Goal: Feedback & Contribution: Contribute content

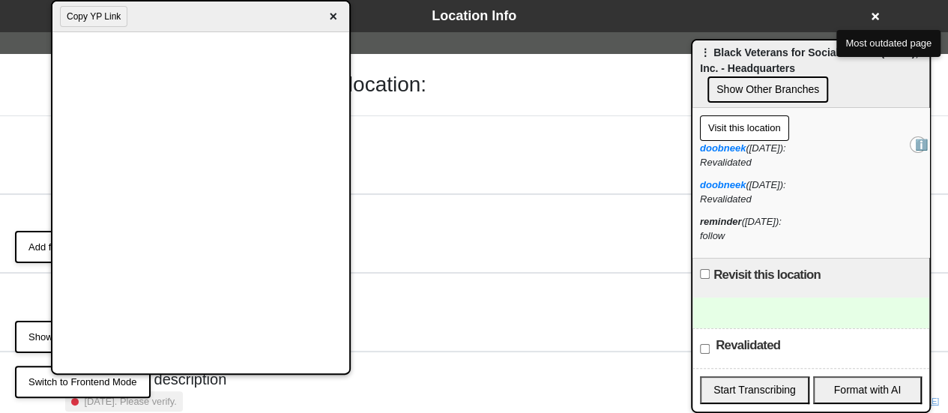
click at [329, 14] on span "×" at bounding box center [333, 17] width 17 height 20
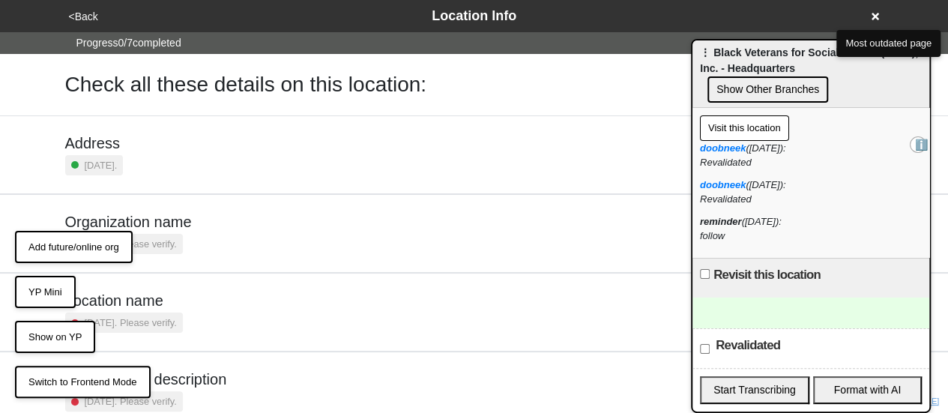
click at [56, 291] on button "YP Mini" at bounding box center [45, 292] width 61 height 33
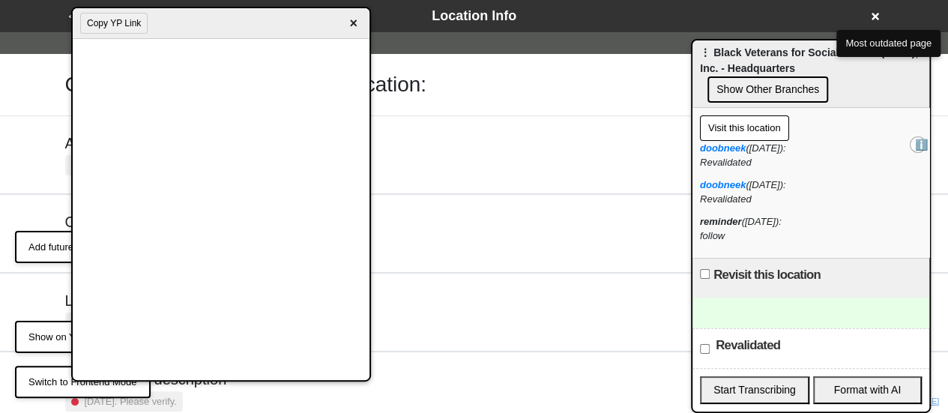
drag, startPoint x: 193, startPoint y: 13, endPoint x: 301, endPoint y: 20, distance: 107.4
click at [300, 19] on div "Copy YP Link ×" at bounding box center [221, 23] width 297 height 31
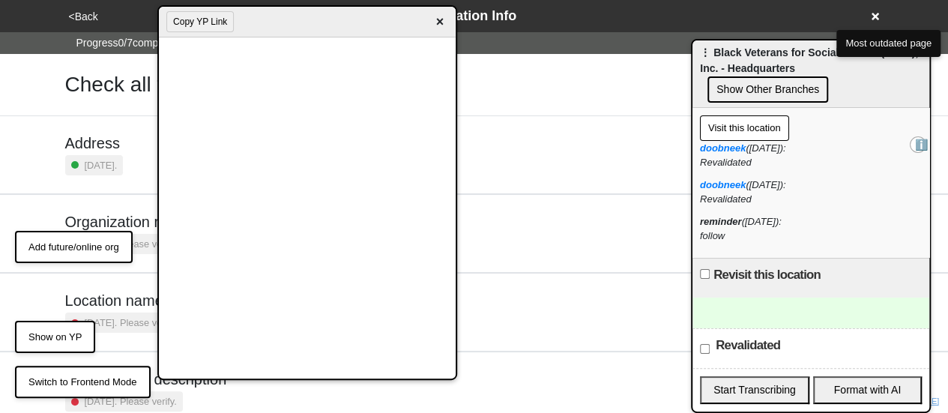
click at [438, 19] on span "×" at bounding box center [439, 22] width 17 height 20
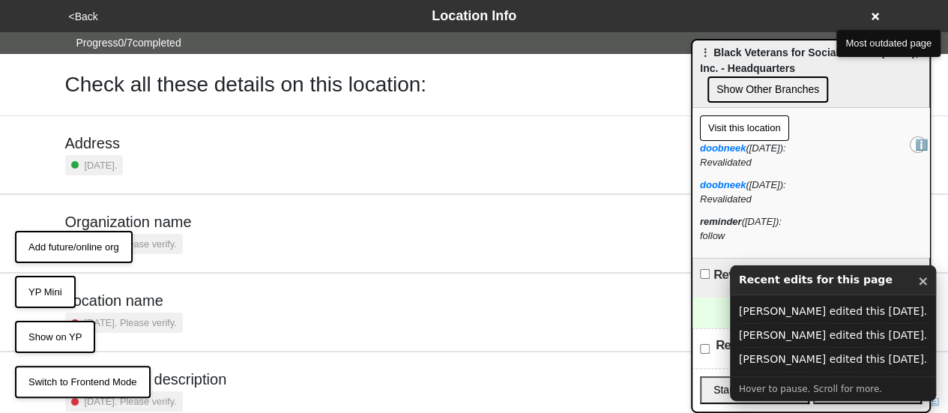
click at [917, 284] on button "×" at bounding box center [922, 280] width 11 height 19
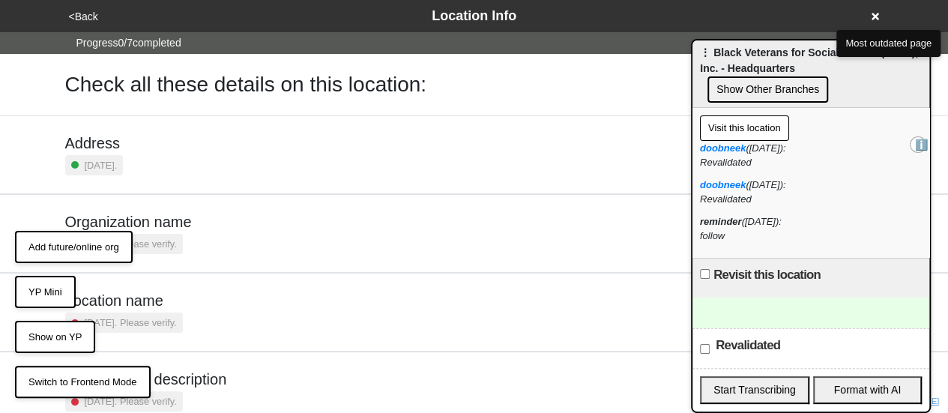
click at [773, 307] on div at bounding box center [811, 313] width 237 height 31
click at [34, 289] on button "YP Mini" at bounding box center [45, 292] width 61 height 33
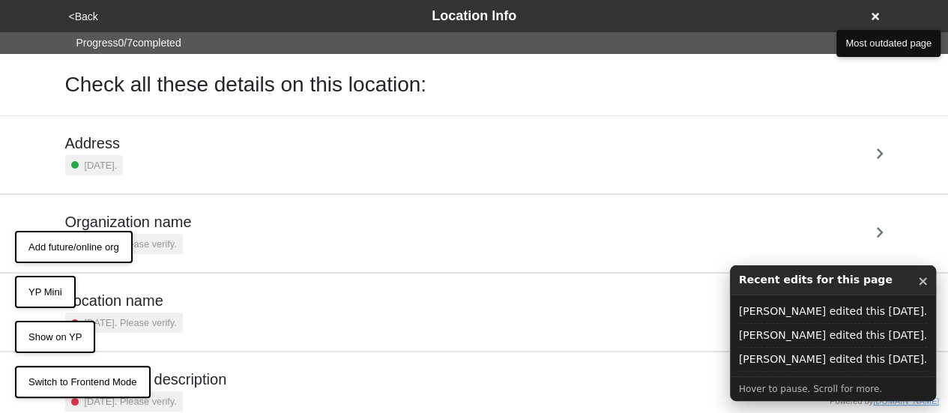
click at [53, 292] on button "YP Mini" at bounding box center [45, 292] width 61 height 33
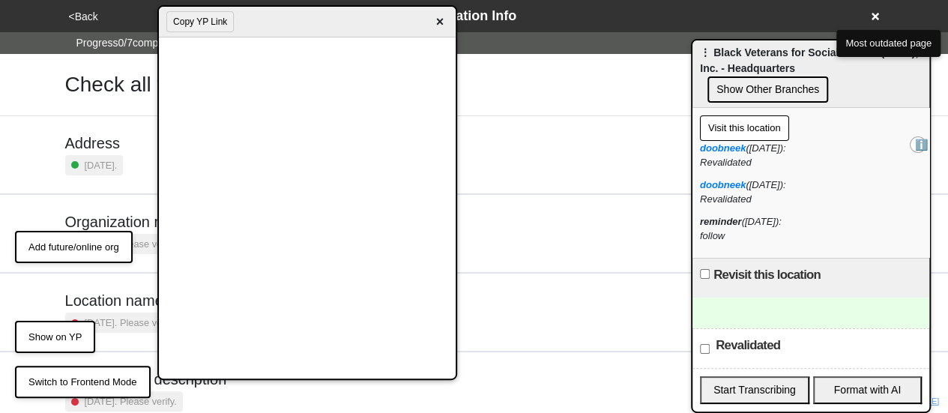
click at [439, 25] on span "×" at bounding box center [439, 22] width 17 height 20
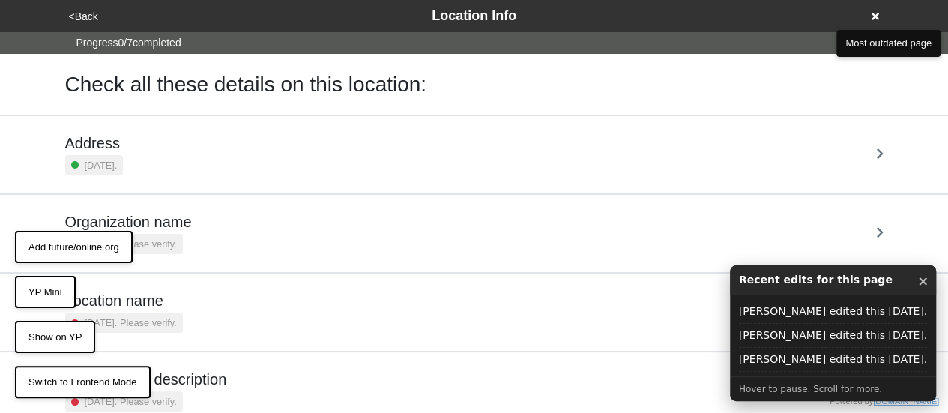
click at [53, 287] on button "YP Mini" at bounding box center [45, 292] width 61 height 33
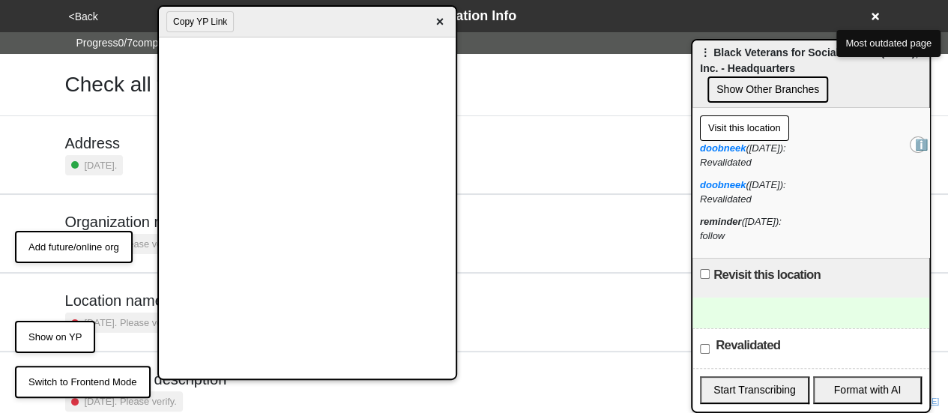
click at [439, 22] on span "×" at bounding box center [439, 22] width 17 height 20
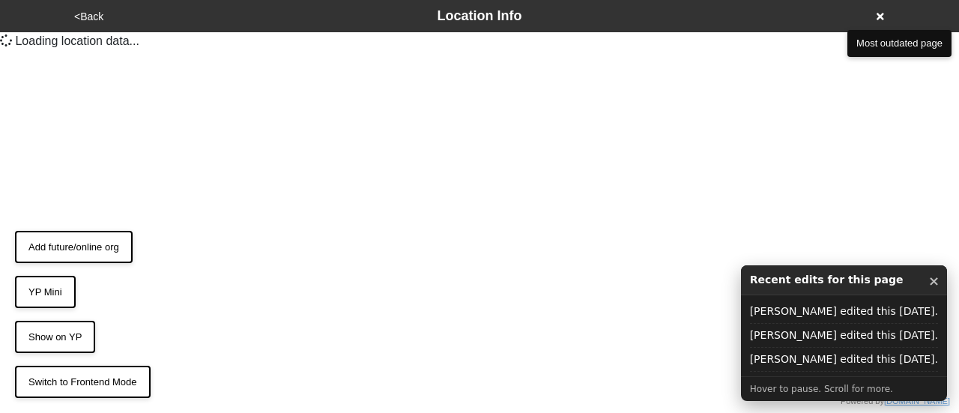
click at [58, 295] on button "YP Mini" at bounding box center [45, 292] width 61 height 33
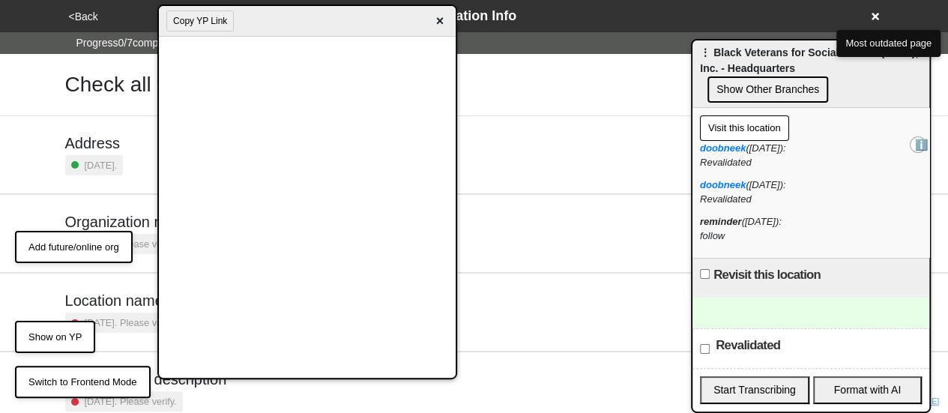
drag, startPoint x: 441, startPoint y: 22, endPoint x: 205, endPoint y: 151, distance: 268.3
click at [440, 22] on span "×" at bounding box center [439, 21] width 17 height 20
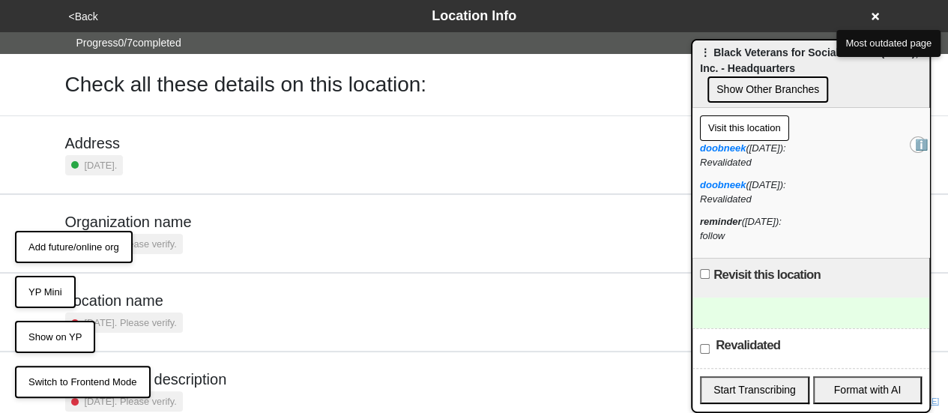
click at [48, 295] on button "YP Mini" at bounding box center [45, 292] width 61 height 33
click at [33, 293] on button "YP Mini" at bounding box center [45, 292] width 61 height 33
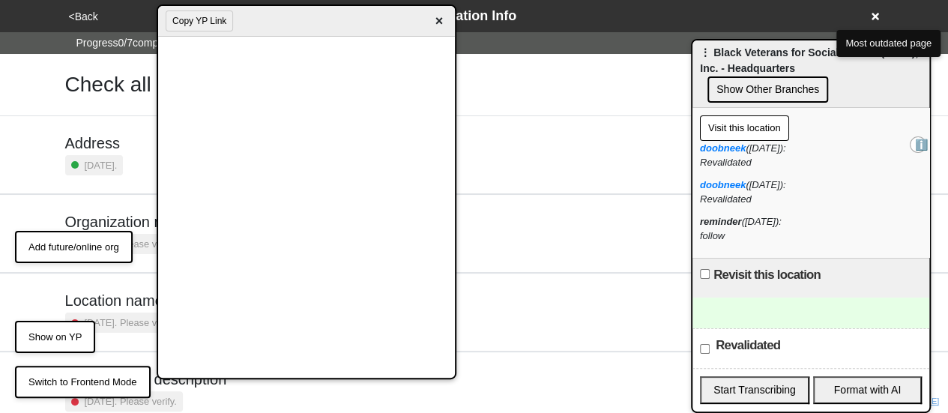
click at [436, 22] on span "×" at bounding box center [438, 21] width 17 height 20
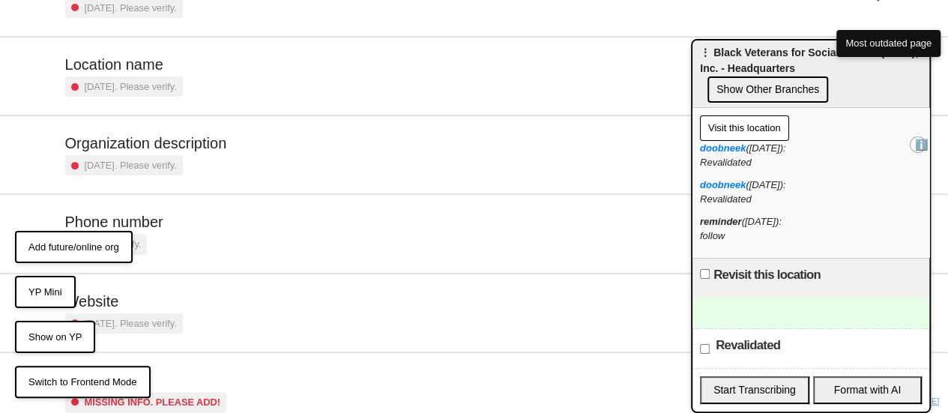
scroll to position [285, 0]
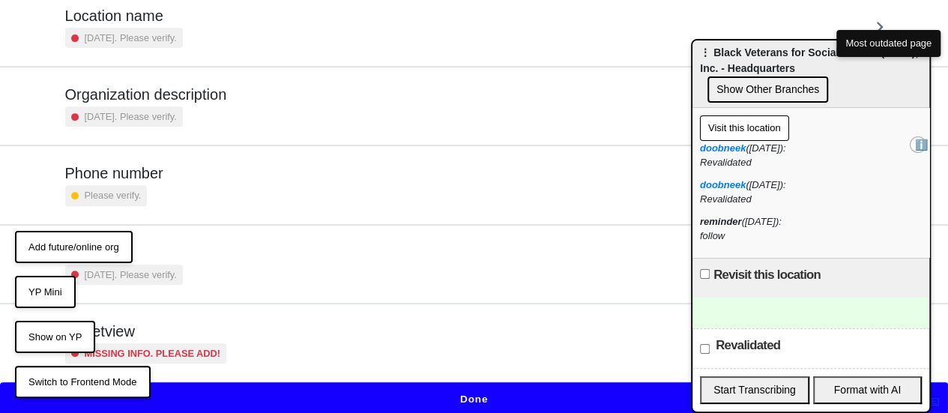
click at [396, 382] on button "Done" at bounding box center [474, 399] width 948 height 34
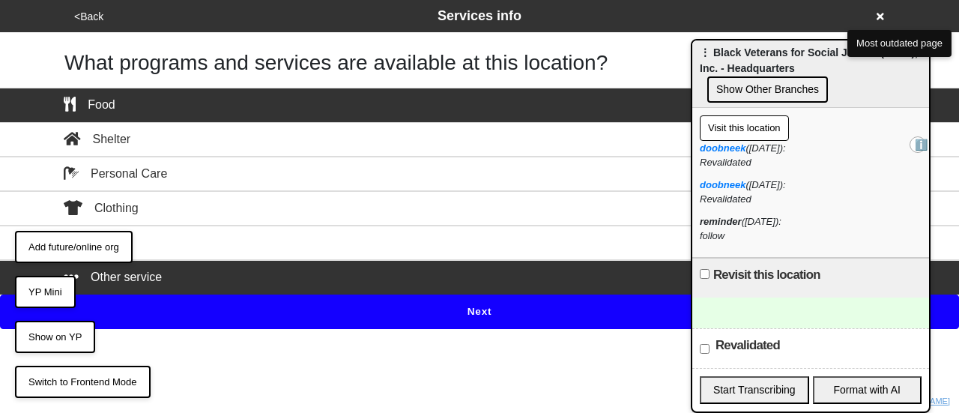
click at [191, 309] on button "Next" at bounding box center [479, 312] width 959 height 34
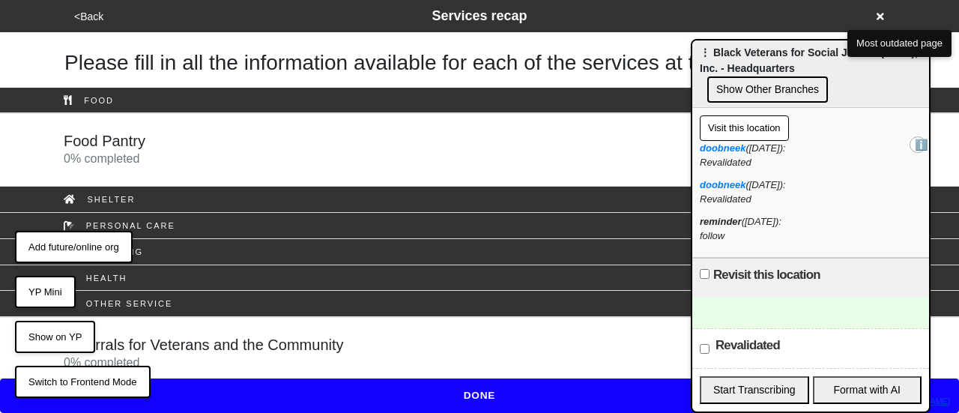
click at [483, 383] on button "DONE" at bounding box center [479, 395] width 959 height 34
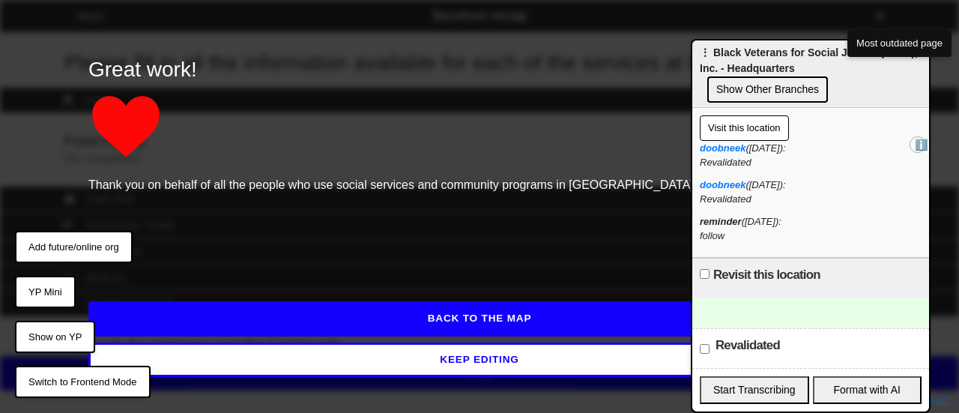
click at [483, 374] on button "KEEP EDITING" at bounding box center [479, 360] width 782 height 34
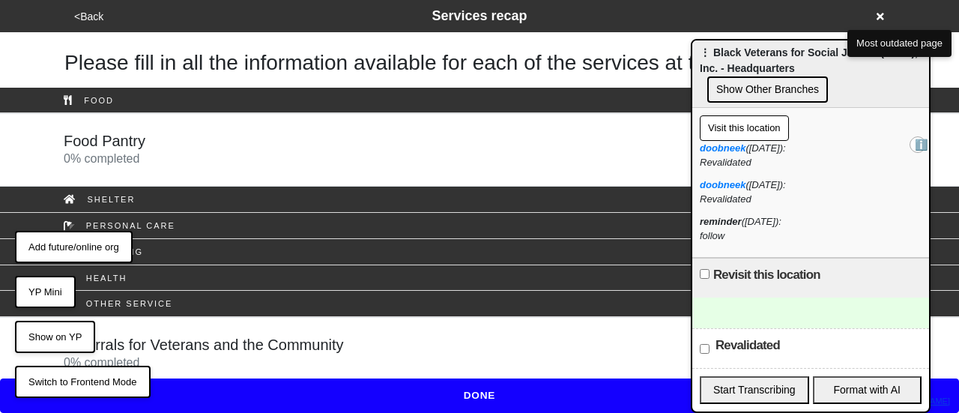
click at [92, 19] on button "<Back" at bounding box center [89, 16] width 38 height 17
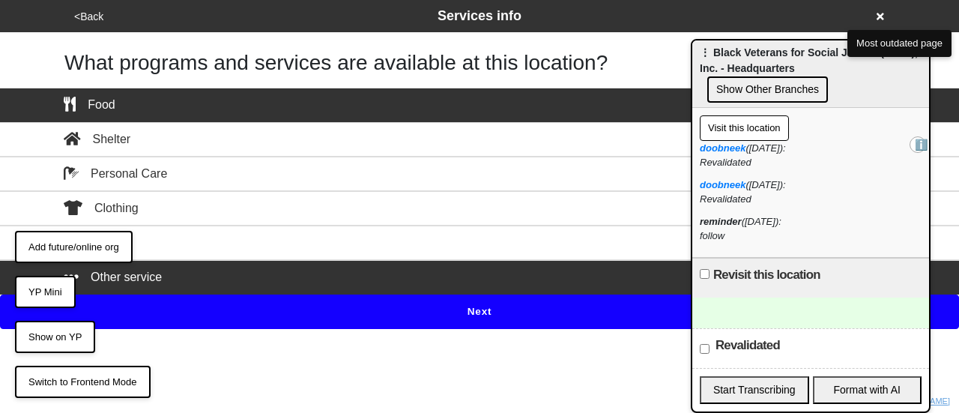
click at [276, 268] on div "Other service" at bounding box center [479, 277] width 854 height 18
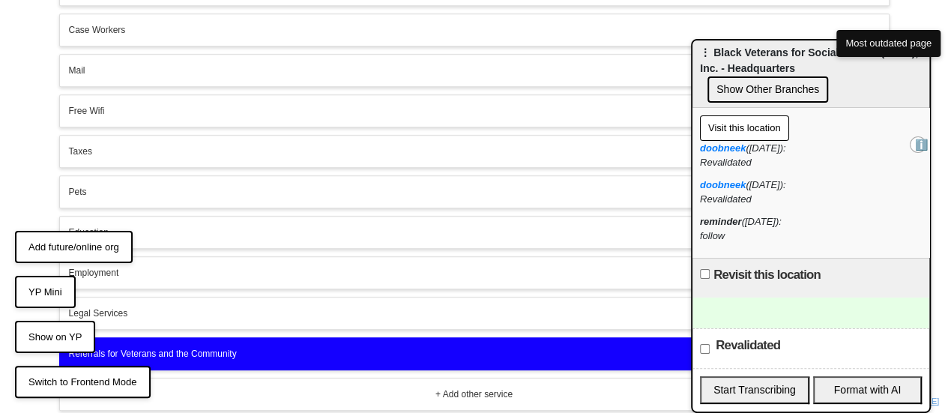
scroll to position [416, 0]
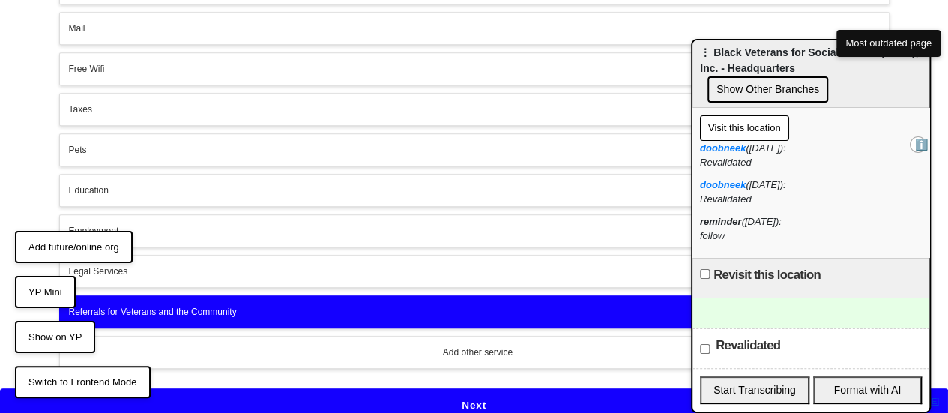
click at [318, 305] on div "Referrals for Veterans and the Community" at bounding box center [474, 311] width 811 height 13
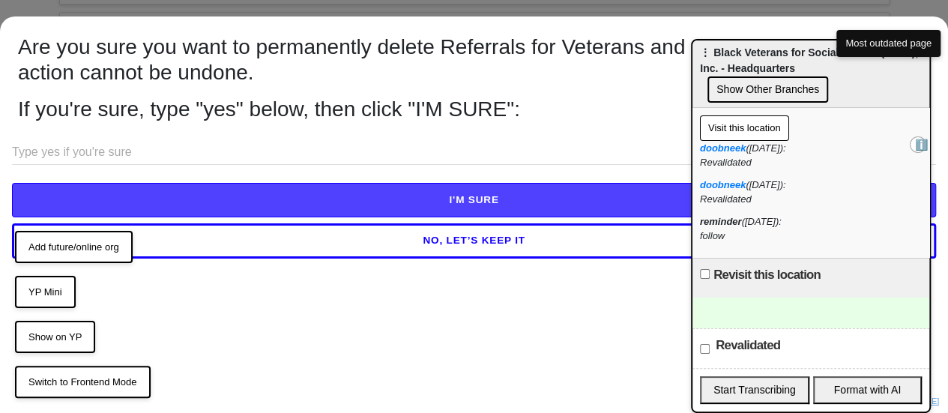
click at [294, 145] on input "text" at bounding box center [474, 152] width 924 height 25
paste input "https://gogetta.nyc/team/location/4278d4ec-e73f-4ff5-a38c-ceea8a5f7daa/services…"
type input "https://gogetta.nyc/team/location/4278d4ec-e73f-4ff5-a38c-ceea8a5f7daa/services…"
click at [471, 235] on button "NO, LET’S KEEP IT" at bounding box center [474, 240] width 924 height 34
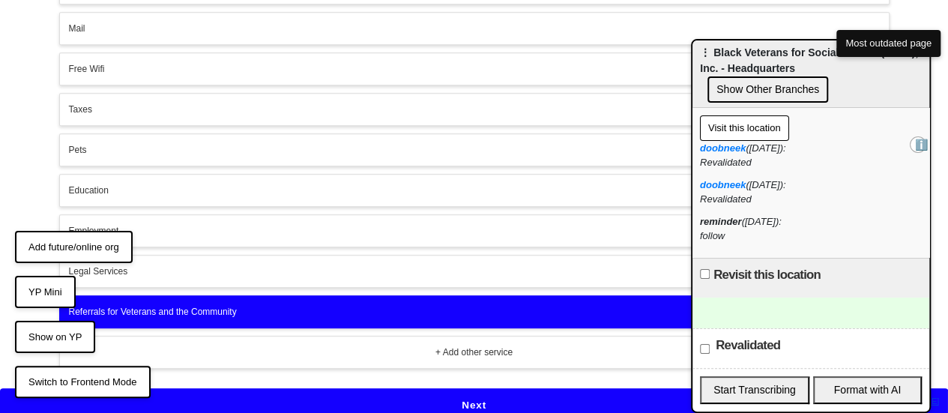
click at [373, 336] on button "+ Add other service" at bounding box center [474, 352] width 830 height 33
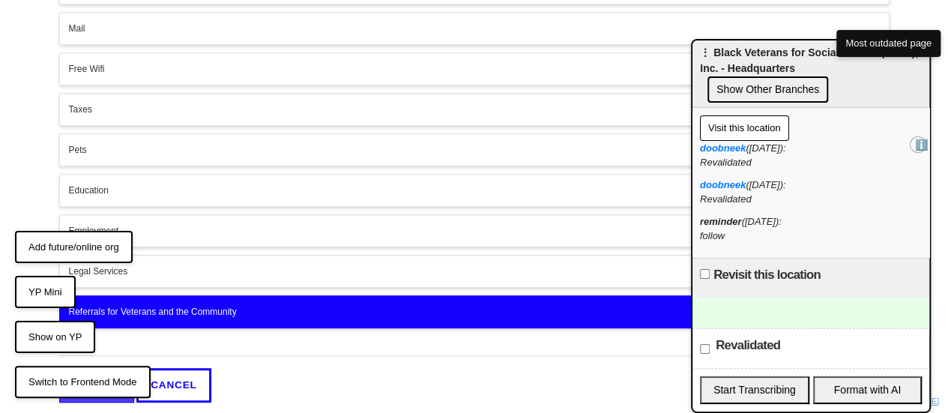
scroll to position [442, 0]
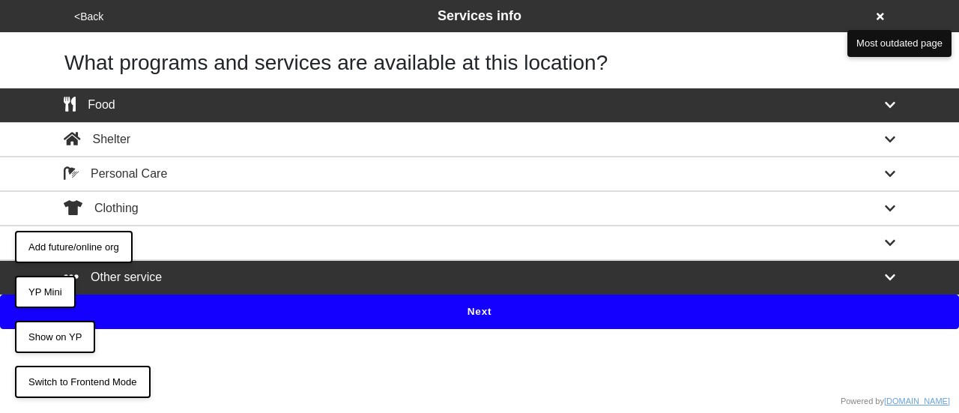
click at [48, 298] on button "YP Mini" at bounding box center [45, 292] width 61 height 33
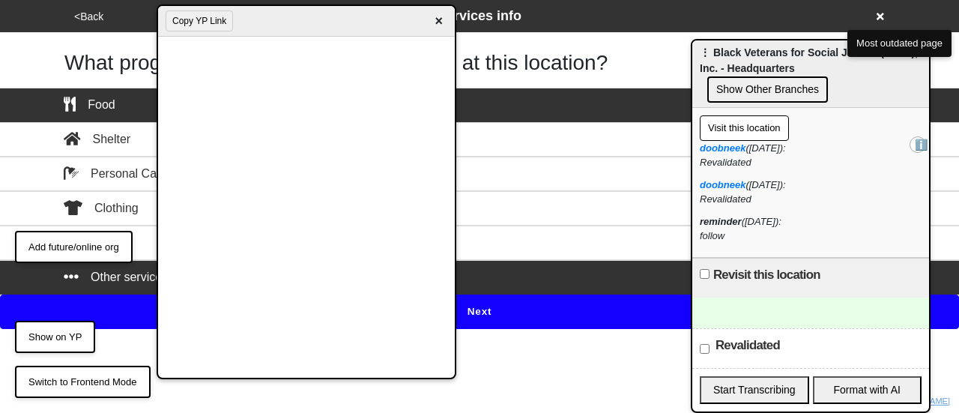
click at [439, 22] on span "×" at bounding box center [438, 21] width 17 height 20
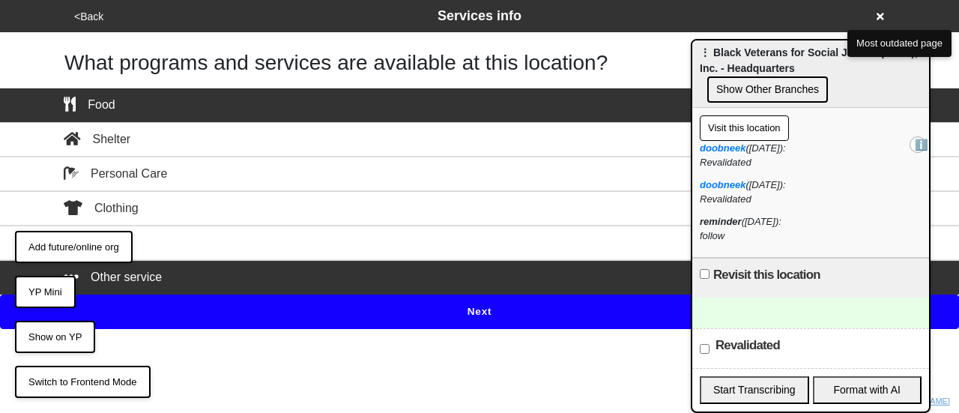
click at [40, 299] on button "YP Mini" at bounding box center [45, 292] width 61 height 33
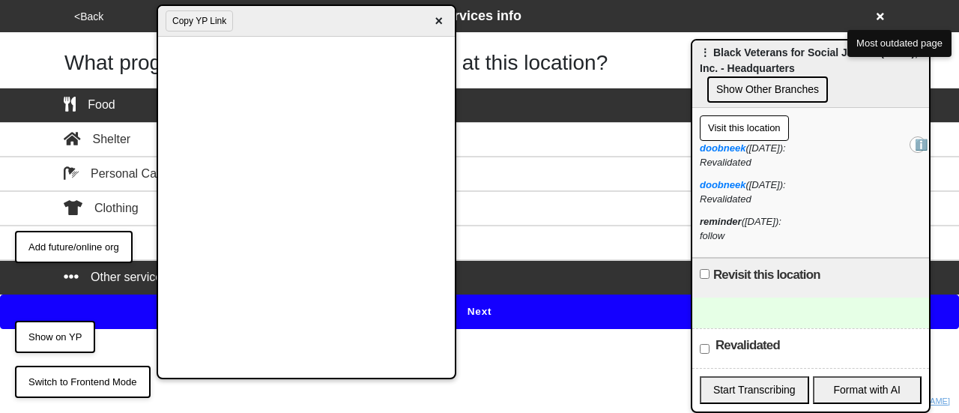
click at [441, 16] on span "×" at bounding box center [438, 21] width 17 height 20
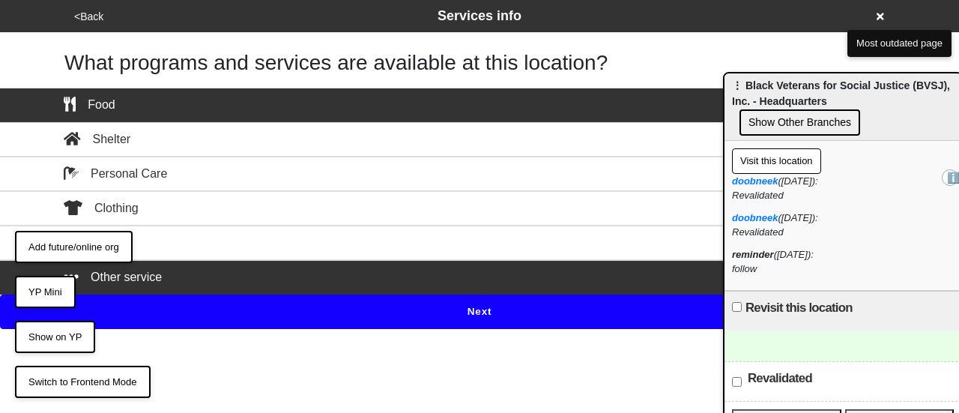
drag, startPoint x: 852, startPoint y: 53, endPoint x: 958, endPoint y: 124, distance: 127.0
click at [950, 107] on span "⋮ Black Veterans for Social Justice (BVSJ), Inc. - Headquarters" at bounding box center [841, 93] width 218 height 28
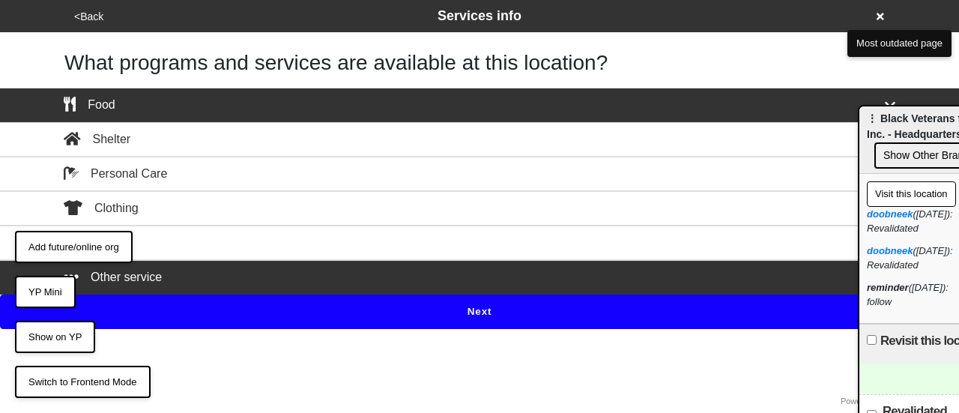
click at [271, 262] on button "Other service" at bounding box center [479, 277] width 959 height 34
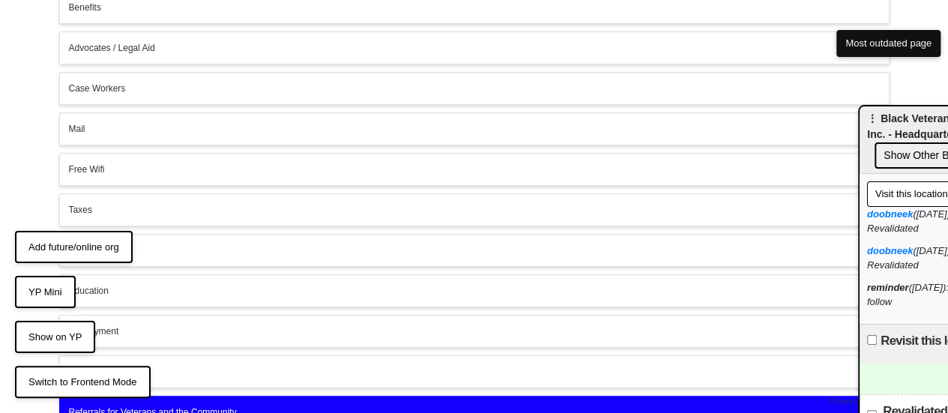
scroll to position [416, 0]
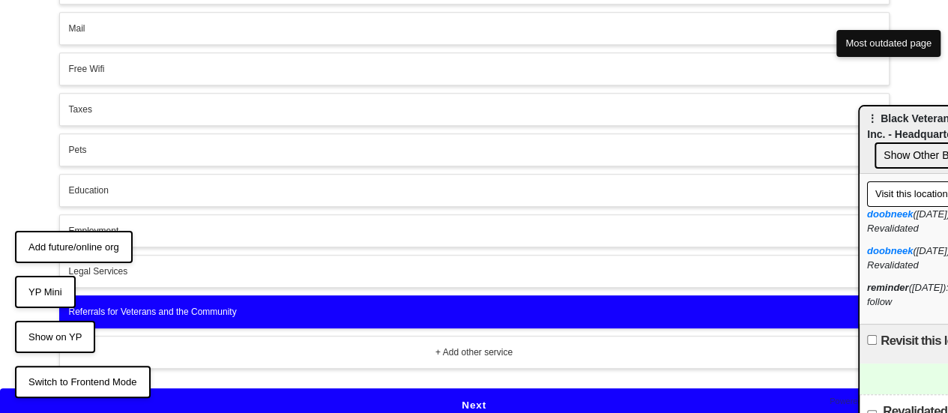
click at [211, 346] on div "+ Add other service" at bounding box center [474, 352] width 811 height 13
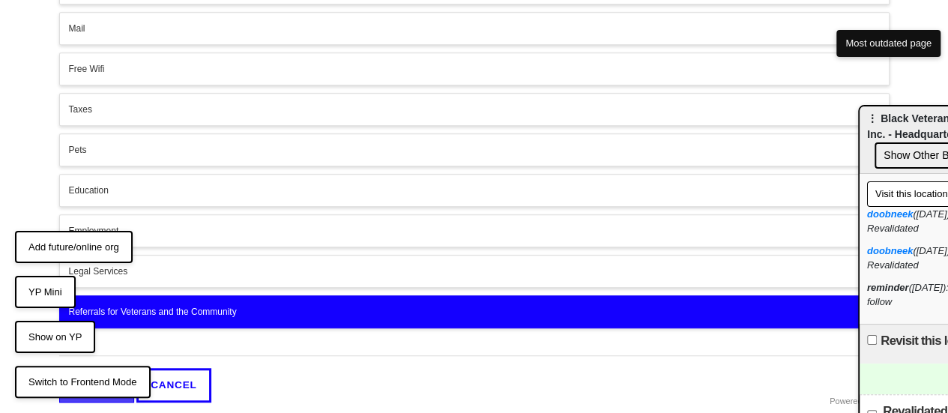
click at [211, 343] on input "text" at bounding box center [474, 346] width 830 height 20
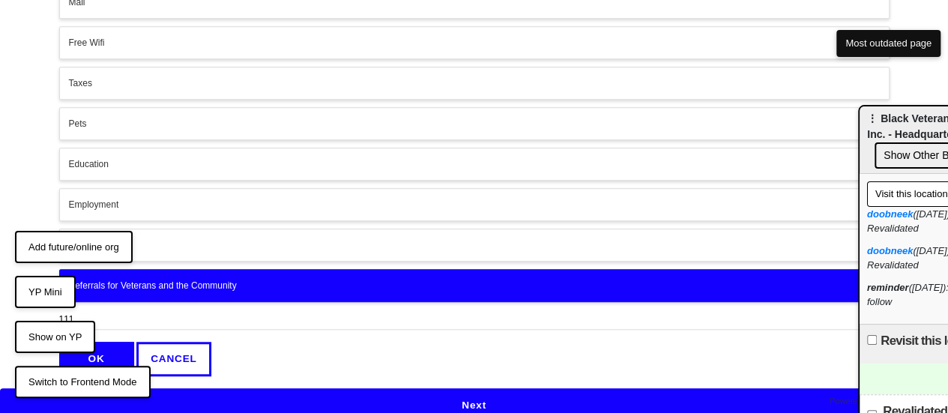
type input "111"
click at [107, 342] on button "OK" at bounding box center [96, 359] width 75 height 34
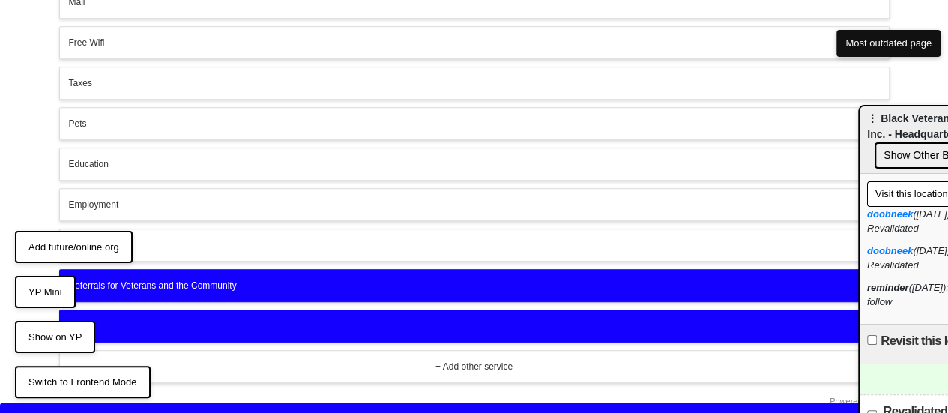
click at [199, 324] on button "111" at bounding box center [474, 326] width 830 height 33
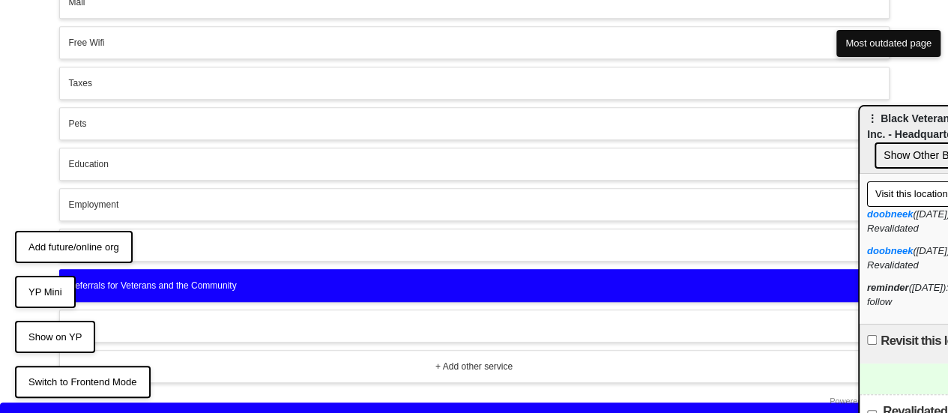
click at [253, 319] on div "111" at bounding box center [474, 325] width 811 height 13
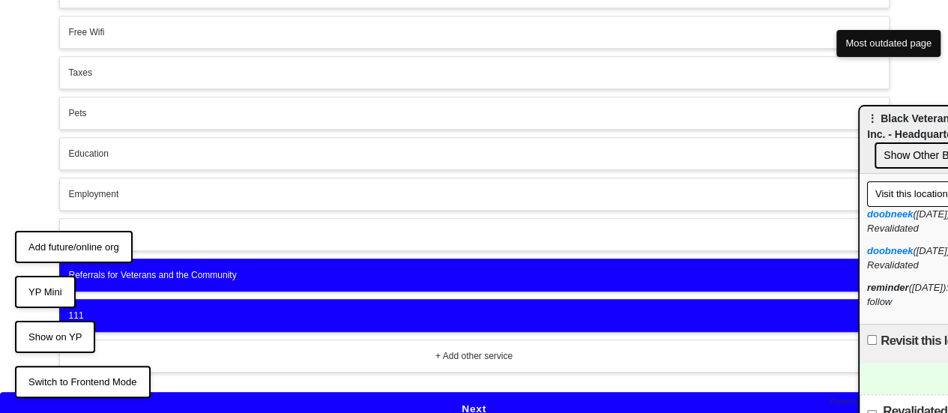
scroll to position [456, 0]
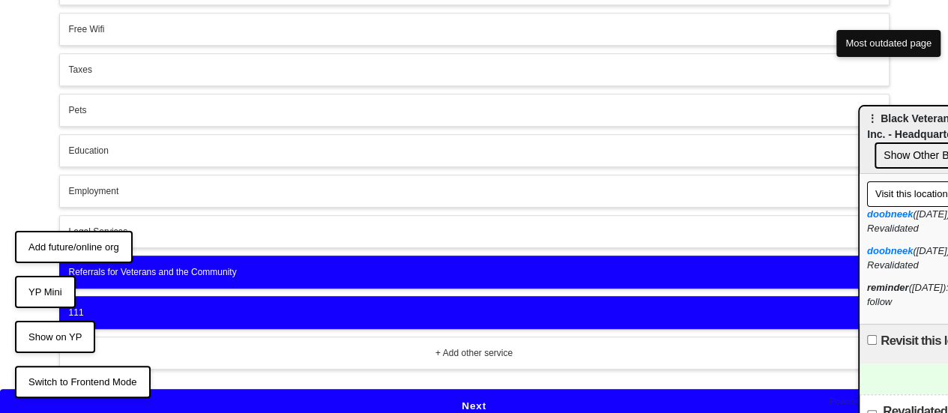
click at [483, 391] on button "Next" at bounding box center [474, 406] width 948 height 34
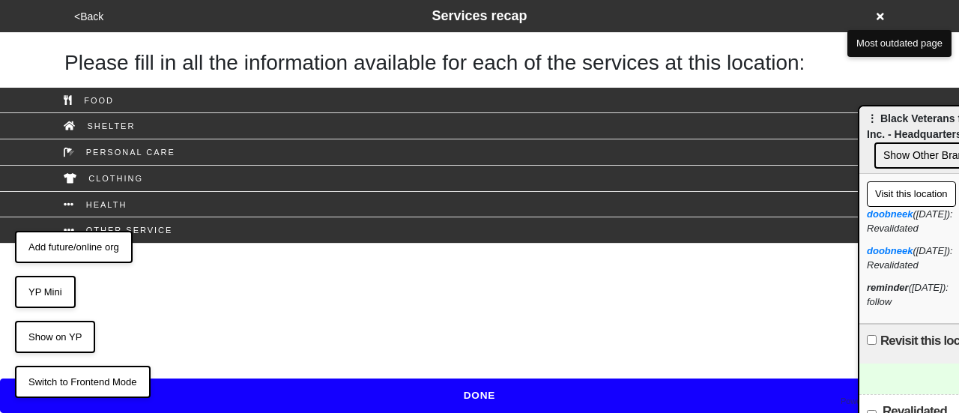
click at [94, 23] on button "<Back" at bounding box center [89, 16] width 38 height 17
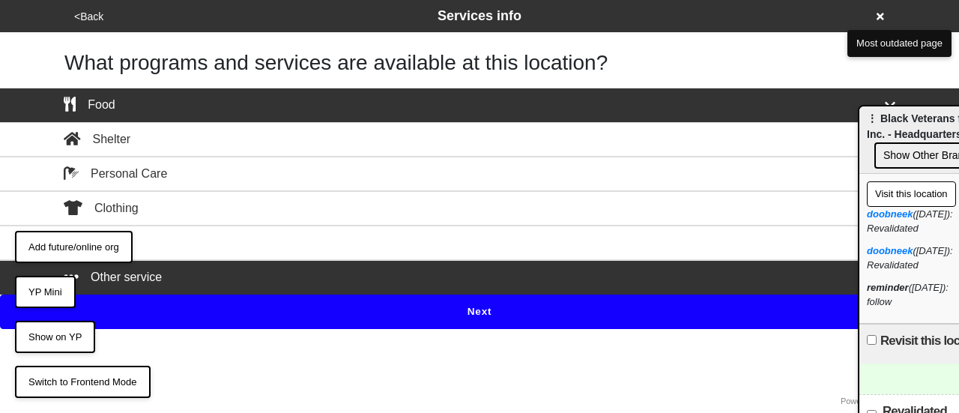
click at [207, 283] on div "Other service" at bounding box center [479, 277] width 854 height 18
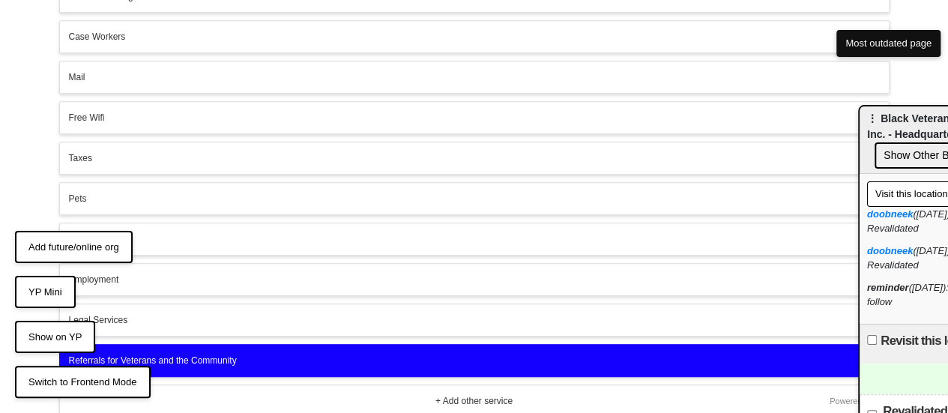
scroll to position [416, 0]
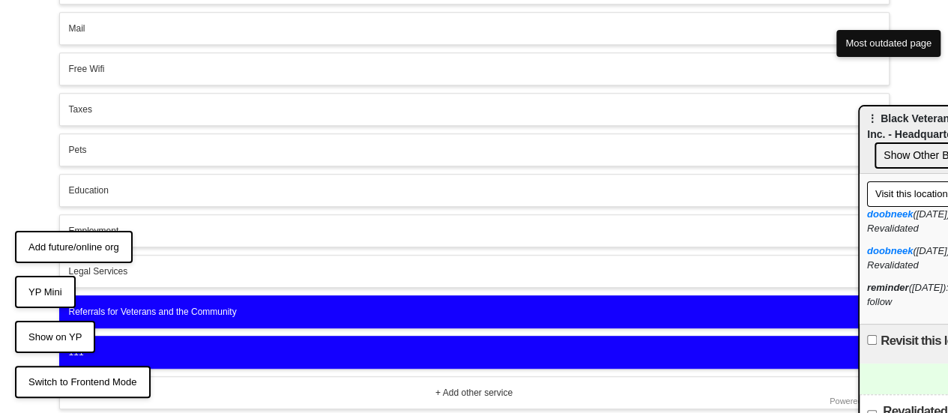
click at [223, 346] on div "111" at bounding box center [474, 352] width 811 height 13
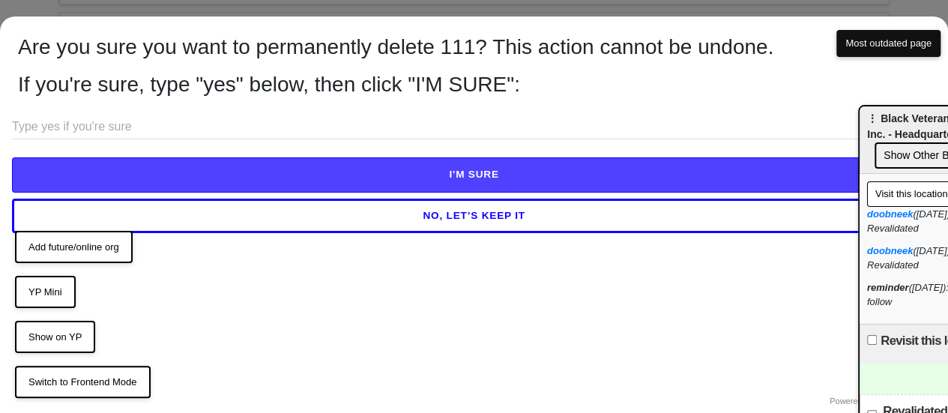
click at [301, 136] on input "text" at bounding box center [474, 127] width 924 height 25
drag, startPoint x: 426, startPoint y: 85, endPoint x: 514, endPoint y: 85, distance: 88.4
click at [520, 85] on div "If you're sure, type "yes" below, then click "I'M SURE":" at bounding box center [474, 78] width 912 height 37
click at [511, 85] on div "If you're sure, type "yes" below, then click "I'M SURE":" at bounding box center [474, 78] width 912 height 37
drag, startPoint x: 513, startPoint y: 85, endPoint x: 435, endPoint y: 86, distance: 78.7
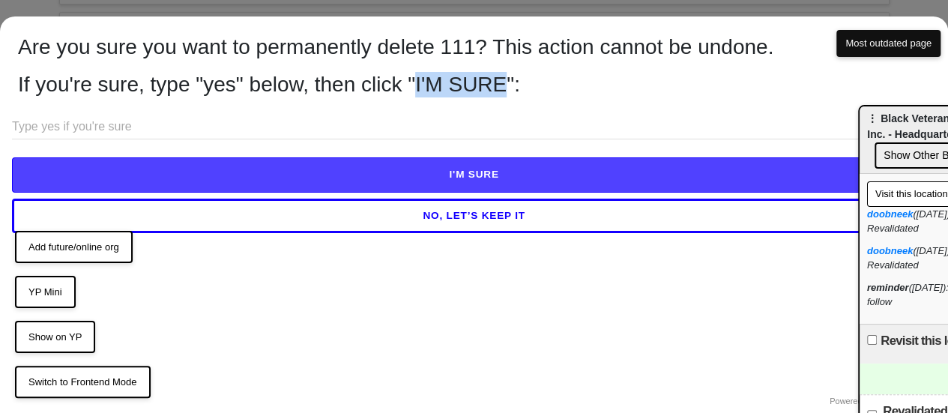
click at [428, 84] on div "If you're sure, type "yes" below, then click "I'M SURE":" at bounding box center [474, 78] width 912 height 37
click at [222, 89] on div "If you're sure, type "yes" below, then click "I'M SURE":" at bounding box center [474, 78] width 912 height 37
click at [221, 89] on div "If you're sure, type "yes" below, then click "I'M SURE":" at bounding box center [474, 78] width 912 height 37
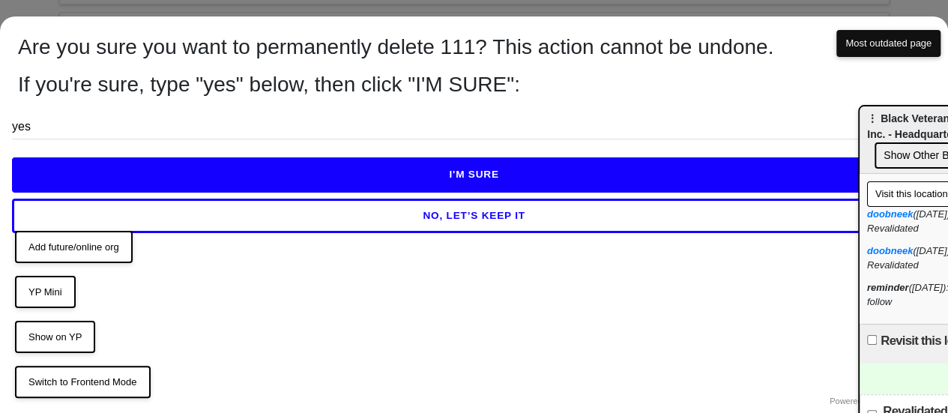
type input "yes"
click at [449, 167] on button "I'M SURE" at bounding box center [474, 174] width 924 height 34
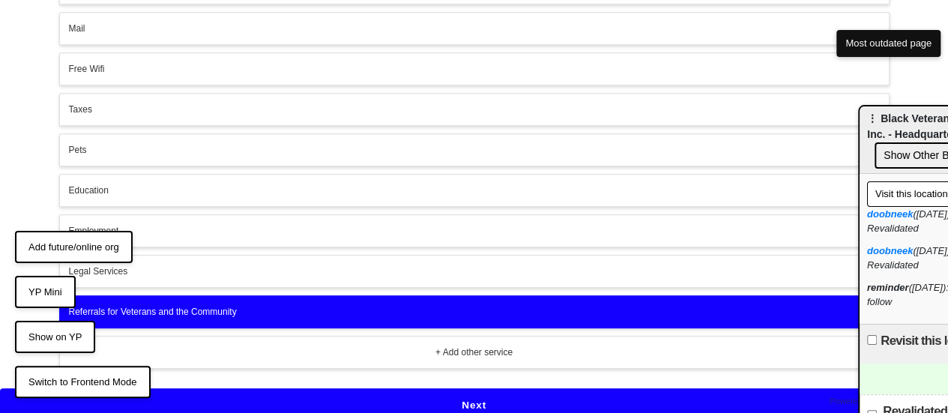
click at [184, 401] on button "Next" at bounding box center [474, 405] width 948 height 34
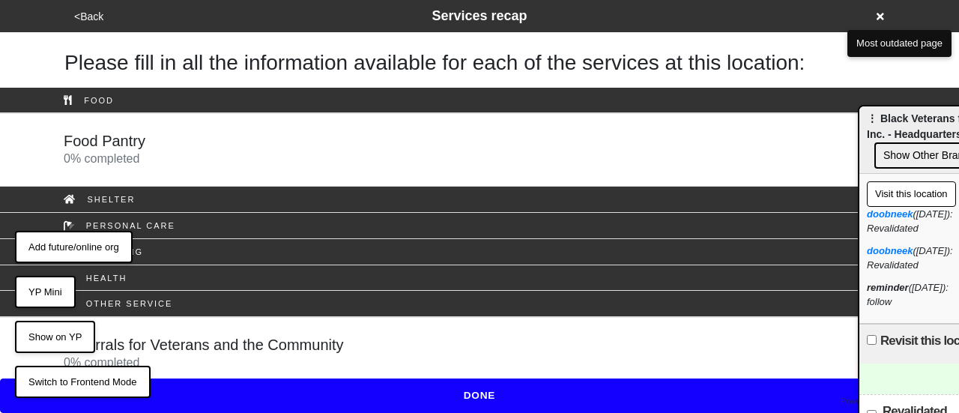
click at [506, 390] on button "DONE" at bounding box center [479, 395] width 959 height 34
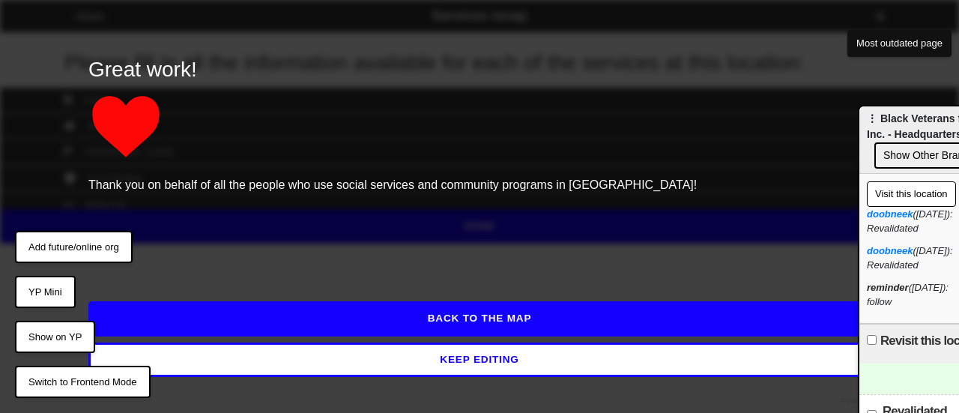
click at [495, 356] on button "KEEP EDITING" at bounding box center [479, 360] width 782 height 34
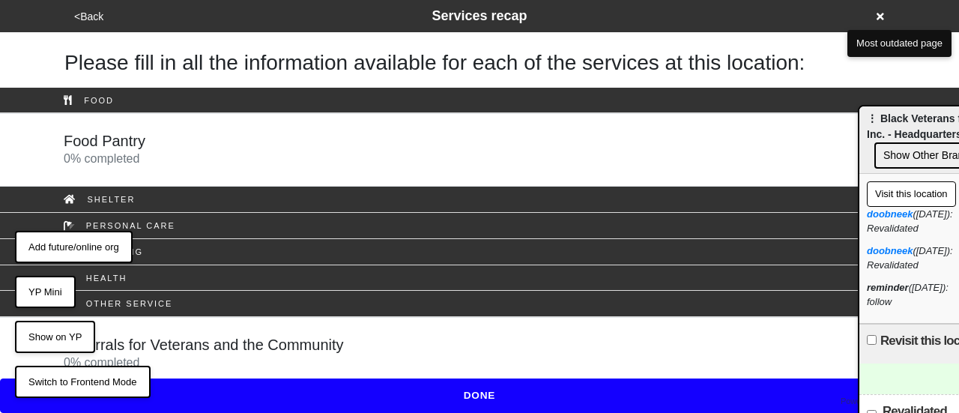
click at [87, 12] on button "<Back" at bounding box center [89, 16] width 38 height 17
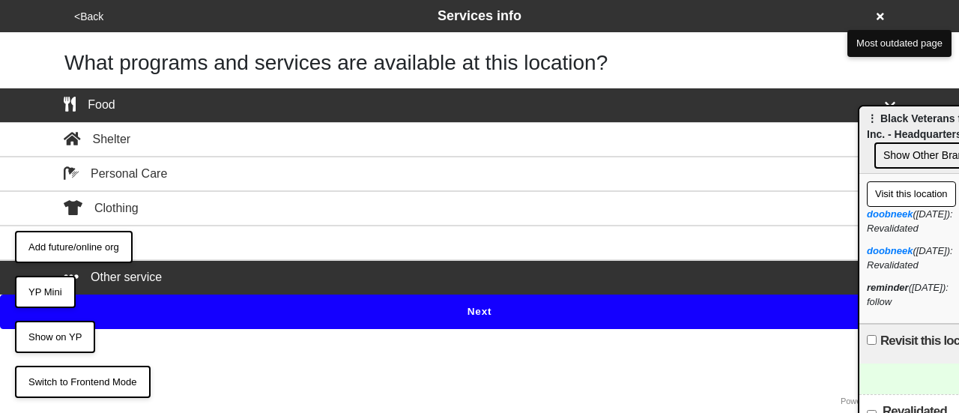
click at [87, 12] on button "<Back" at bounding box center [89, 16] width 38 height 17
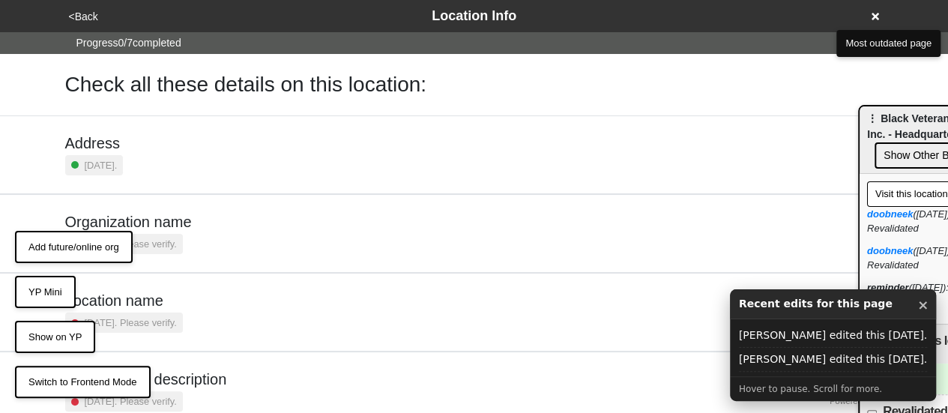
click at [87, 12] on button "<Back" at bounding box center [83, 16] width 38 height 17
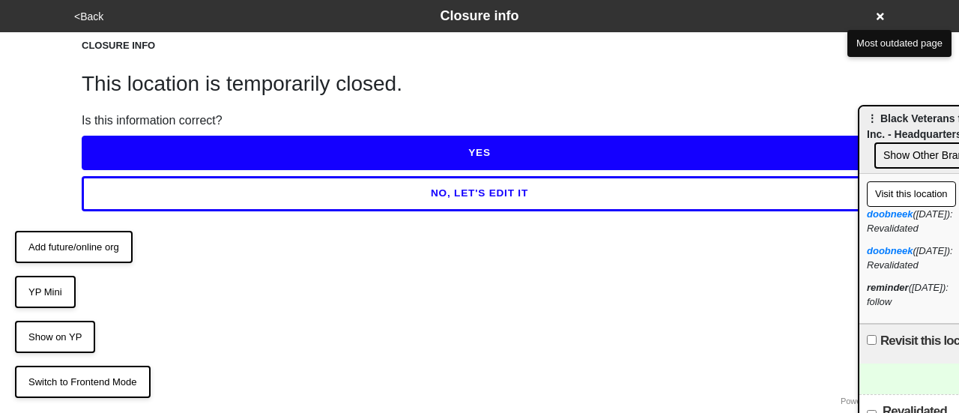
click at [87, 15] on button "<Back" at bounding box center [89, 16] width 38 height 17
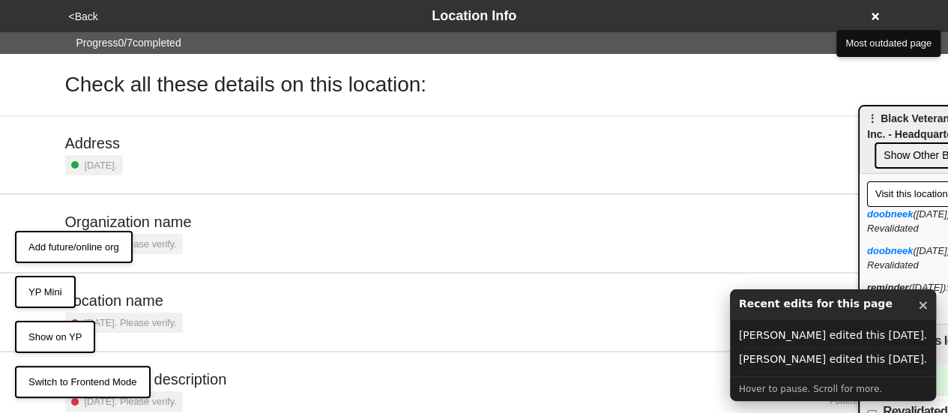
scroll to position [285, 0]
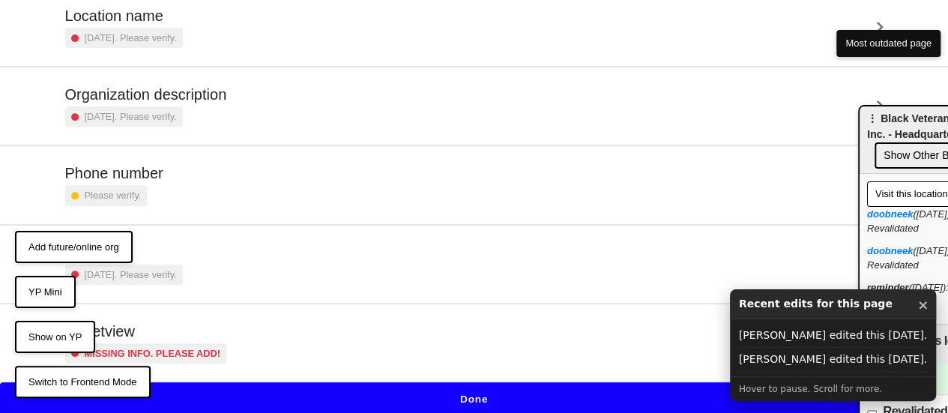
click at [46, 294] on button "YP Mini" at bounding box center [45, 292] width 61 height 33
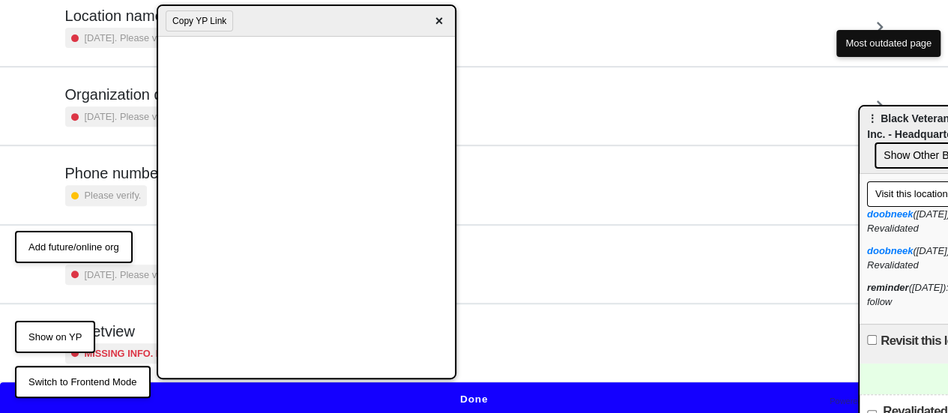
click at [442, 20] on span "×" at bounding box center [438, 21] width 17 height 20
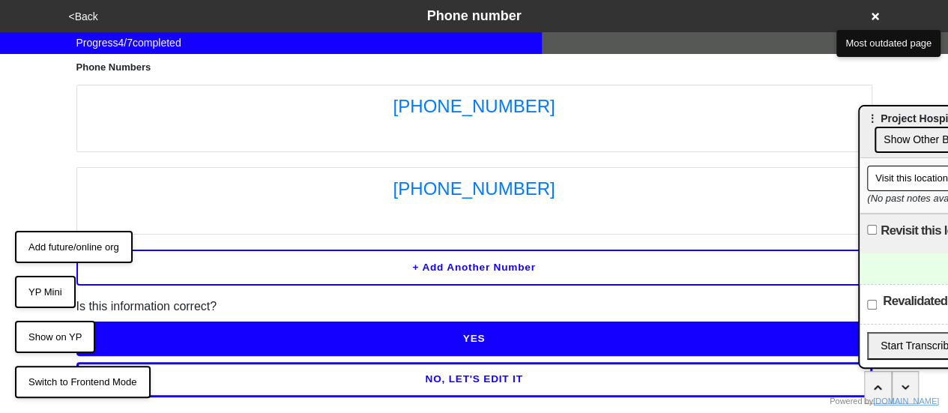
click at [44, 299] on button "YP Mini" at bounding box center [45, 292] width 61 height 33
click at [55, 283] on button "YP Mini" at bounding box center [45, 292] width 61 height 33
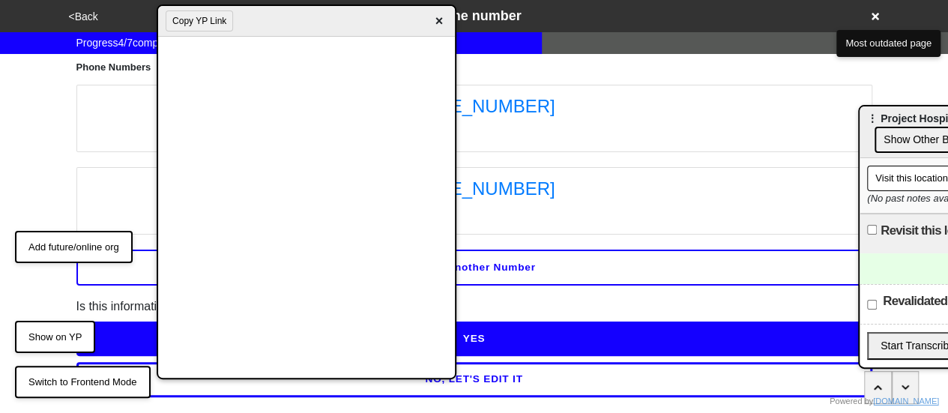
click at [444, 22] on span "×" at bounding box center [438, 21] width 17 height 20
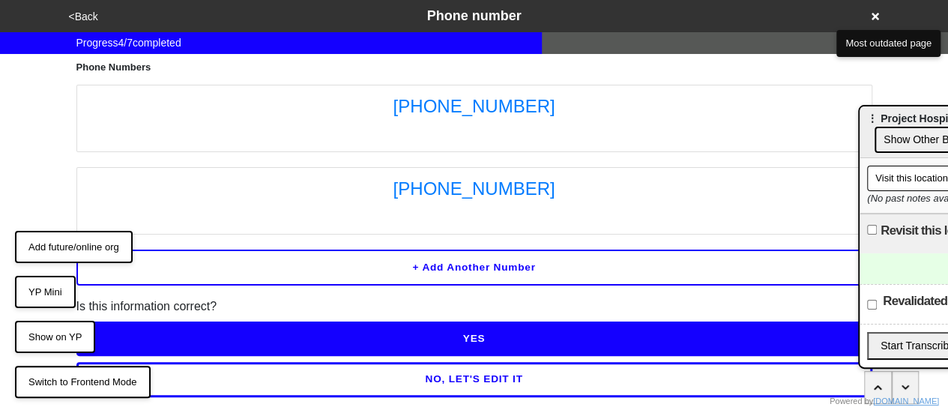
click at [55, 295] on button "YP Mini" at bounding box center [45, 292] width 61 height 33
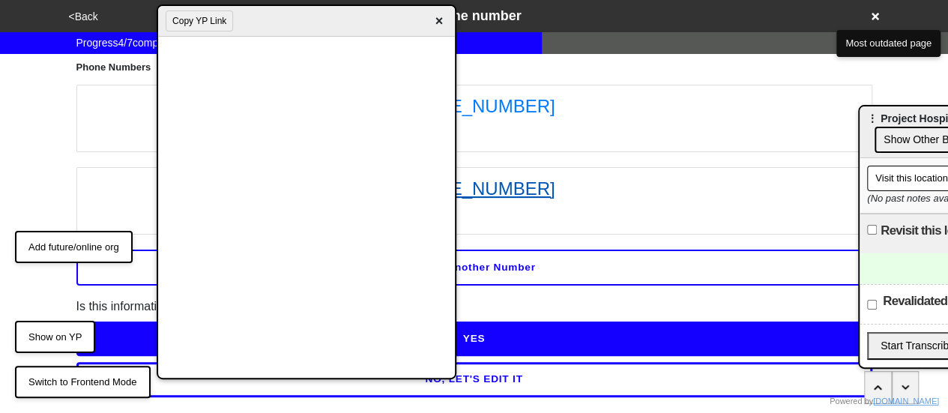
click at [722, 178] on link "[PHONE_NUMBER]" at bounding box center [474, 188] width 779 height 27
drag, startPoint x: 438, startPoint y: 22, endPoint x: 408, endPoint y: 4, distance: 35.0
click at [437, 20] on span "×" at bounding box center [438, 21] width 17 height 20
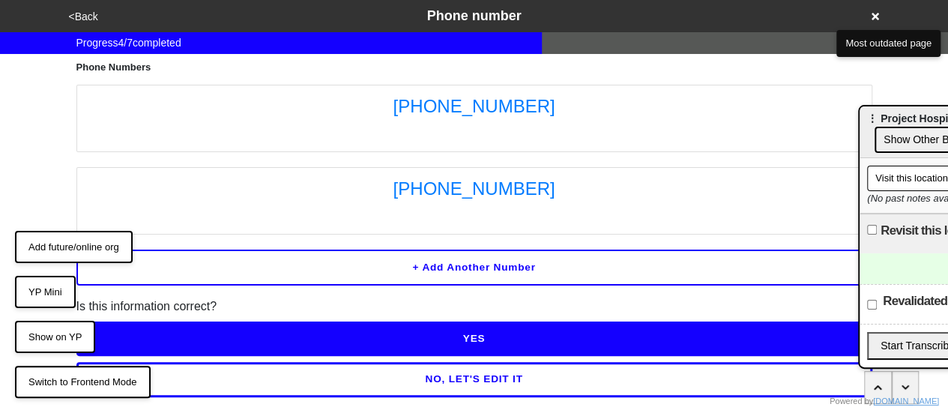
click at [51, 286] on button "YP Mini" at bounding box center [45, 292] width 61 height 33
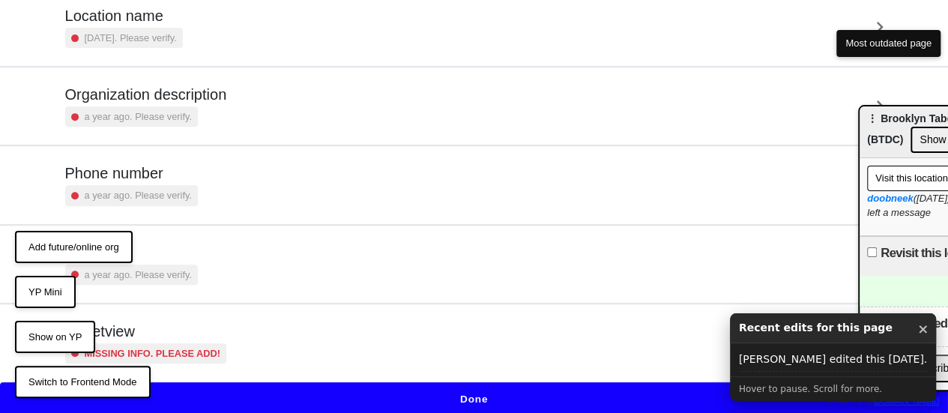
click at [45, 295] on button "YP Mini" at bounding box center [45, 292] width 61 height 33
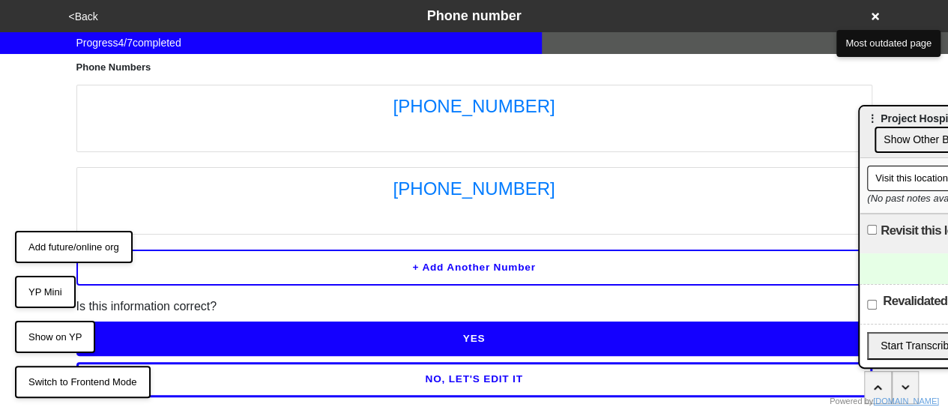
click at [48, 286] on button "YP Mini" at bounding box center [45, 292] width 61 height 33
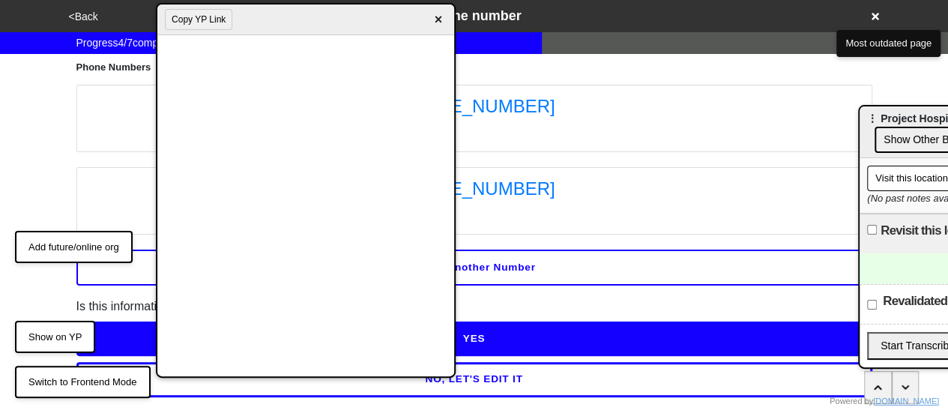
click at [436, 19] on span "×" at bounding box center [437, 20] width 17 height 20
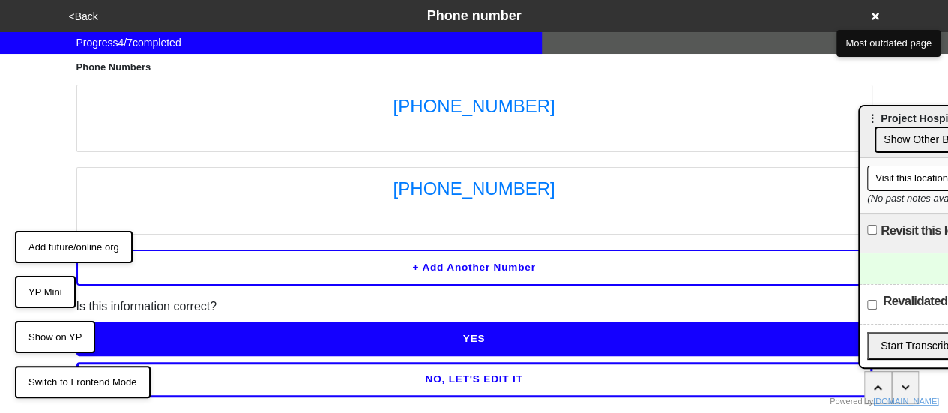
click at [53, 293] on button "YP Mini" at bounding box center [45, 292] width 61 height 33
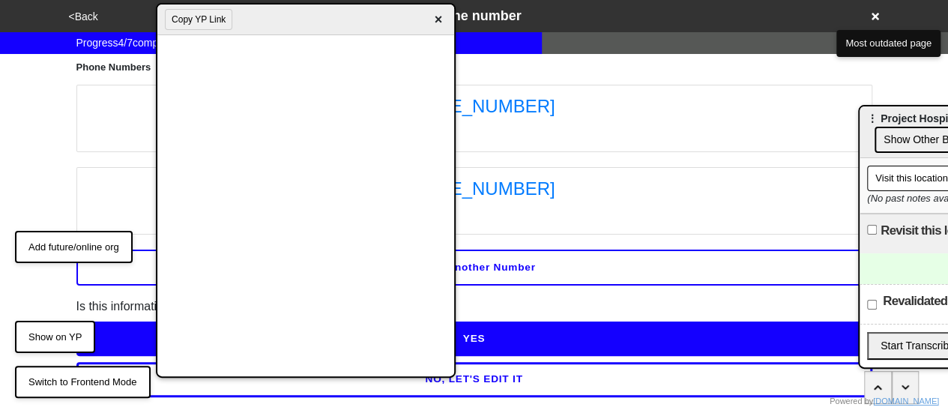
click at [567, 167] on li "[PHONE_NUMBER]" at bounding box center [474, 200] width 796 height 67
click at [591, 183] on link "[PHONE_NUMBER]" at bounding box center [474, 188] width 779 height 27
click at [553, 110] on link "[PHONE_NUMBER]" at bounding box center [474, 106] width 779 height 27
click at [441, 17] on span "×" at bounding box center [437, 20] width 17 height 20
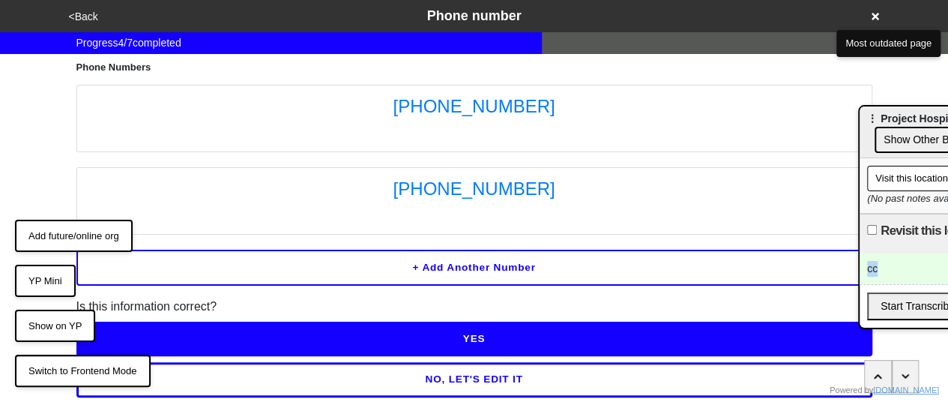
copy div "cc"
drag, startPoint x: 520, startPoint y: 268, endPoint x: 402, endPoint y: 279, distance: 118.9
click at [414, 274] on button "+ Add another number" at bounding box center [474, 268] width 796 height 36
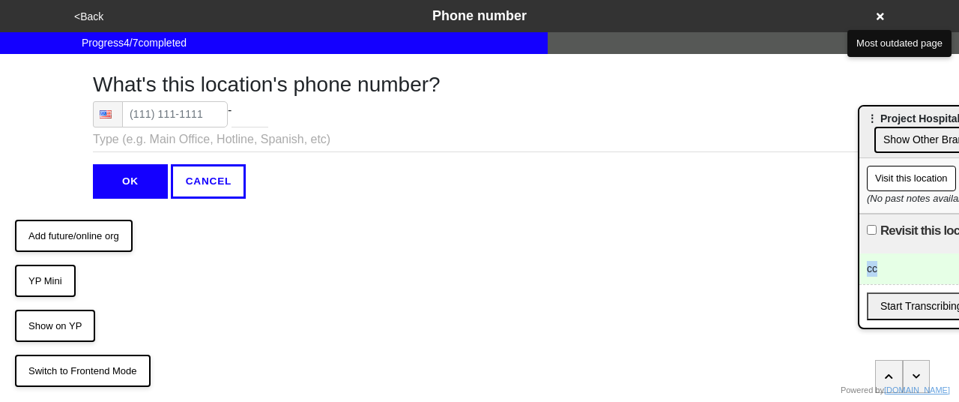
click at [90, 10] on button "<Back" at bounding box center [89, 16] width 38 height 17
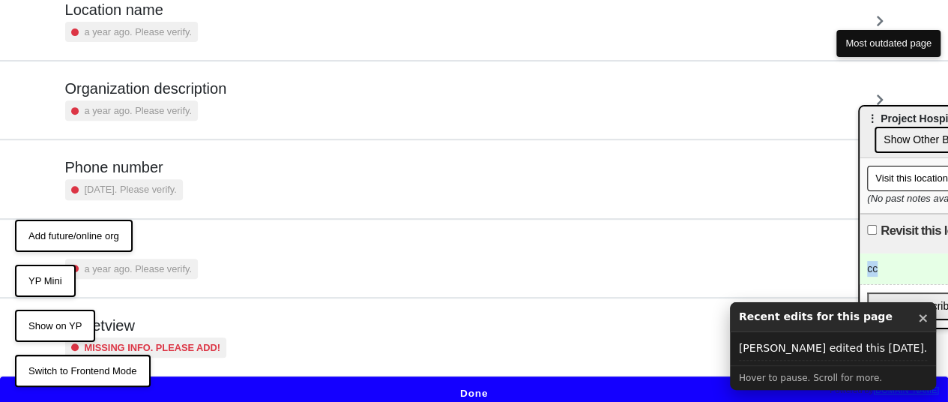
scroll to position [296, 0]
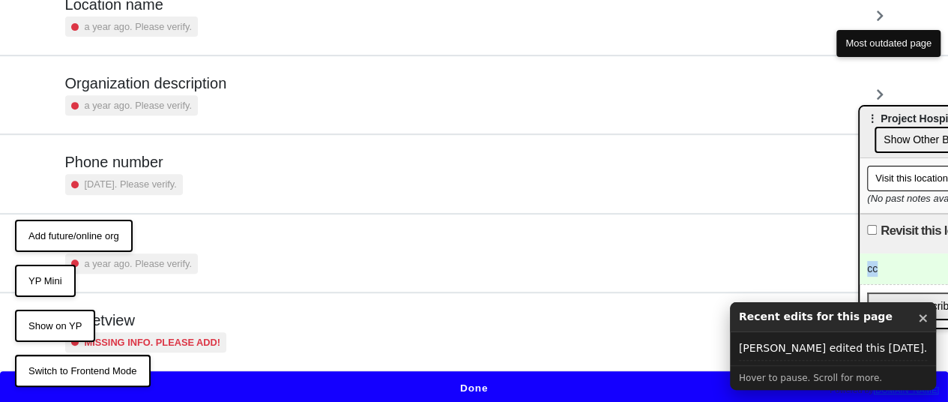
click at [254, 311] on div "Streetview Missing info. Please add!" at bounding box center [474, 331] width 818 height 41
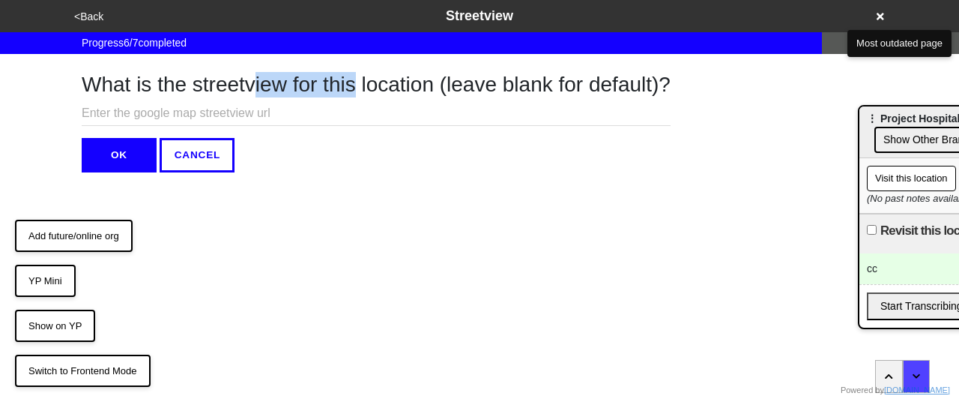
drag, startPoint x: 322, startPoint y: 95, endPoint x: 261, endPoint y: 91, distance: 61.6
click at [259, 91] on h1 "What is the streetview for this location (leave blank for default)?" at bounding box center [376, 84] width 589 height 25
drag, startPoint x: 300, startPoint y: 85, endPoint x: 269, endPoint y: 190, distance: 109.3
click at [269, 190] on html "<Back Streetview Progress 6 / 7 completed What is the streetview for this locat…" at bounding box center [479, 116] width 959 height 232
click at [90, 16] on button "<Back" at bounding box center [89, 16] width 38 height 17
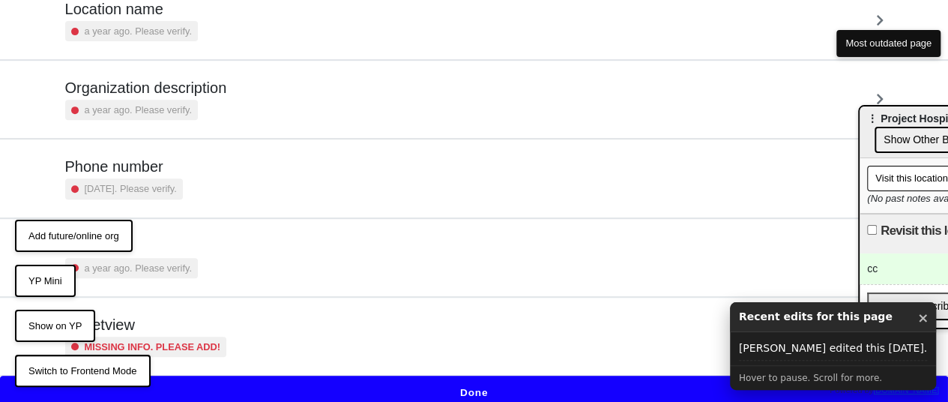
scroll to position [296, 0]
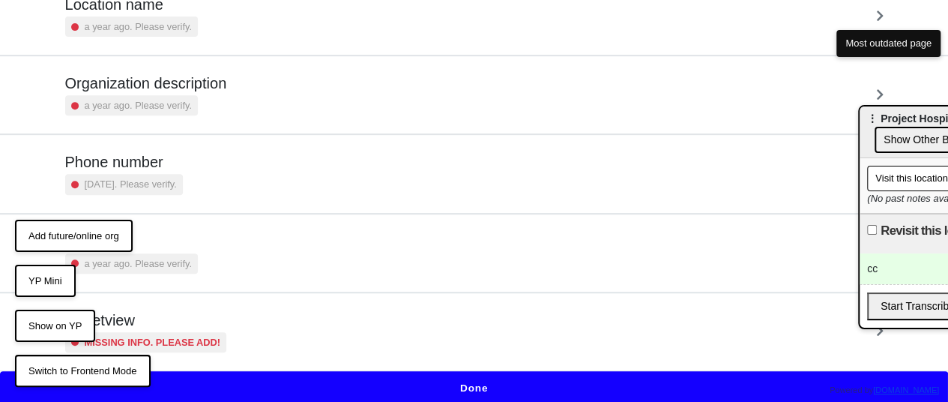
click at [31, 278] on button "YP Mini" at bounding box center [45, 281] width 61 height 33
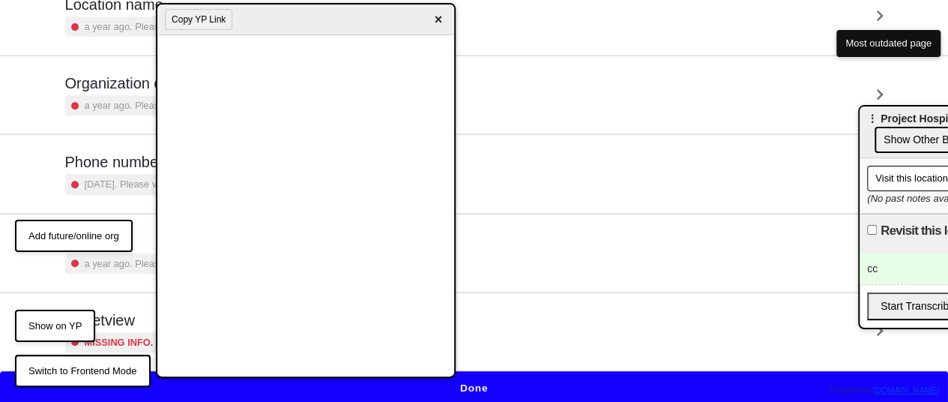
click at [438, 23] on span "×" at bounding box center [437, 20] width 17 height 20
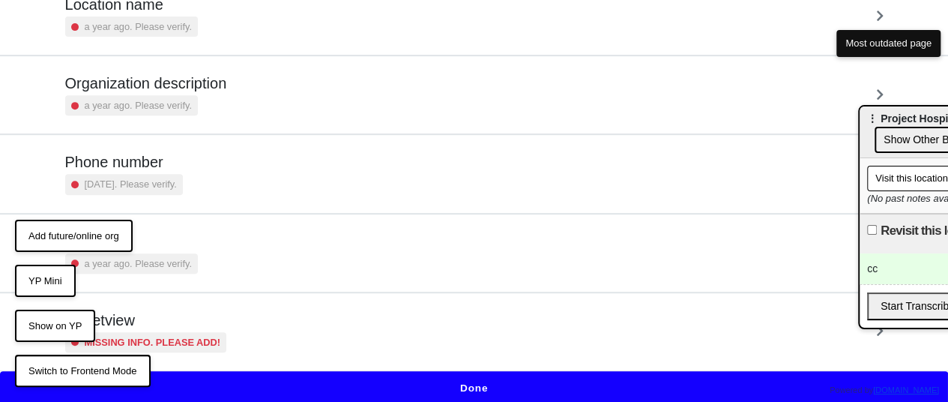
click at [212, 173] on div "Phone number 2 years ago. Please verify." at bounding box center [474, 173] width 818 height 41
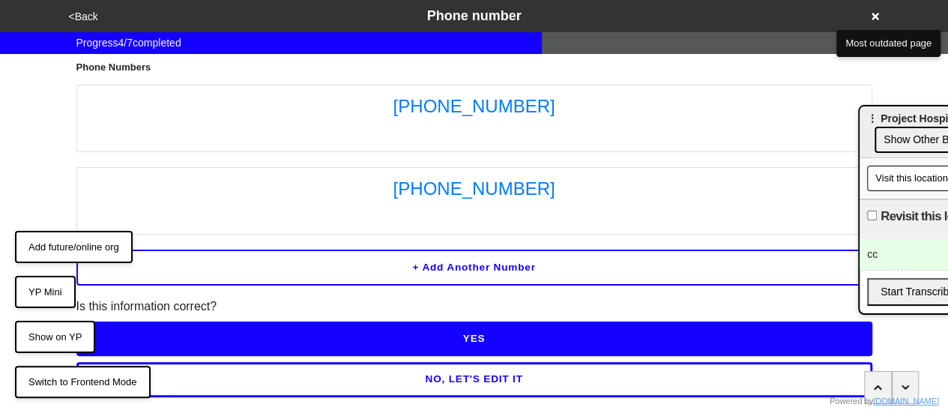
click at [46, 339] on button "Show on YP" at bounding box center [55, 337] width 80 height 33
click at [43, 292] on button "YP Mini" at bounding box center [45, 292] width 61 height 33
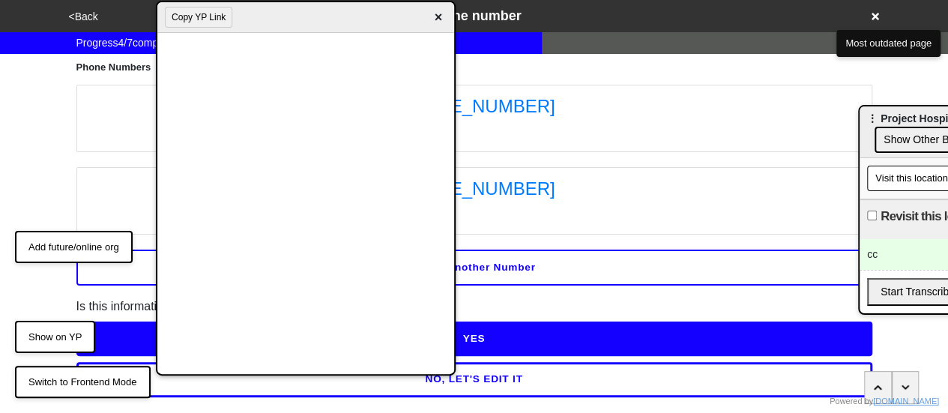
click at [438, 17] on span "×" at bounding box center [437, 17] width 17 height 20
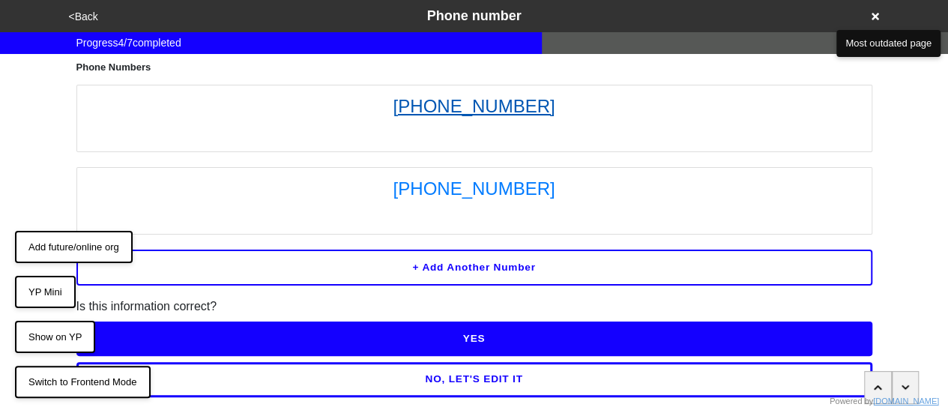
click at [468, 109] on link "[PHONE_NUMBER]" at bounding box center [474, 106] width 779 height 27
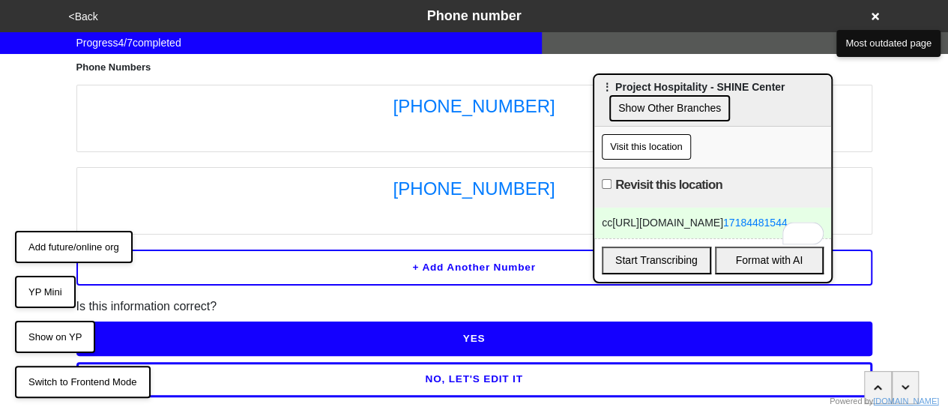
drag, startPoint x: 891, startPoint y: 118, endPoint x: 592, endPoint y: 80, distance: 301.4
click at [602, 81] on span "⋮ Project Hospitality - SHINE Center" at bounding box center [693, 87] width 183 height 12
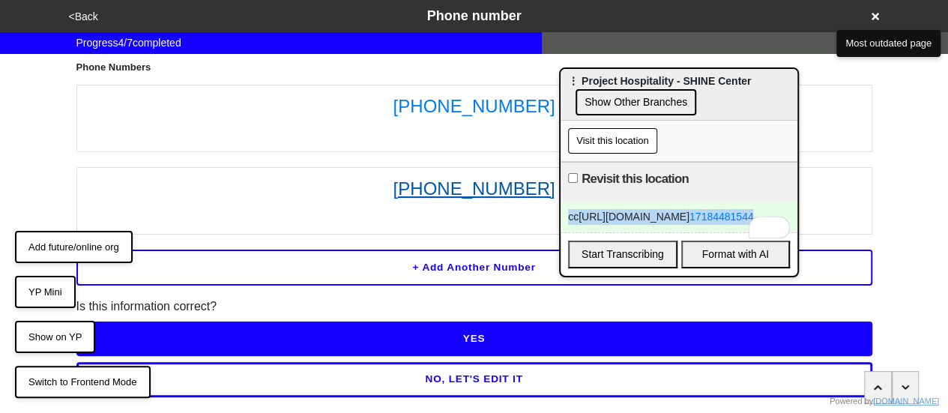
drag, startPoint x: 694, startPoint y: 232, endPoint x: 519, endPoint y: 185, distance: 181.4
click at [522, 190] on body "<Back Phone number Progress 4 / 7 completed Phone Numbers [PHONE_NUMBER] [PHONE…" at bounding box center [474, 198] width 948 height 397
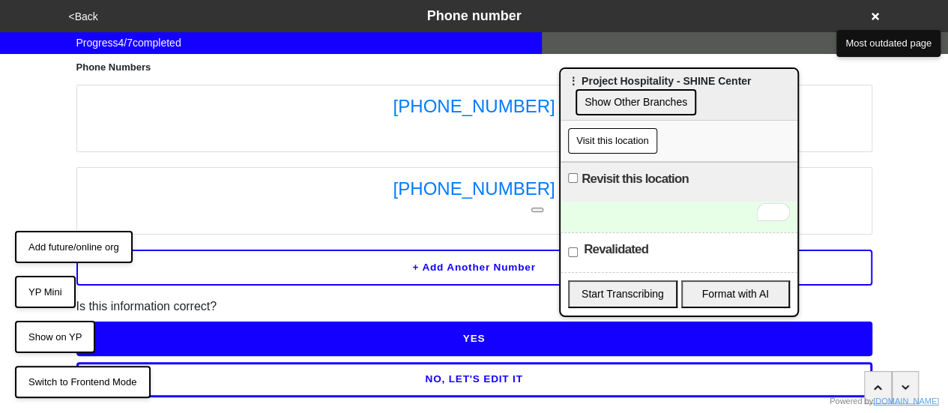
click at [46, 292] on button "YP Mini" at bounding box center [45, 292] width 61 height 33
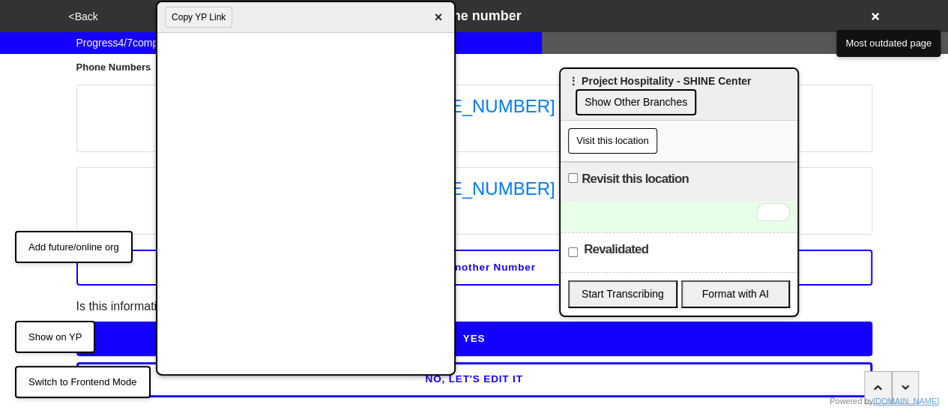
click at [435, 17] on span "×" at bounding box center [437, 17] width 17 height 20
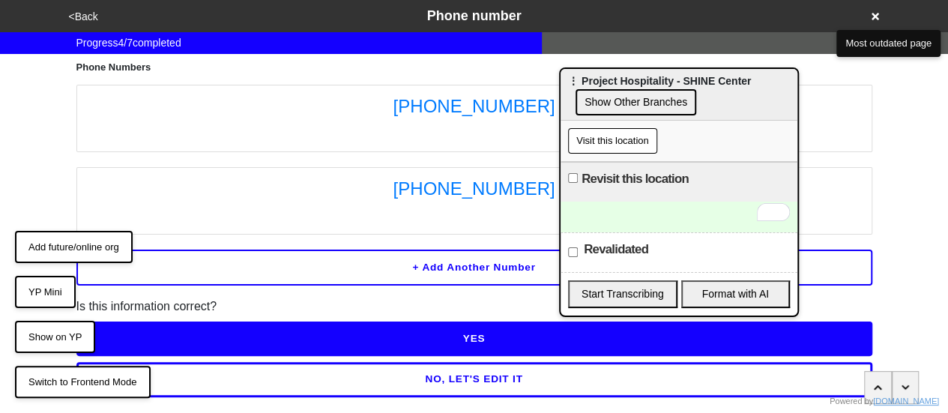
click at [28, 286] on button "YP Mini" at bounding box center [45, 292] width 61 height 33
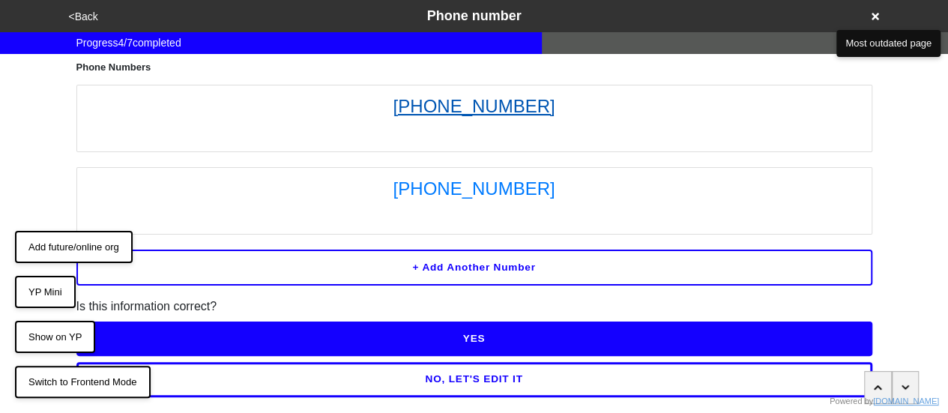
click at [454, 104] on link "[PHONE_NUMBER]" at bounding box center [474, 106] width 779 height 27
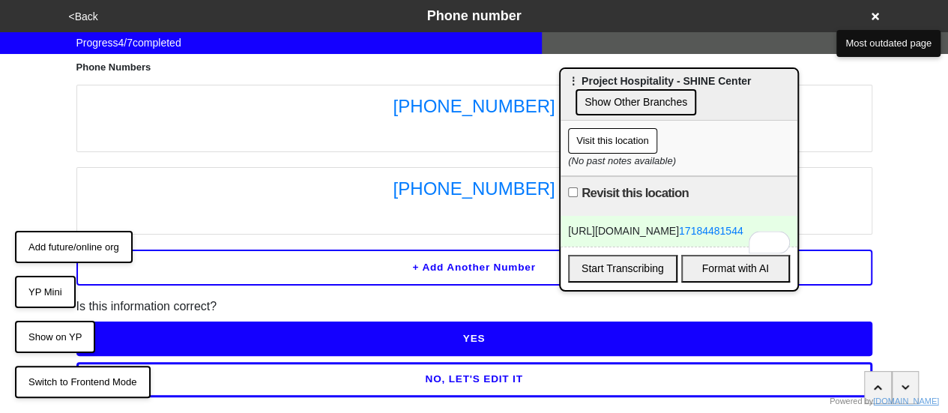
click at [57, 293] on button "YP Mini" at bounding box center [45, 292] width 61 height 33
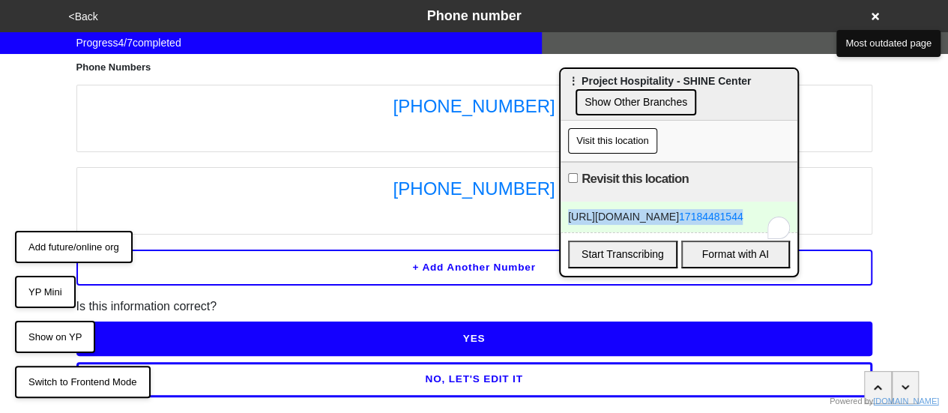
drag, startPoint x: 700, startPoint y: 231, endPoint x: 413, endPoint y: 172, distance: 293.1
click at [417, 177] on body "<Back Phone number Progress 4 / 7 completed Phone Numbers [PHONE_NUMBER] [PHONE…" at bounding box center [474, 198] width 948 height 397
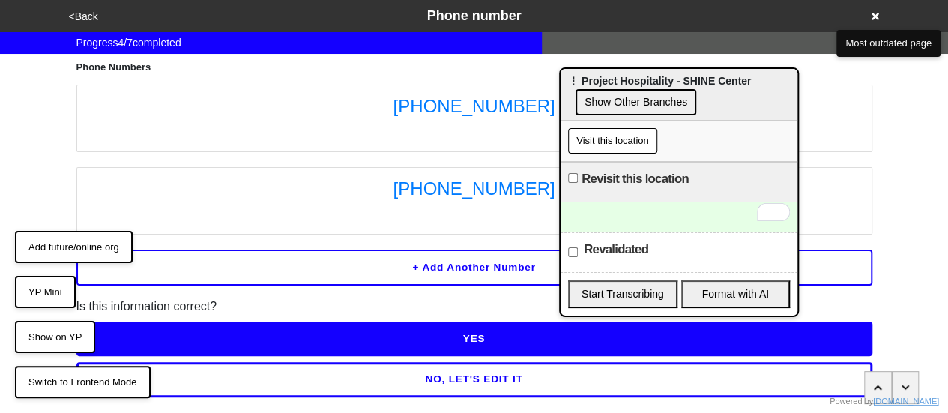
click at [64, 334] on button "Show on YP" at bounding box center [55, 337] width 80 height 33
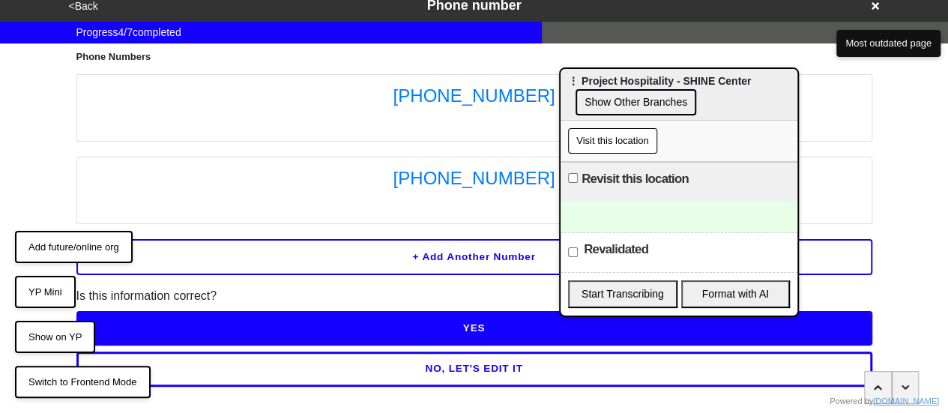
scroll to position [43, 0]
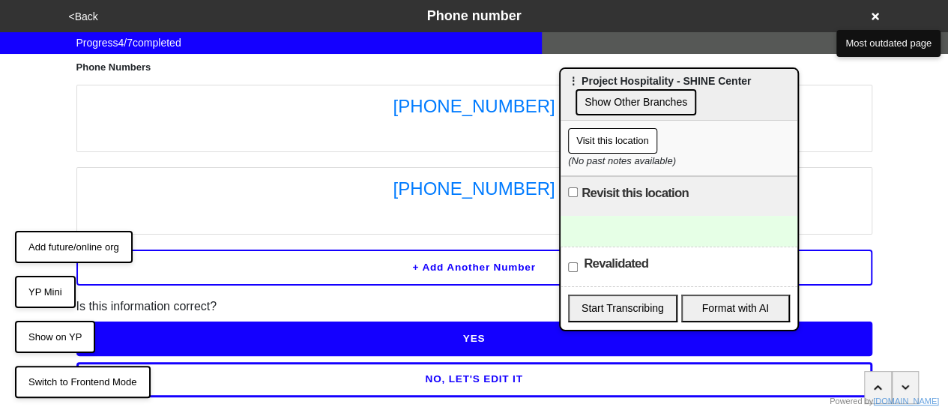
click at [30, 284] on button "YP Mini" at bounding box center [45, 292] width 61 height 33
paste div "To enrich screen reader interactions, please activate Accessibility in Grammarl…"
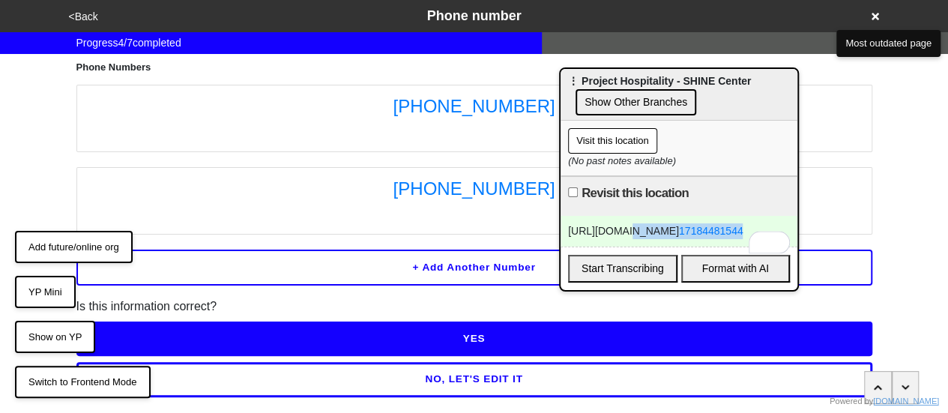
drag, startPoint x: 705, startPoint y: 249, endPoint x: 611, endPoint y: 226, distance: 96.5
click at [611, 226] on div "[URL][DOMAIN_NAME] 17184481544" at bounding box center [679, 231] width 237 height 31
click at [613, 223] on div "[URL]" at bounding box center [679, 231] width 237 height 31
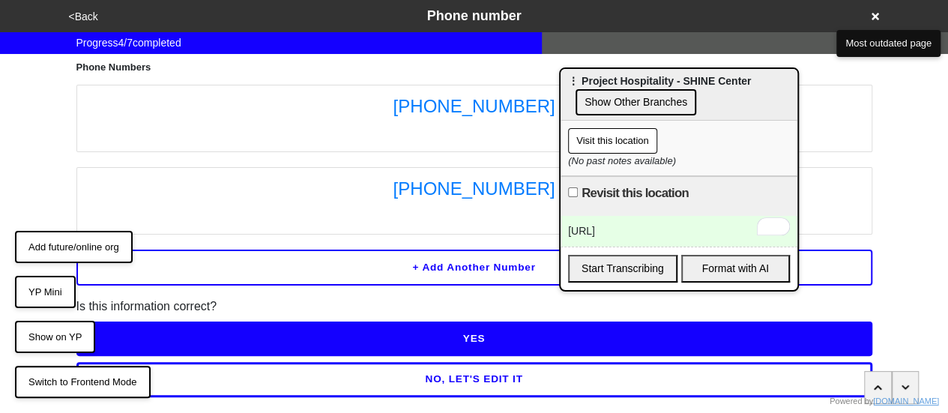
copy div "[URL]"
click at [55, 293] on button "YP Mini" at bounding box center [45, 292] width 61 height 33
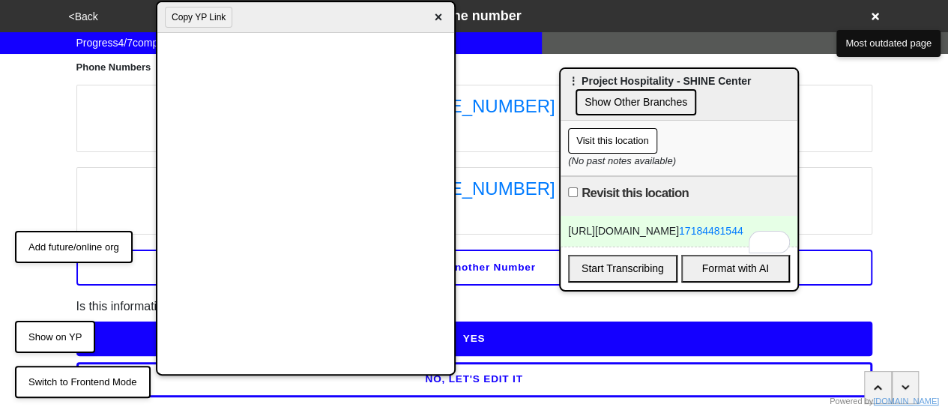
click at [436, 13] on span "×" at bounding box center [437, 17] width 17 height 20
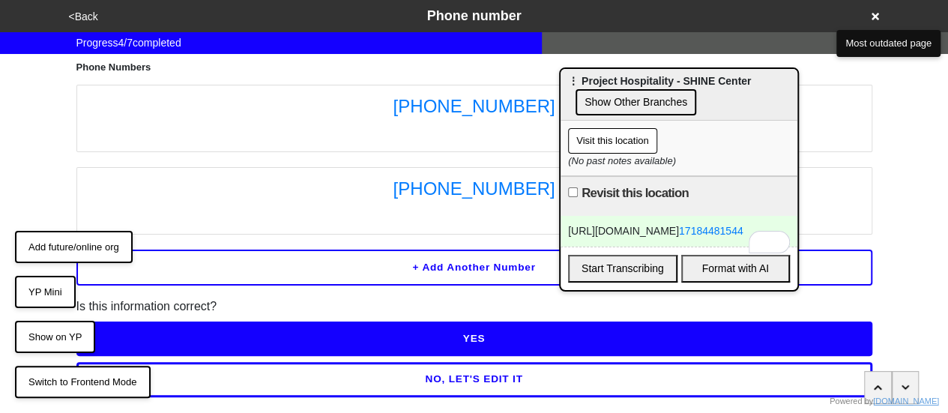
click at [697, 241] on div "[URL][DOMAIN_NAME] 17184481544" at bounding box center [679, 231] width 237 height 31
click at [634, 162] on icon "(No past notes available)" at bounding box center [622, 160] width 108 height 11
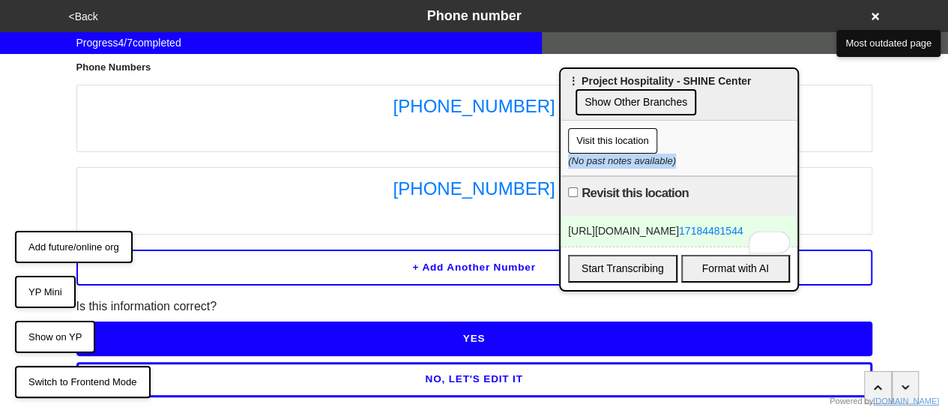
click at [634, 162] on icon "(No past notes available)" at bounding box center [622, 160] width 108 height 11
copy icon "(No past notes available)"
paste div "To enrich screen reader interactions, please activate Accessibility in Grammarl…"
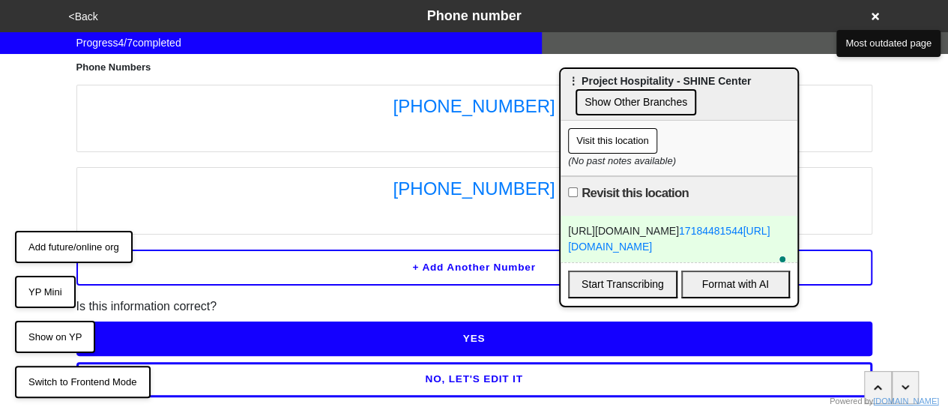
drag, startPoint x: 746, startPoint y: 269, endPoint x: 489, endPoint y: 202, distance: 266.3
click at [489, 202] on body "<Back Phone number Progress 4 / 7 completed Phone Numbers [PHONE_NUMBER] [PHONE…" at bounding box center [474, 198] width 948 height 397
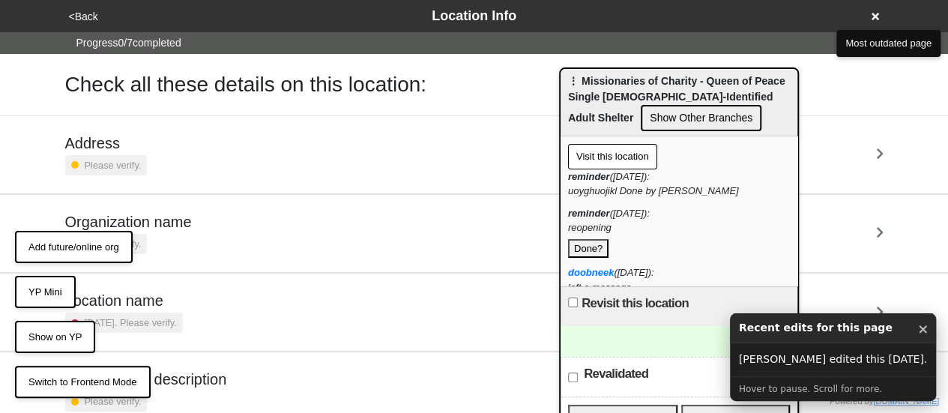
click at [55, 288] on button "YP Mini" at bounding box center [45, 292] width 61 height 33
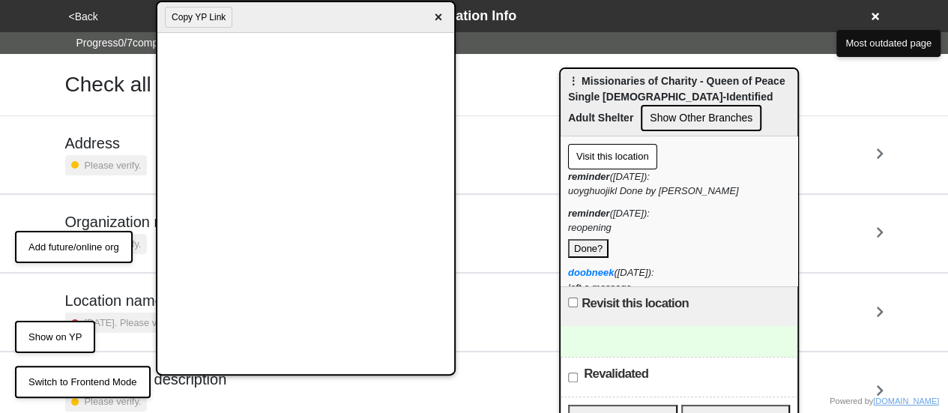
click at [436, 20] on span "×" at bounding box center [437, 17] width 17 height 20
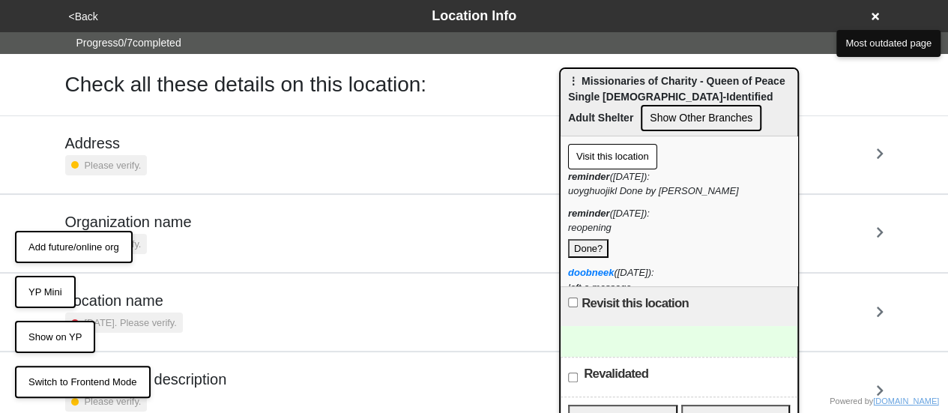
scroll to position [22, 0]
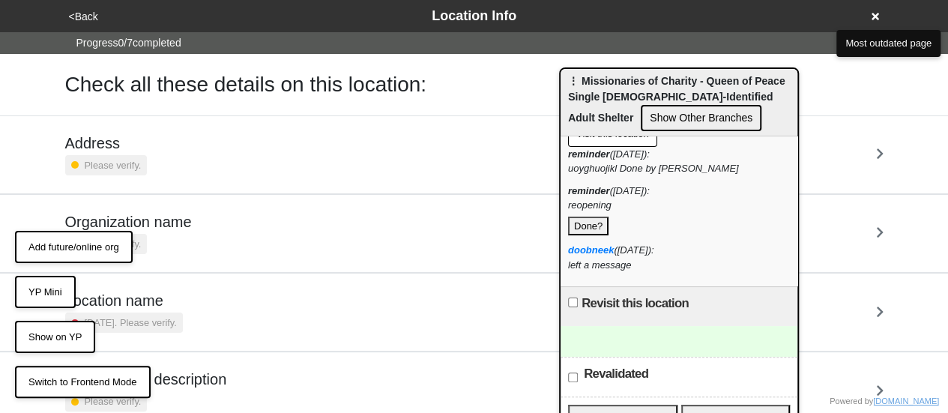
click at [585, 226] on button "Done?" at bounding box center [588, 226] width 40 height 19
click at [627, 345] on div at bounding box center [679, 341] width 237 height 31
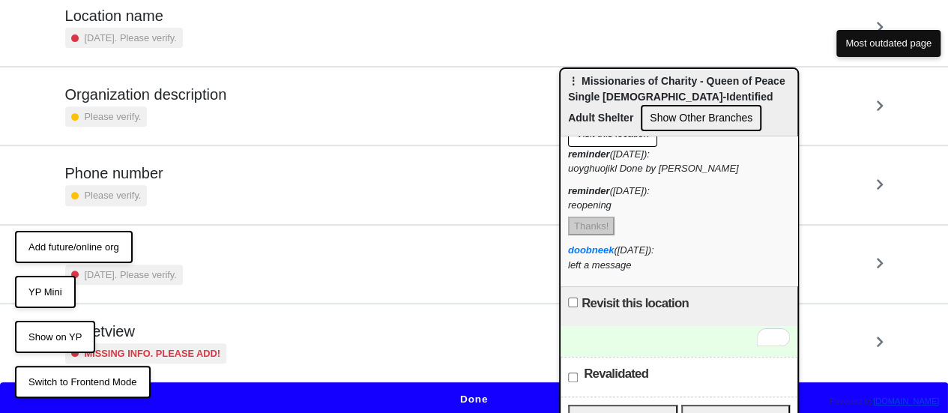
click at [201, 184] on div "Phone number Please verify." at bounding box center [474, 184] width 818 height 41
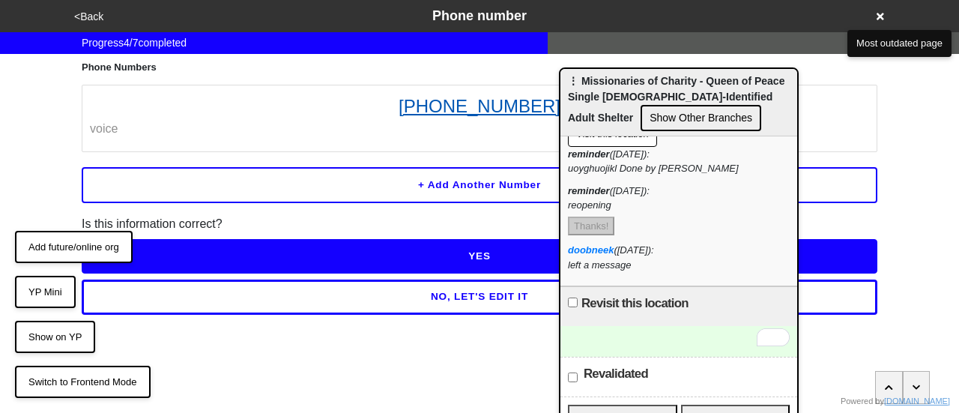
click at [497, 104] on link "[PHONE_NUMBER]" at bounding box center [479, 106] width 779 height 27
drag, startPoint x: 398, startPoint y: 157, endPoint x: 444, endPoint y: 105, distance: 69.6
click at [444, 105] on div "Phone Numbers [PHONE_NUMBER] voice + Add another number Is this information cor…" at bounding box center [480, 184] width 796 height 261
drag, startPoint x: 111, startPoint y: 125, endPoint x: 451, endPoint y: 157, distance: 341.8
click at [442, 155] on div "Phone Numbers (718) 292-0019 voice + Add another number Is this information cor…" at bounding box center [480, 184] width 796 height 261
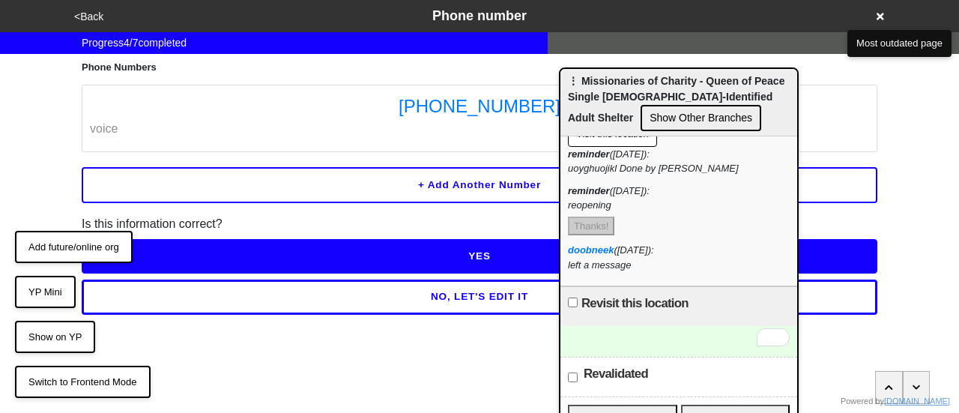
click at [630, 333] on div "To enrich screen reader interactions, please activate Accessibility in Grammarl…" at bounding box center [679, 341] width 237 height 31
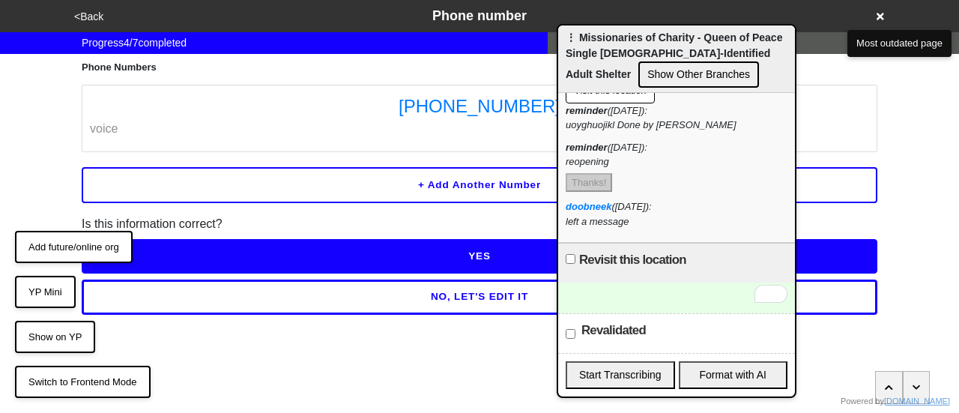
drag, startPoint x: 633, startPoint y: 91, endPoint x: 632, endPoint y: 50, distance: 41.2
click at [632, 50] on span "⋮ Missionaries of Charity - Queen of Peace Single [DEMOGRAPHIC_DATA]-Identified…" at bounding box center [674, 55] width 217 height 49
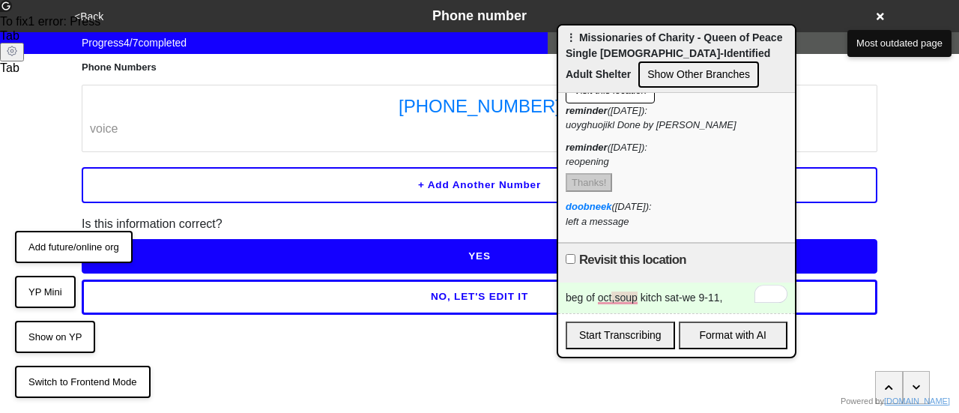
click at [59, 289] on button "YP Mini" at bounding box center [45, 292] width 61 height 33
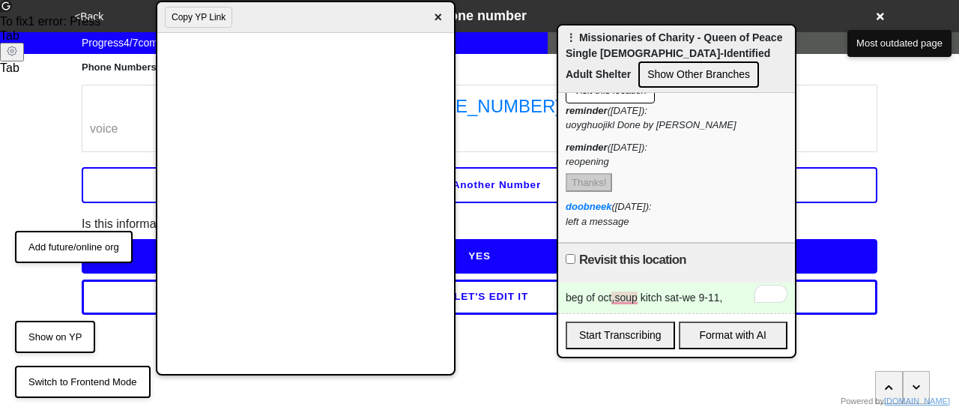
click at [724, 293] on div "beg of oct,soup kitch sat-we 9-11," at bounding box center [676, 298] width 237 height 31
click at [437, 16] on span "×" at bounding box center [437, 17] width 17 height 20
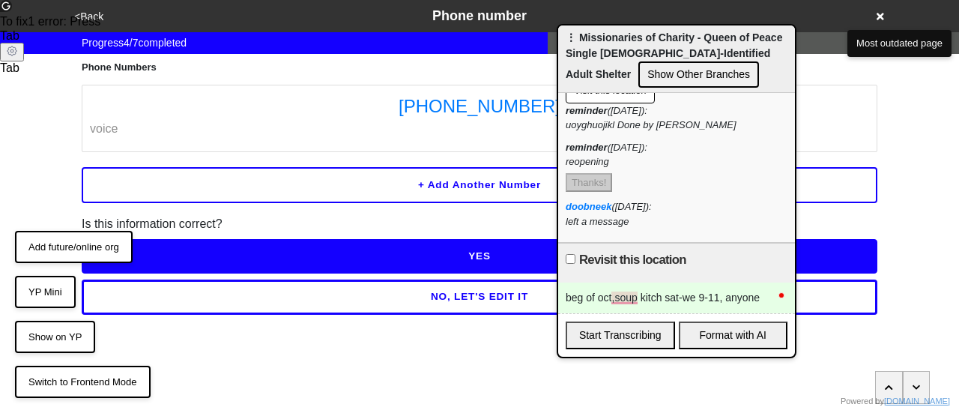
click at [94, 26] on div "<Back Phone number" at bounding box center [480, 16] width 832 height 32
drag, startPoint x: 660, startPoint y: 50, endPoint x: 848, endPoint y: 62, distance: 189.2
click at [782, 62] on span "⋮ Missionaries of Charity - Queen of Peace Single [DEMOGRAPHIC_DATA]-Identified…" at bounding box center [674, 55] width 217 height 49
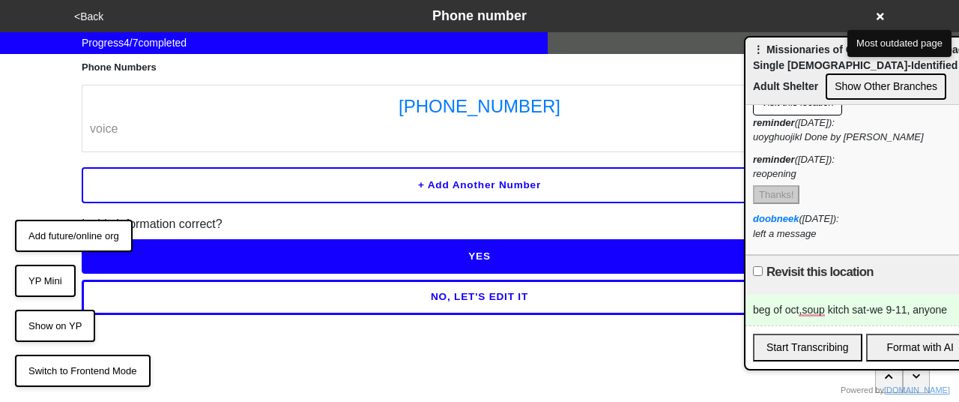
click at [94, 11] on button "<Back" at bounding box center [89, 16] width 38 height 17
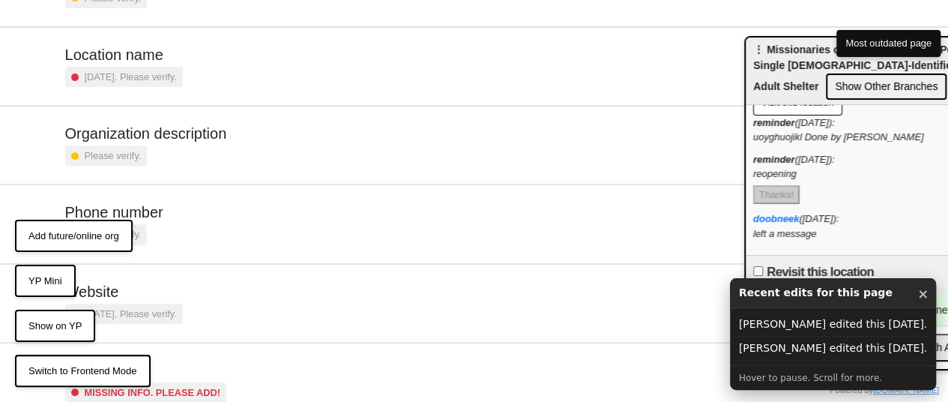
scroll to position [296, 0]
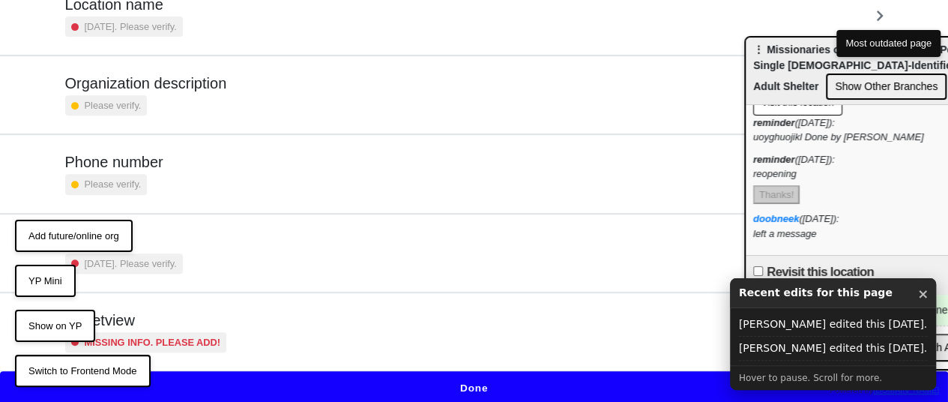
click at [453, 371] on button "Done" at bounding box center [474, 388] width 948 height 34
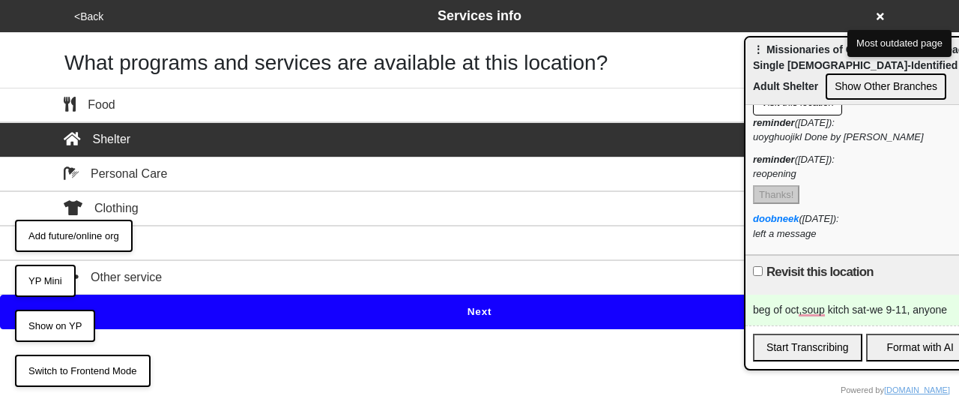
click at [473, 311] on button "Next" at bounding box center [479, 312] width 959 height 34
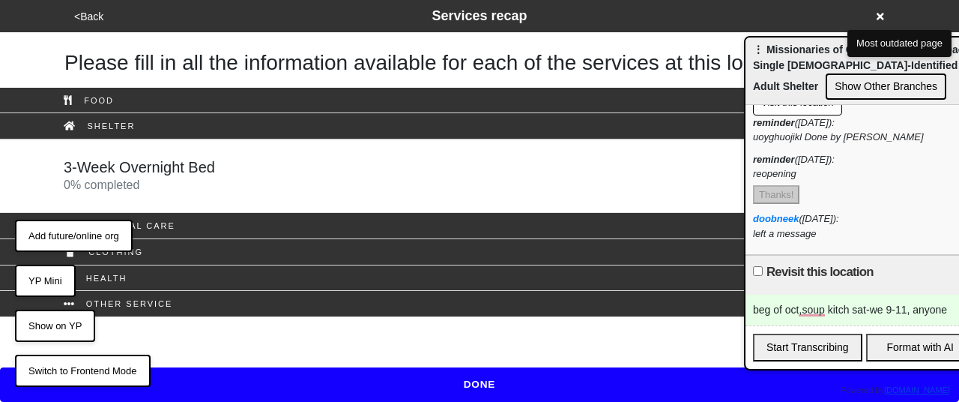
click at [295, 179] on div "3-Week Overnight Bed 0 % completed" at bounding box center [479, 176] width 854 height 36
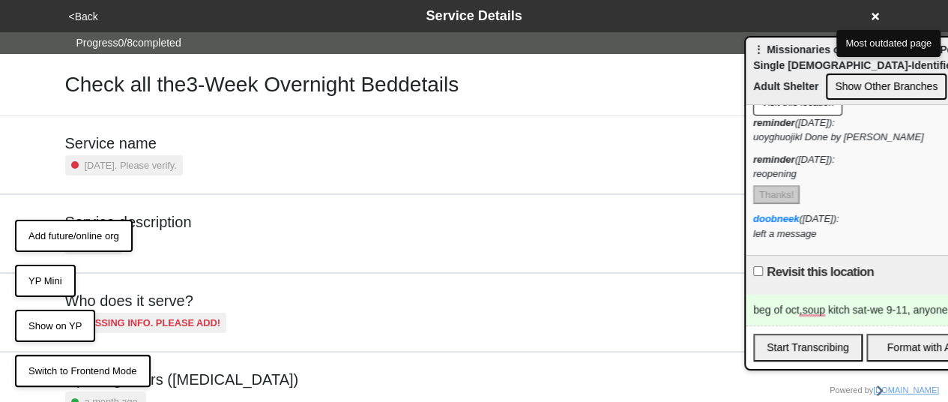
click at [88, 14] on button "<Back" at bounding box center [83, 16] width 38 height 17
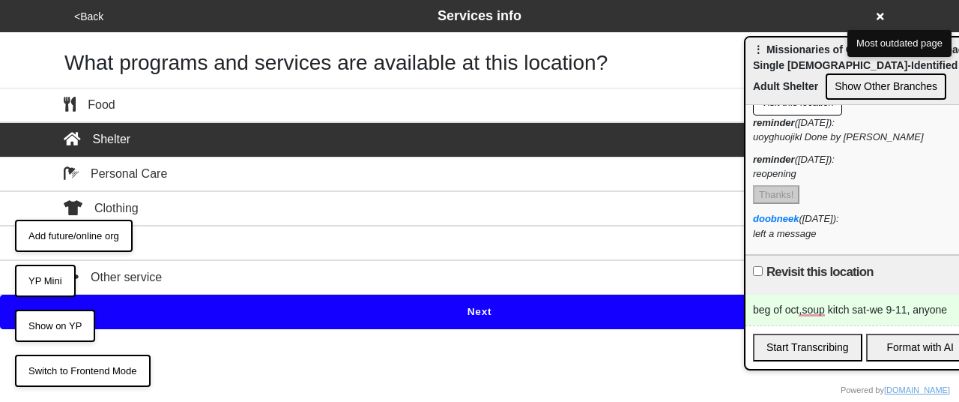
click at [88, 14] on button "<Back" at bounding box center [89, 16] width 38 height 17
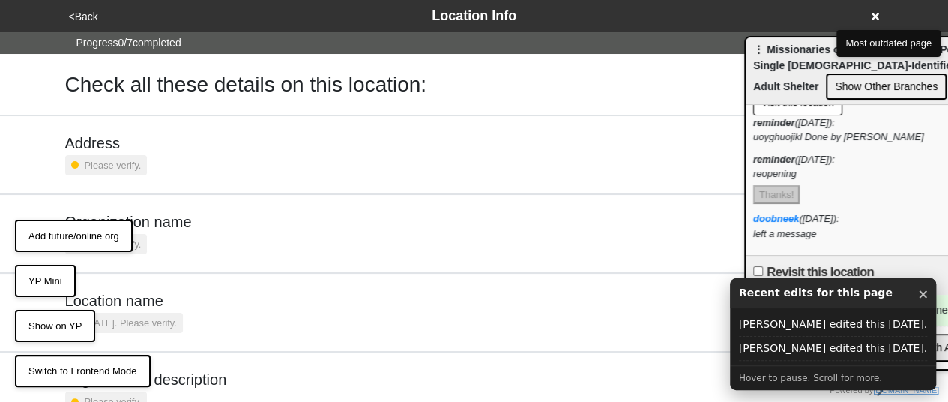
click at [88, 14] on button "<Back" at bounding box center [83, 16] width 38 height 17
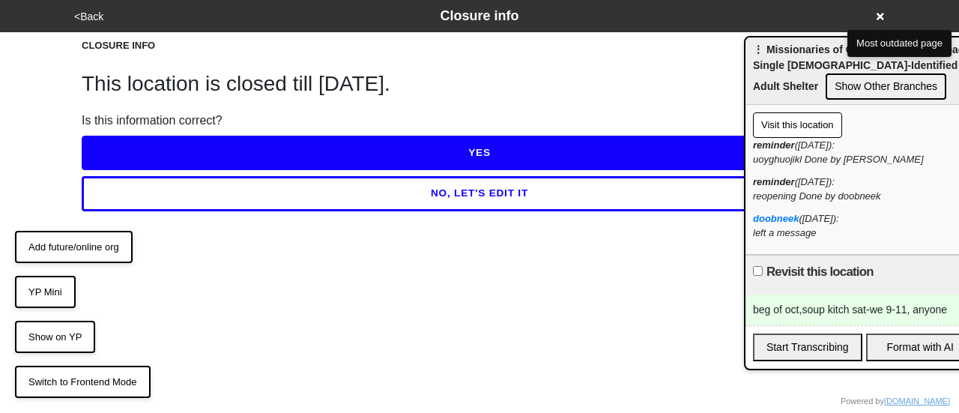
click at [364, 205] on button "NO, LET'S EDIT IT" at bounding box center [480, 193] width 796 height 34
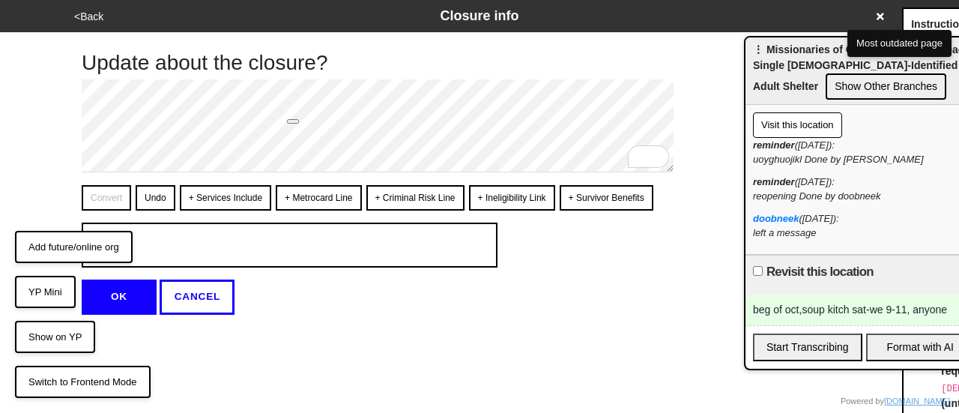
click at [190, 292] on button "CANCEL" at bounding box center [197, 297] width 75 height 34
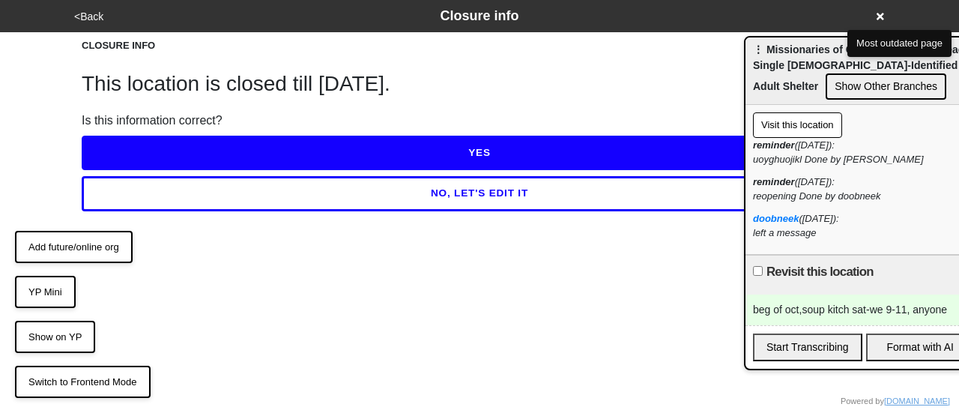
click at [354, 193] on button "NO, LET'S EDIT IT" at bounding box center [480, 193] width 796 height 34
type textarea "x"
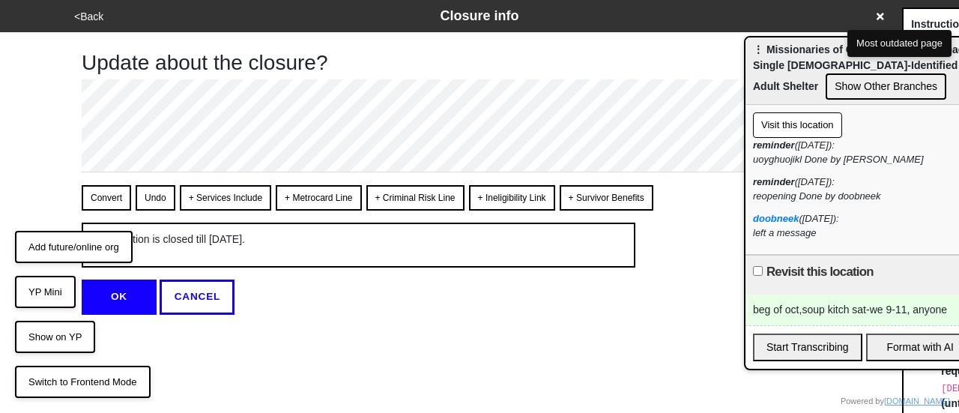
click at [99, 25] on button "<Back" at bounding box center [89, 16] width 38 height 17
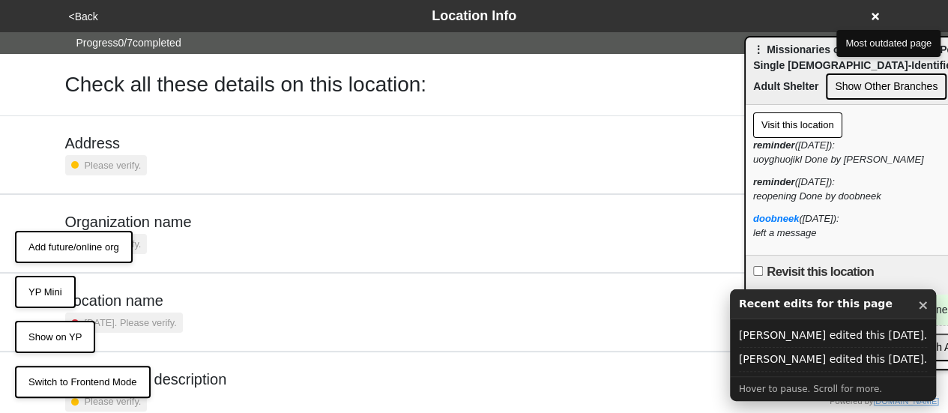
click at [82, 13] on button "<Back" at bounding box center [83, 16] width 38 height 17
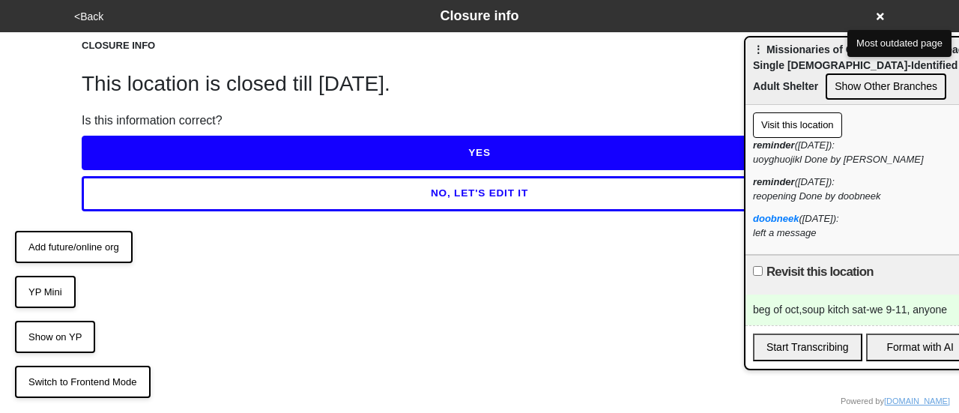
click at [96, 15] on button "<Back" at bounding box center [89, 16] width 38 height 17
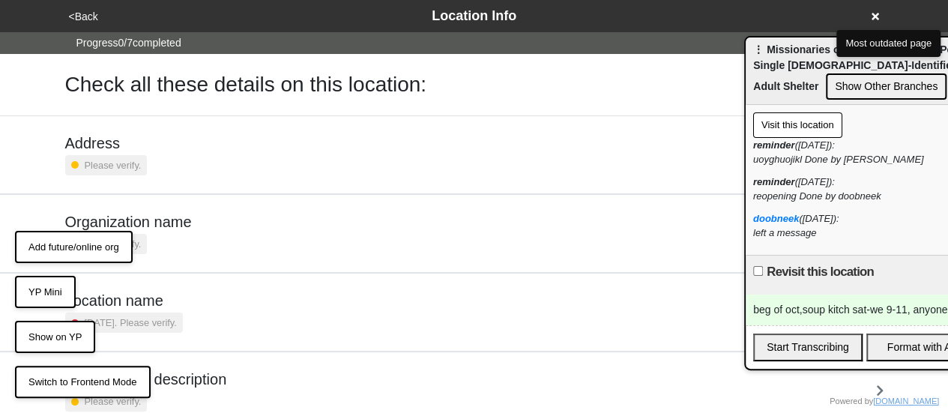
drag, startPoint x: 16, startPoint y: 55, endPoint x: 32, endPoint y: 45, distance: 19.2
click at [16, 55] on div "<Back Location Info Progress 0 / 7 completed Check all these details on this lo…" at bounding box center [474, 351] width 948 height 702
click at [81, 18] on button "<Back" at bounding box center [83, 16] width 38 height 17
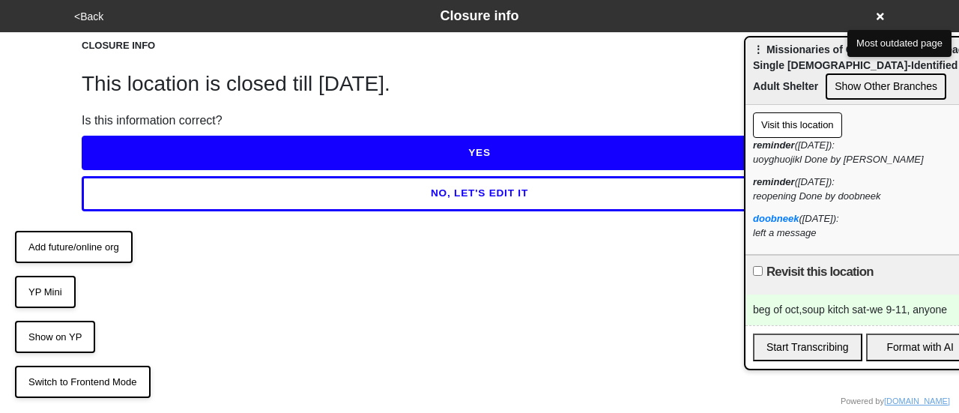
click at [18, 169] on div "<Back Closure info CLOSURE INFO This location is closed till [DATE]. Is this in…" at bounding box center [479, 105] width 959 height 211
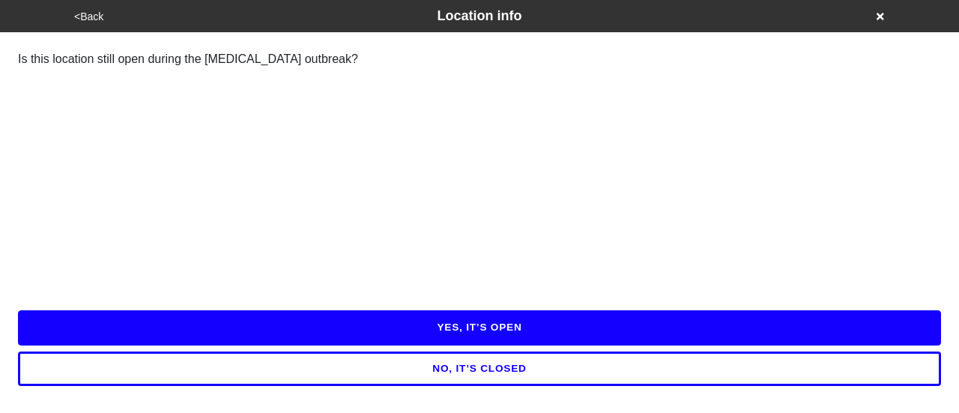
click at [510, 369] on button "NO, IT’S CLOSED" at bounding box center [479, 369] width 923 height 34
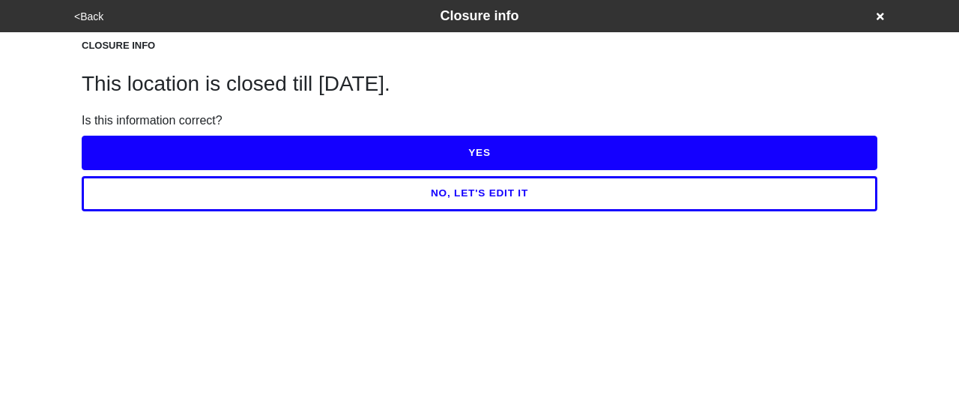
click at [78, 13] on button "<Back" at bounding box center [89, 16] width 38 height 17
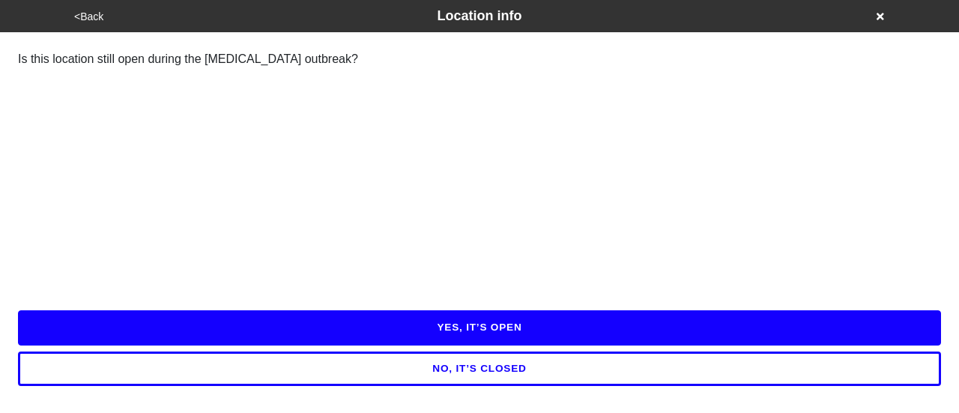
click at [529, 328] on button "YES, IT’S OPEN" at bounding box center [479, 327] width 923 height 34
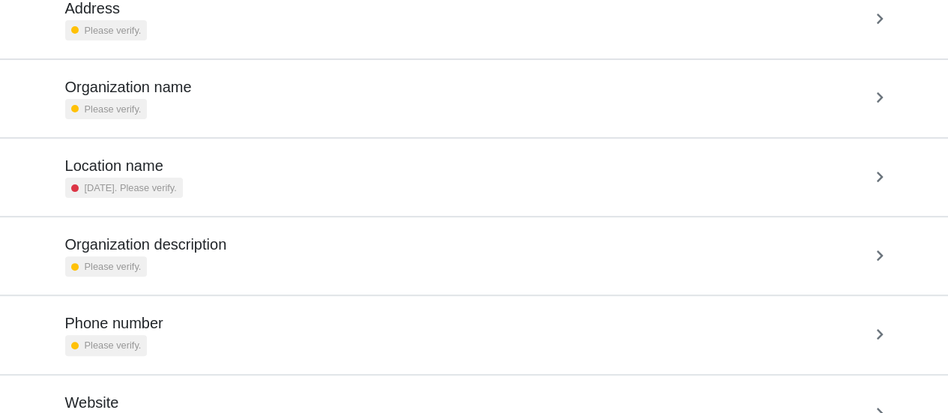
scroll to position [285, 0]
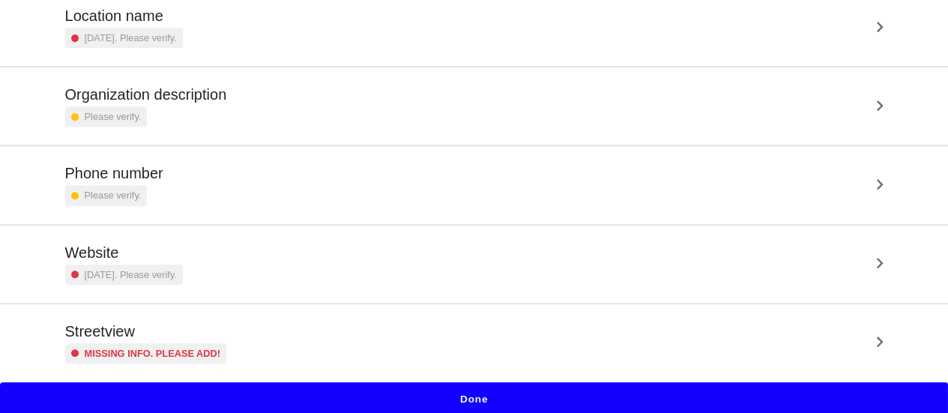
drag, startPoint x: 499, startPoint y: 395, endPoint x: 452, endPoint y: 346, distance: 68.4
click at [498, 394] on button "Done" at bounding box center [474, 399] width 948 height 34
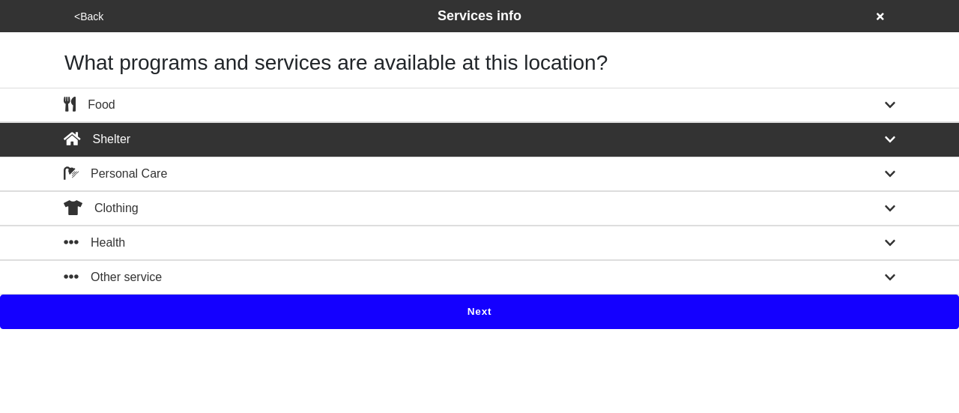
click at [259, 104] on div "Food" at bounding box center [479, 105] width 854 height 18
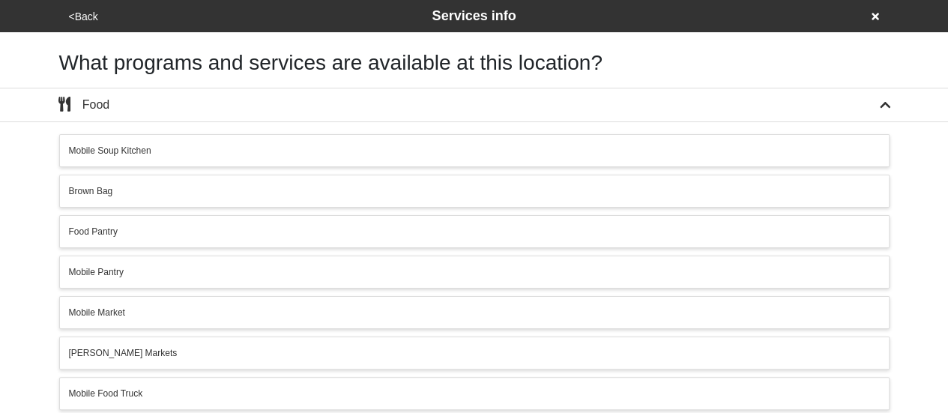
click at [199, 148] on div "Mobile Soup Kitchen" at bounding box center [474, 150] width 811 height 13
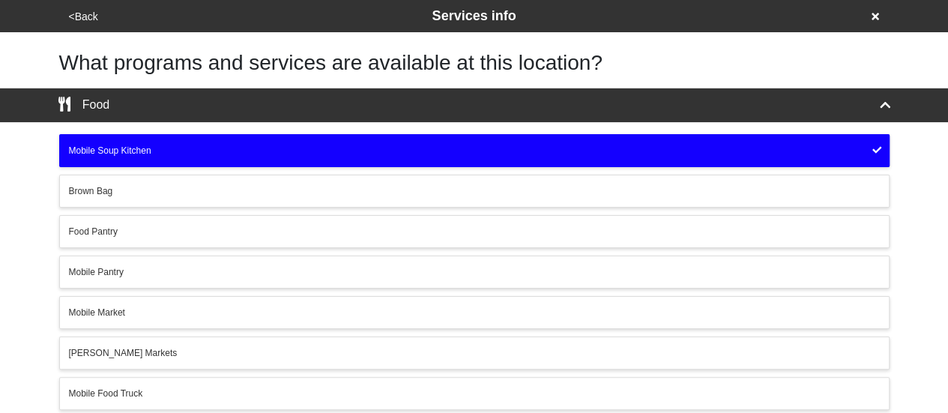
click at [197, 149] on div "Mobile Soup Kitchen" at bounding box center [474, 150] width 811 height 13
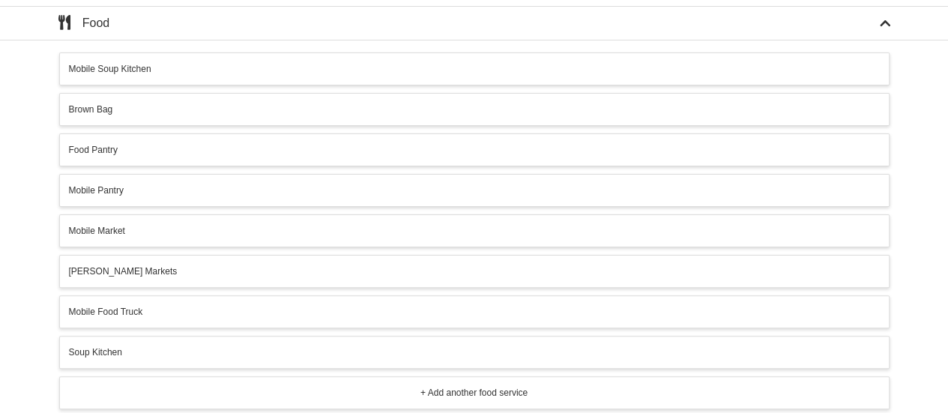
scroll to position [225, 0]
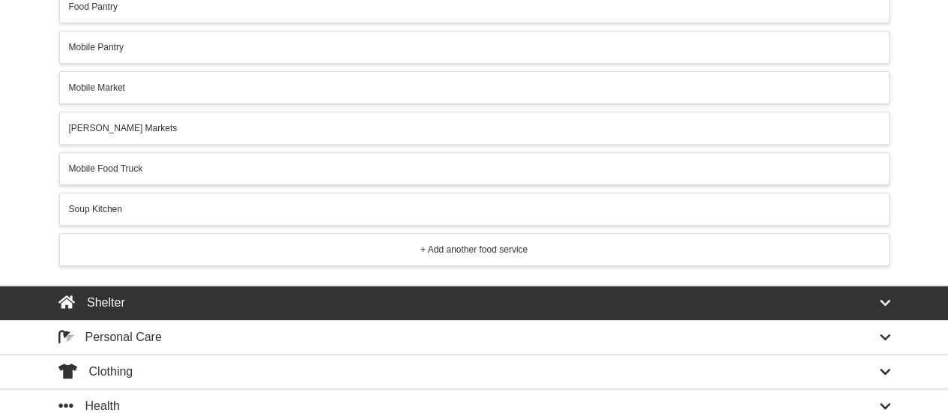
click at [177, 202] on div "Soup Kitchen" at bounding box center [474, 208] width 811 height 13
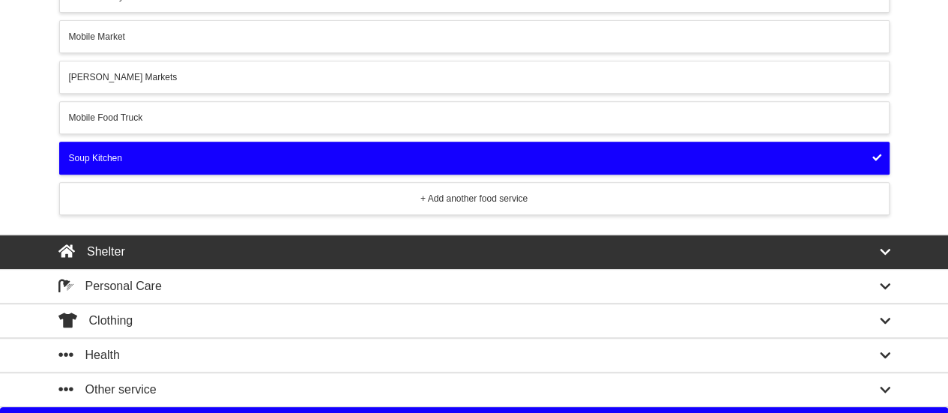
scroll to position [296, 0]
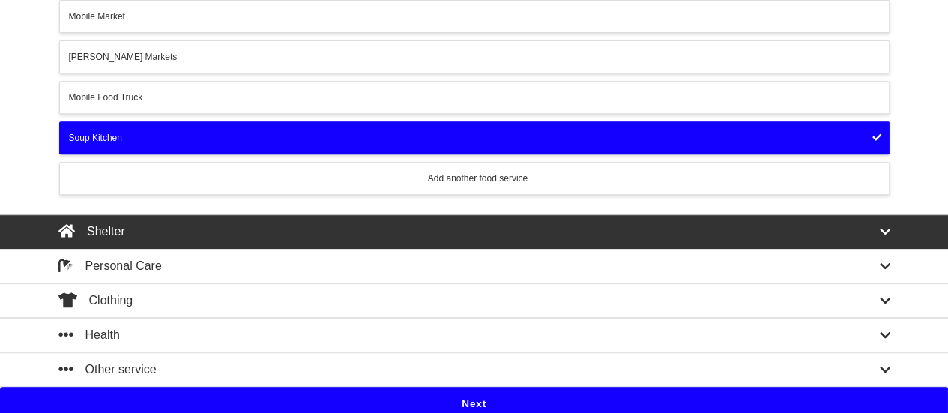
drag, startPoint x: 426, startPoint y: 405, endPoint x: 435, endPoint y: 393, distance: 16.0
click at [426, 405] on button "Next" at bounding box center [474, 404] width 948 height 34
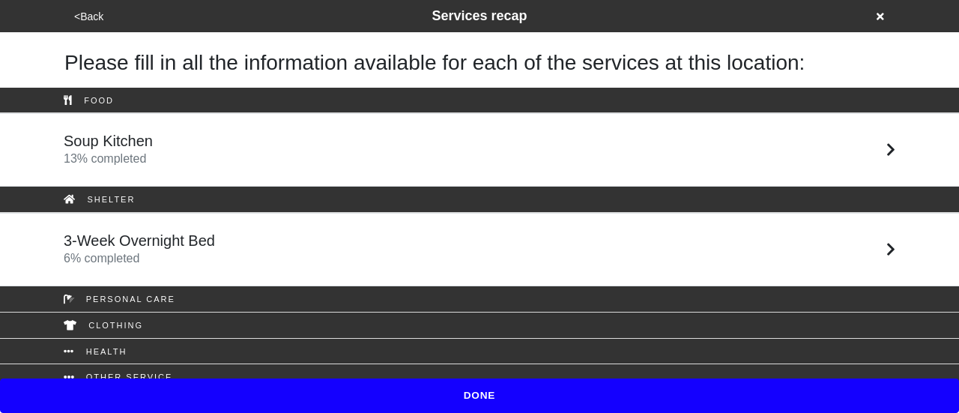
click at [229, 138] on div "Soup Kitchen 13 % completed" at bounding box center [479, 150] width 854 height 36
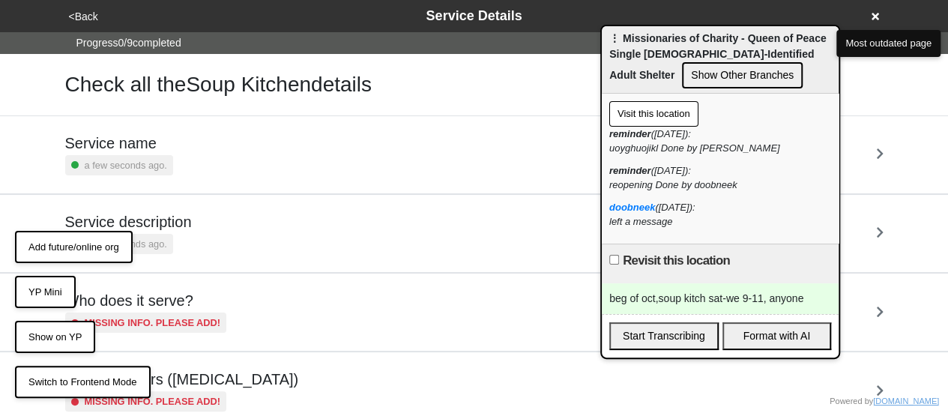
drag, startPoint x: 805, startPoint y: 61, endPoint x: 661, endPoint y: 50, distance: 144.3
click at [661, 50] on span "⋮ Missionaries of Charity - Queen of Peace Single Male-Identified Adult Shelter" at bounding box center [717, 56] width 217 height 49
click at [717, 298] on div "beg of oct,soup kitch sat-we 9-11, anyone" at bounding box center [720, 298] width 237 height 31
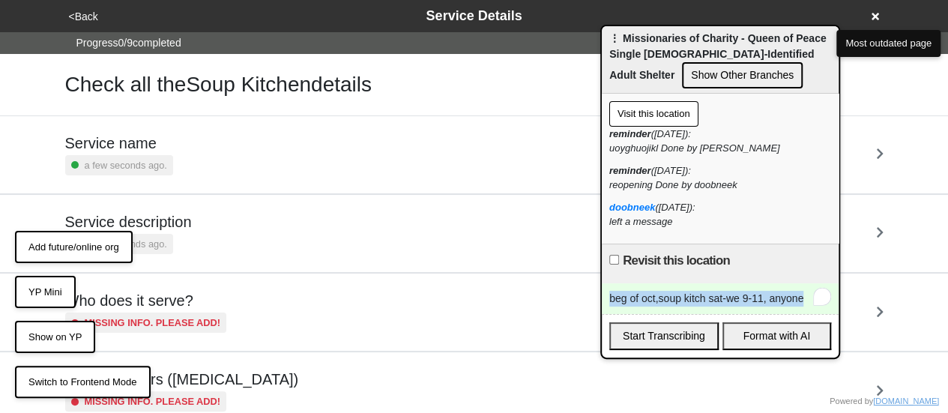
click at [717, 298] on div "beg of oct,soup kitch sat-we 9-11, anyone" at bounding box center [720, 298] width 237 height 31
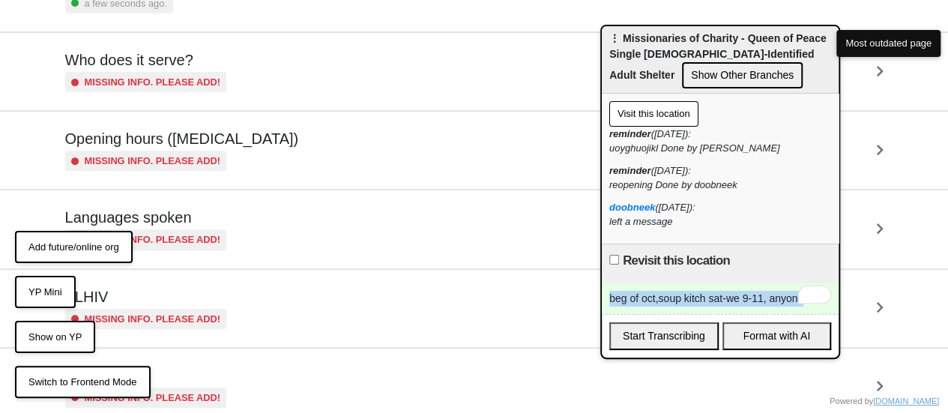
scroll to position [216, 0]
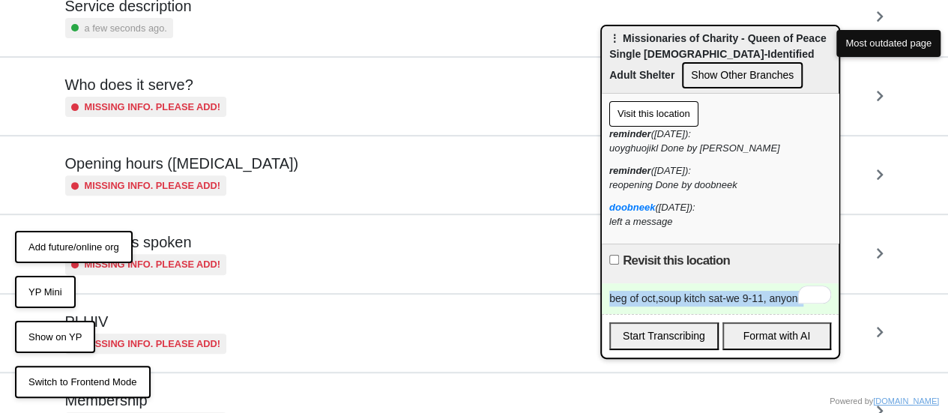
click at [247, 161] on div "Opening hours (coronavirus) Missing info. Please add!" at bounding box center [474, 174] width 818 height 41
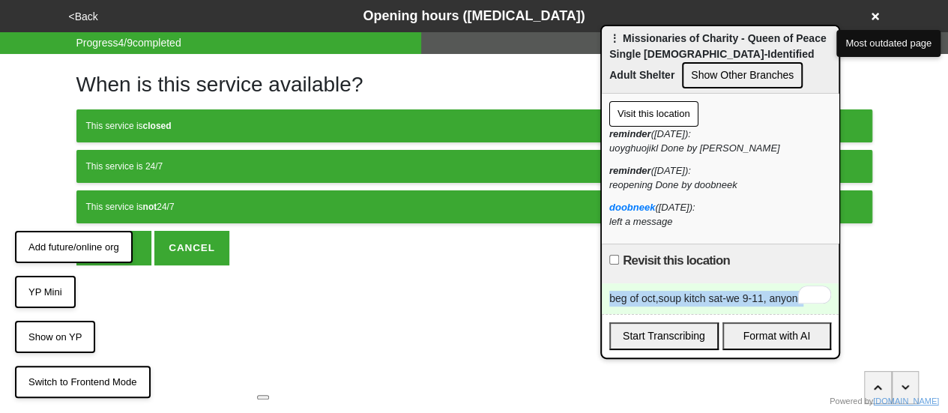
click at [219, 203] on div "This service is not 24/7" at bounding box center [474, 206] width 776 height 13
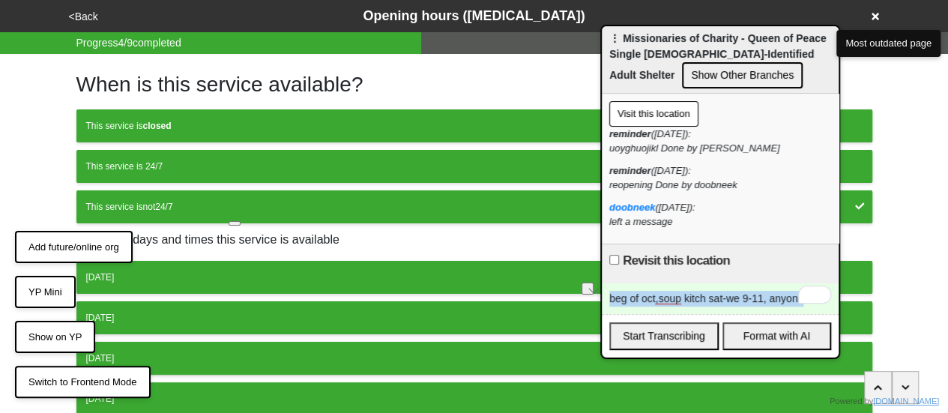
click at [184, 271] on div "Monday" at bounding box center [474, 277] width 776 height 13
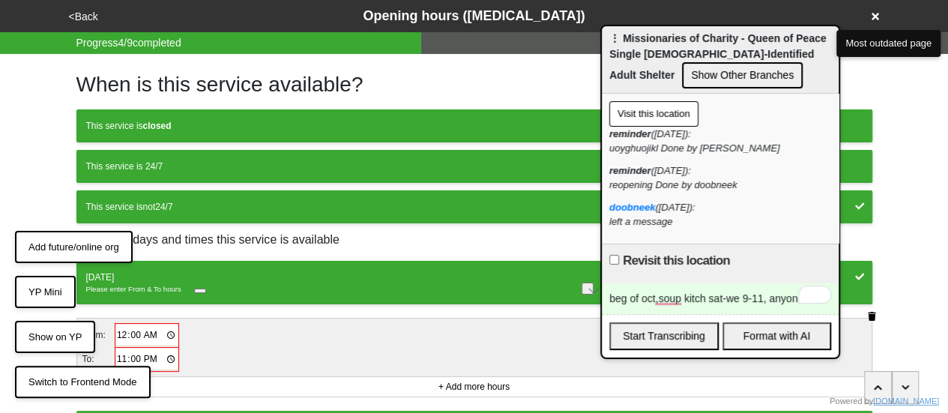
click at [124, 331] on input "00:00" at bounding box center [147, 336] width 62 height 22
type input "09:00"
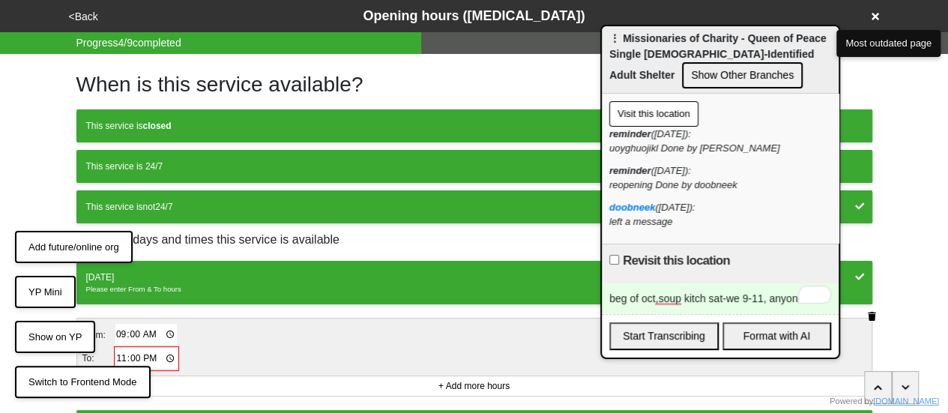
click at [126, 352] on input "23:00" at bounding box center [146, 359] width 62 height 22
click at [145, 353] on input "23:00" at bounding box center [146, 359] width 62 height 22
type input "11:00"
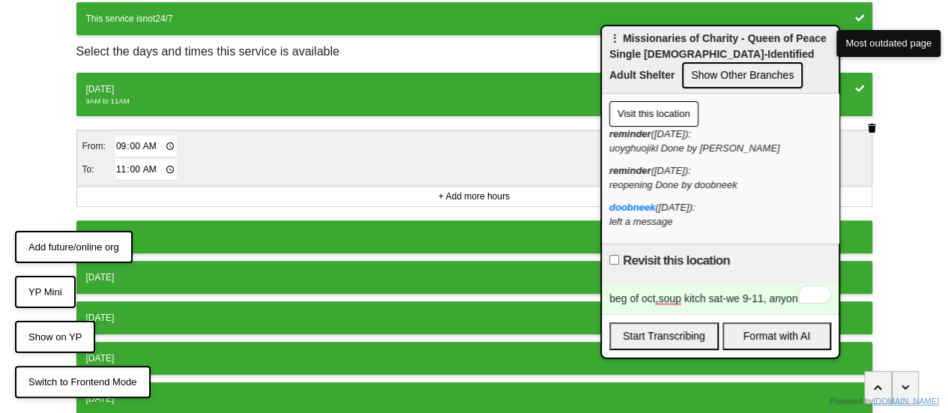
scroll to position [300, 0]
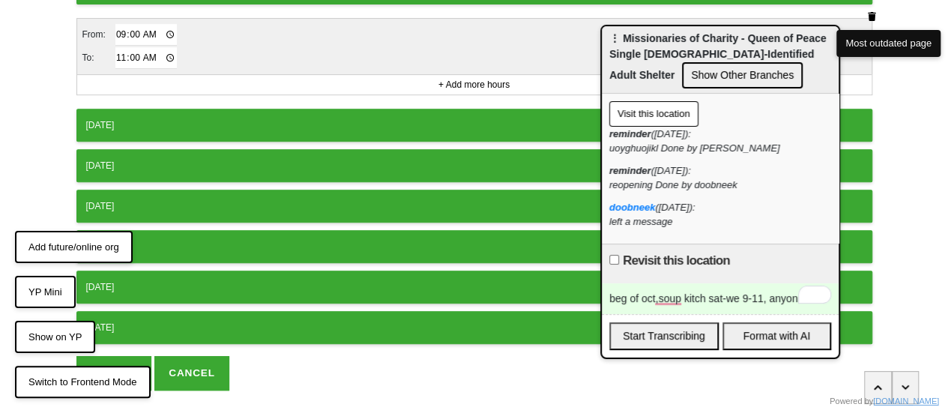
click at [165, 118] on div "Tuesday" at bounding box center [474, 124] width 776 height 13
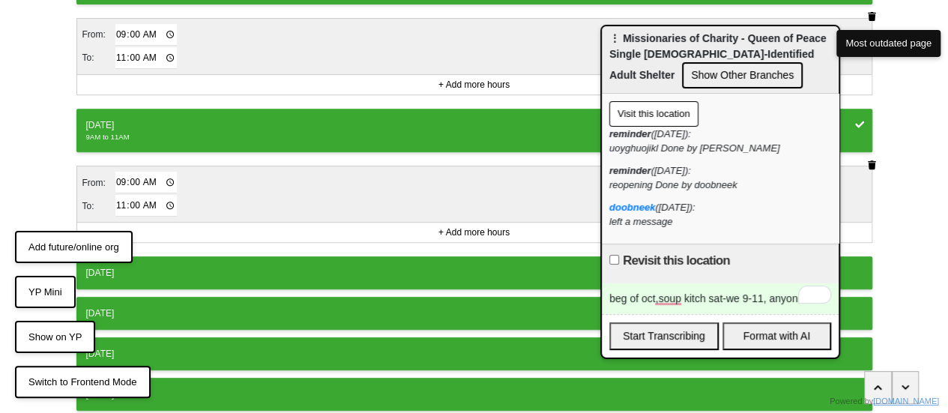
drag, startPoint x: 181, startPoint y: 260, endPoint x: 202, endPoint y: 269, distance: 22.1
click at [182, 260] on button "Wednesday" at bounding box center [474, 272] width 796 height 33
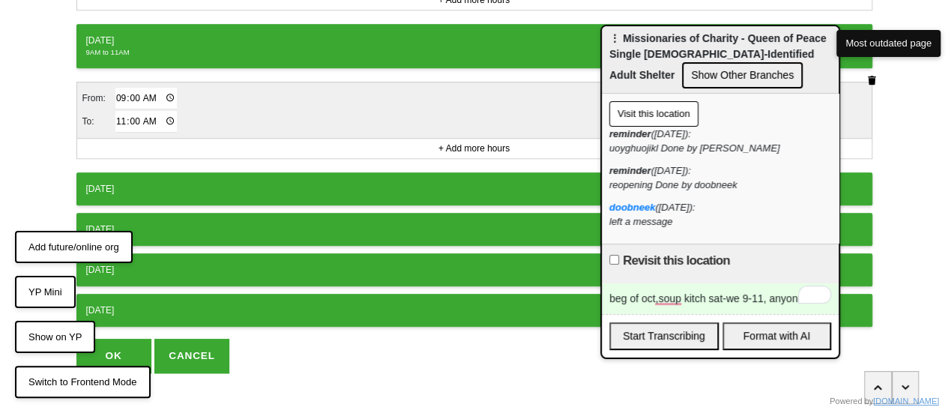
scroll to position [543, 0]
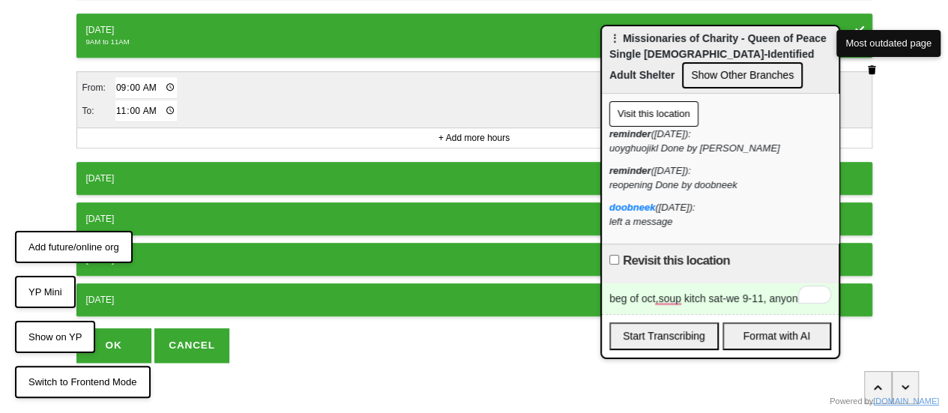
drag, startPoint x: 175, startPoint y: 256, endPoint x: 175, endPoint y: 271, distance: 15.0
click at [175, 262] on button "Saturday" at bounding box center [474, 259] width 796 height 33
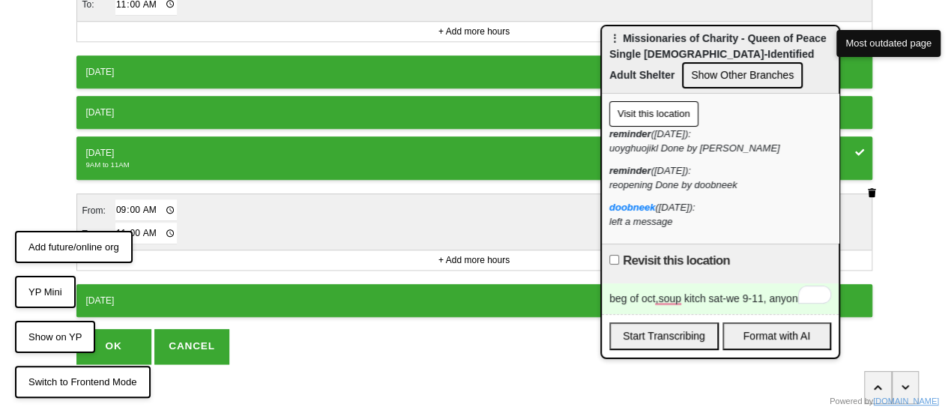
click at [184, 294] on div "Sunday" at bounding box center [474, 300] width 776 height 13
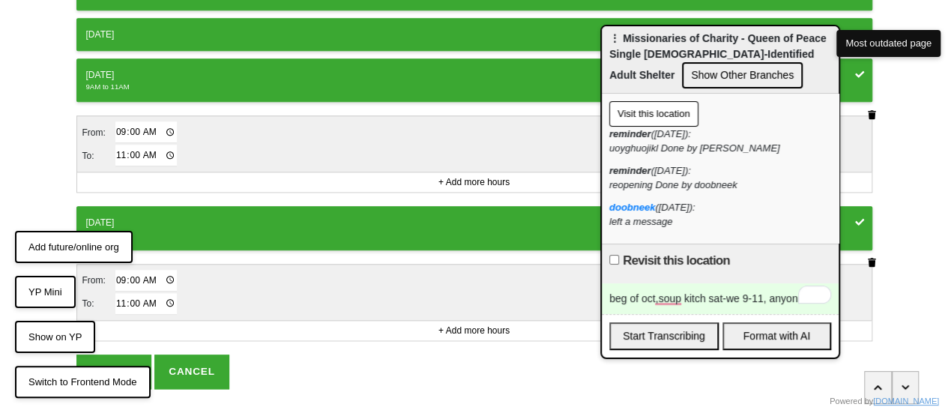
scroll to position [751, 0]
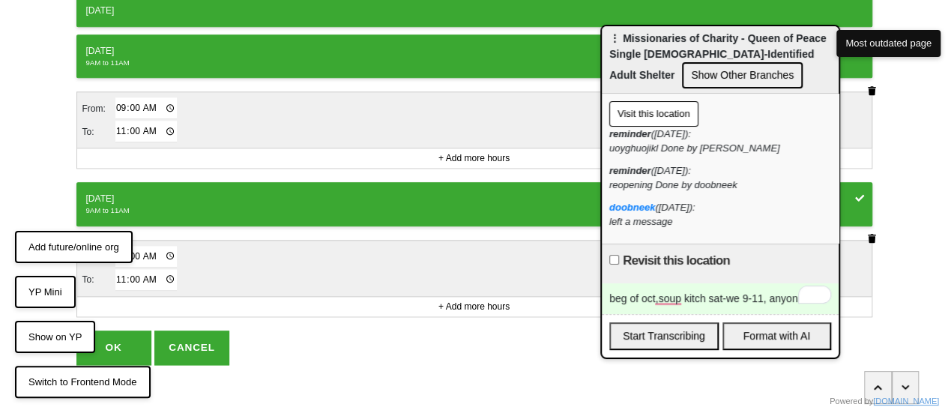
click at [129, 334] on button "OK" at bounding box center [113, 348] width 75 height 34
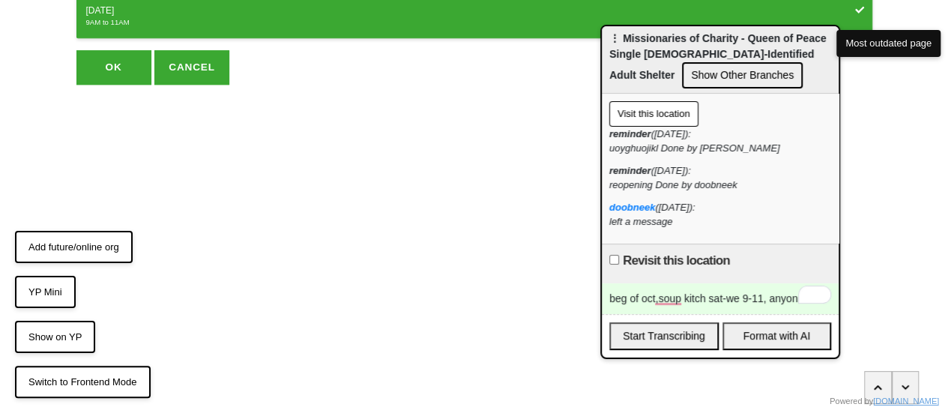
scroll to position [552, 0]
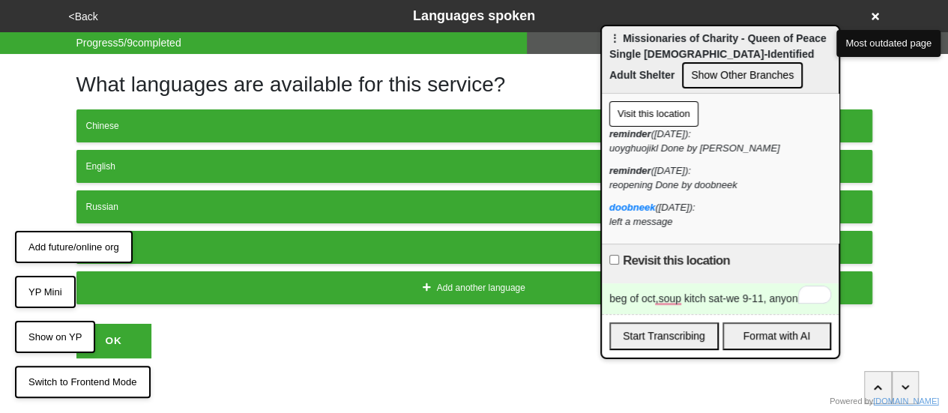
click at [85, 13] on button "<Back" at bounding box center [83, 16] width 38 height 17
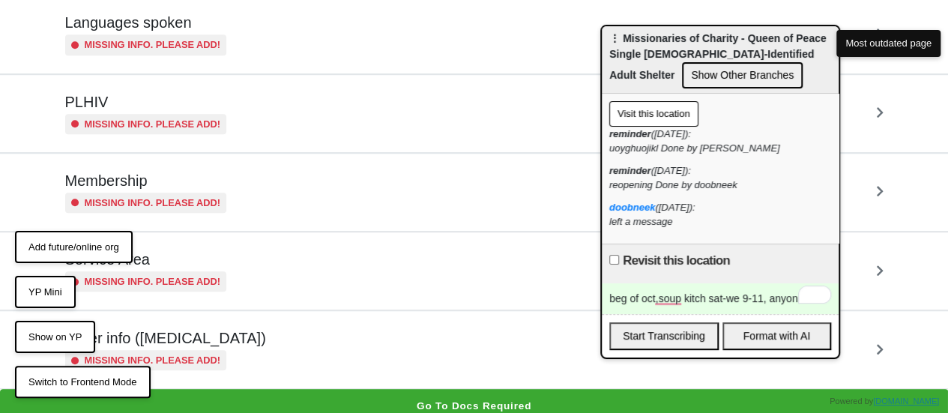
scroll to position [441, 0]
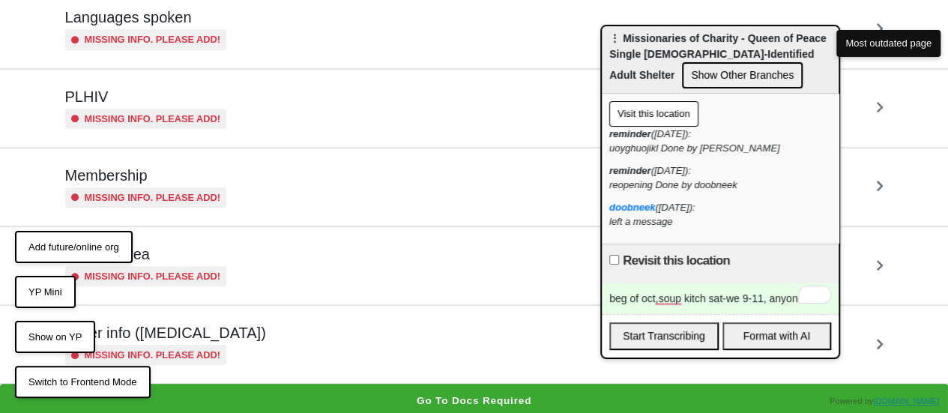
click at [177, 324] on h5 "Other info (coronavirus)" at bounding box center [165, 333] width 201 height 18
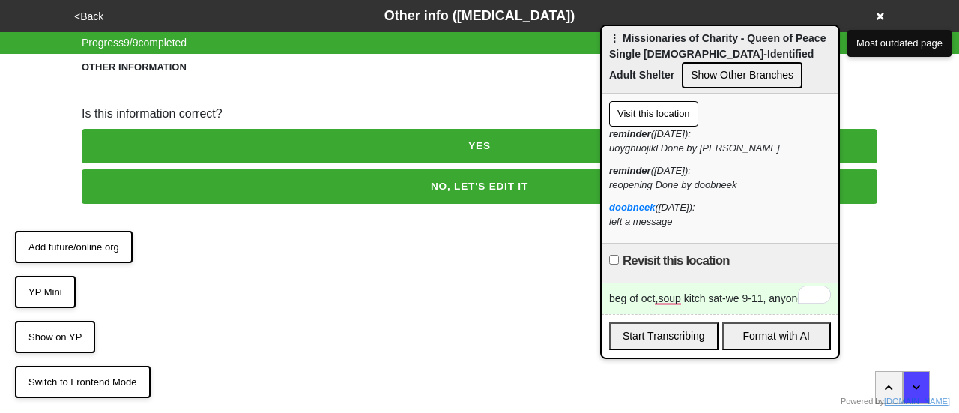
click at [198, 191] on button "NO, LET'S EDIT IT" at bounding box center [480, 186] width 796 height 34
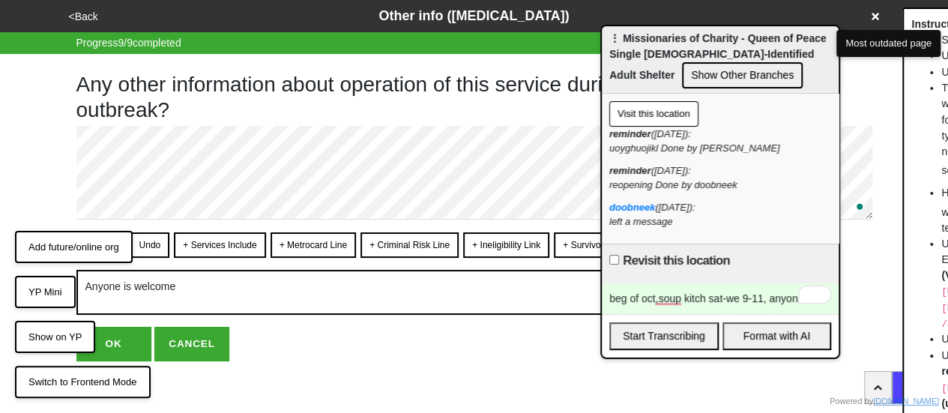
scroll to position [6, 0]
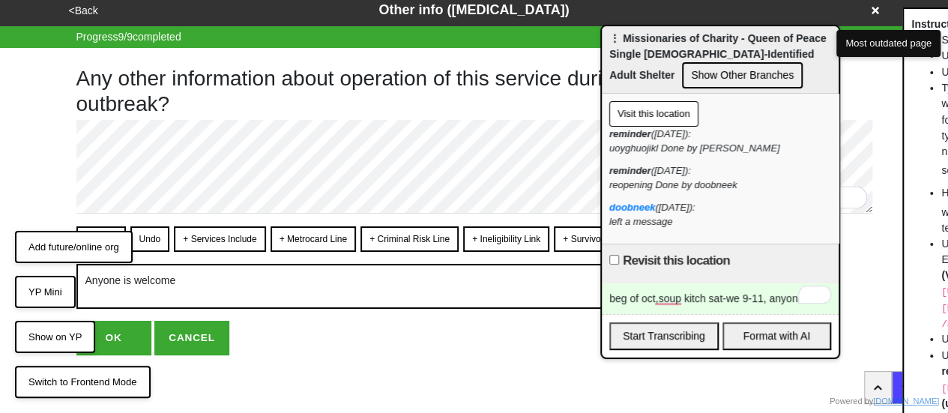
click at [115, 336] on button "OK" at bounding box center [113, 338] width 75 height 34
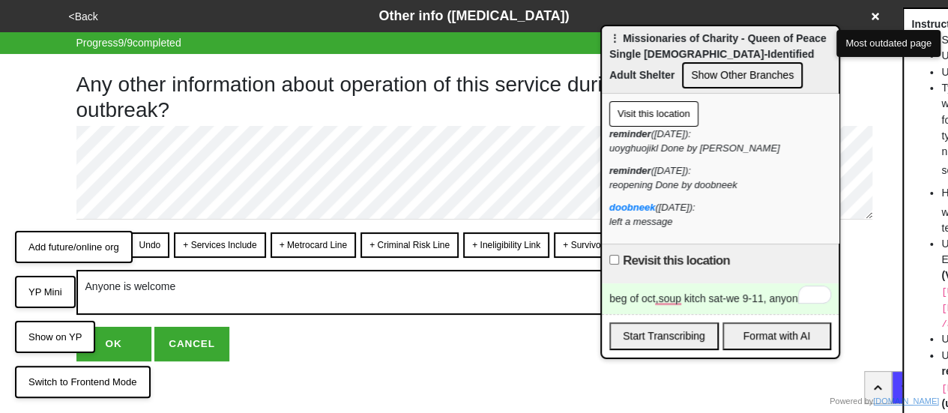
click at [115, 334] on button "OK" at bounding box center [113, 344] width 75 height 34
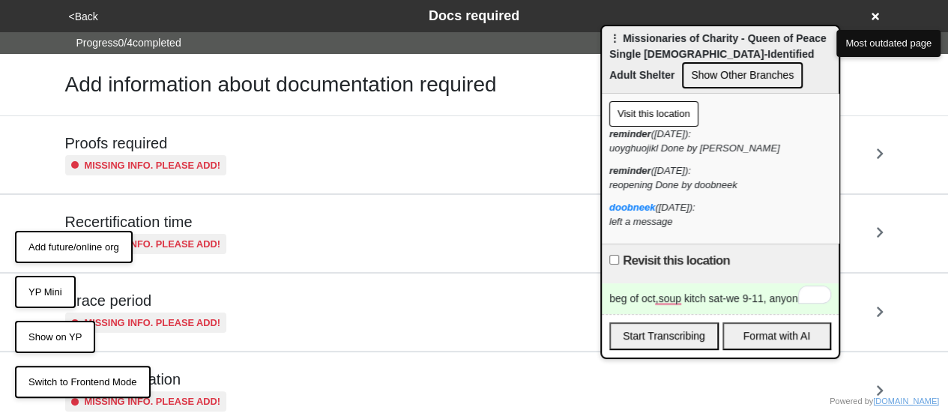
click at [82, 21] on button "<Back" at bounding box center [83, 16] width 38 height 17
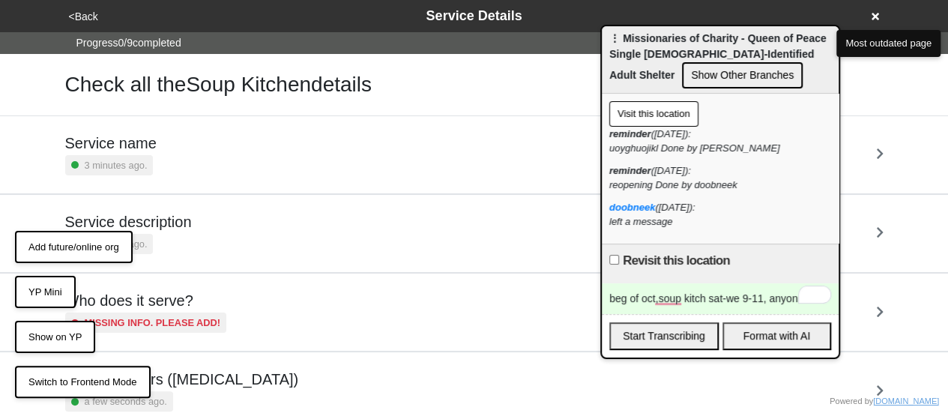
click at [82, 20] on button "<Back" at bounding box center [83, 16] width 38 height 17
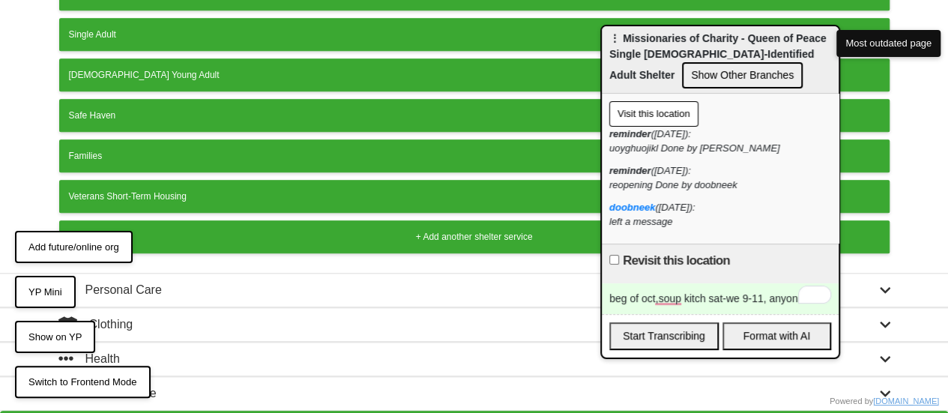
scroll to position [640, 0]
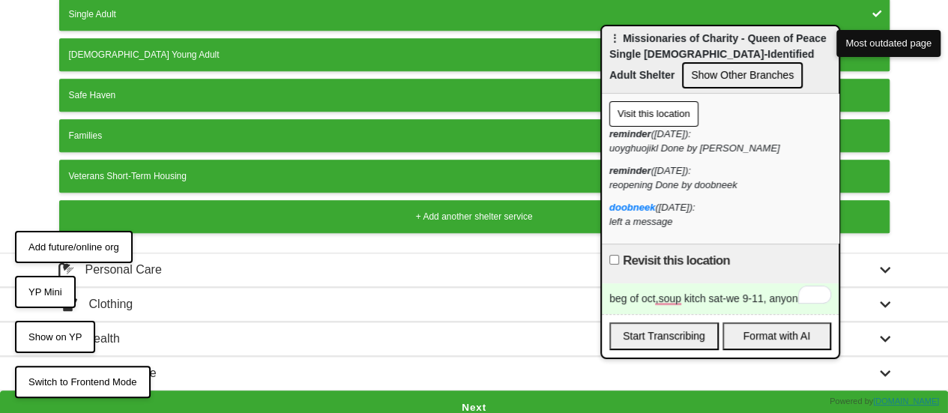
click at [372, 392] on button "Next" at bounding box center [474, 407] width 948 height 34
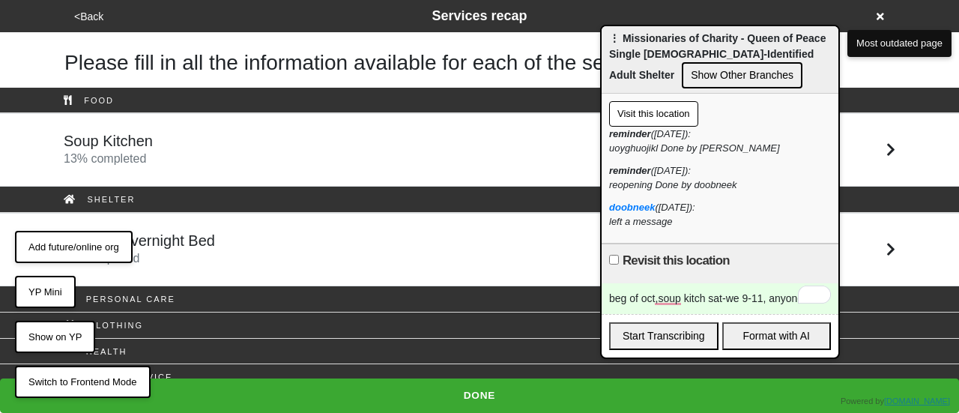
click at [197, 232] on h5 "3-Week Overnight Bed" at bounding box center [139, 241] width 151 height 18
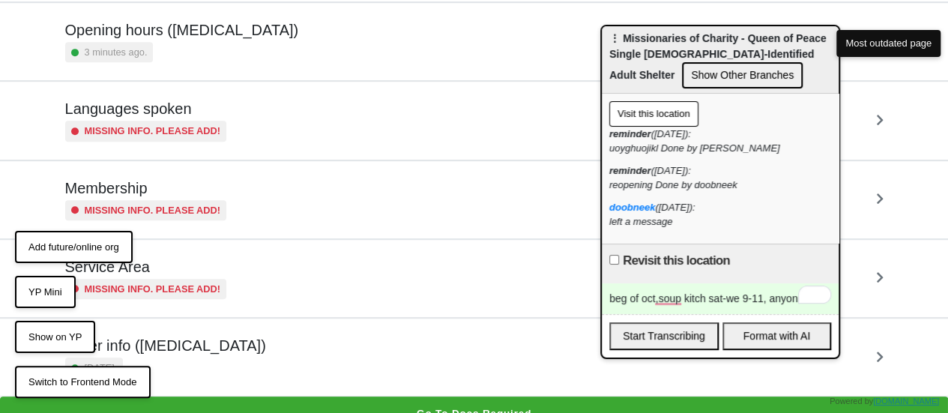
scroll to position [363, 0]
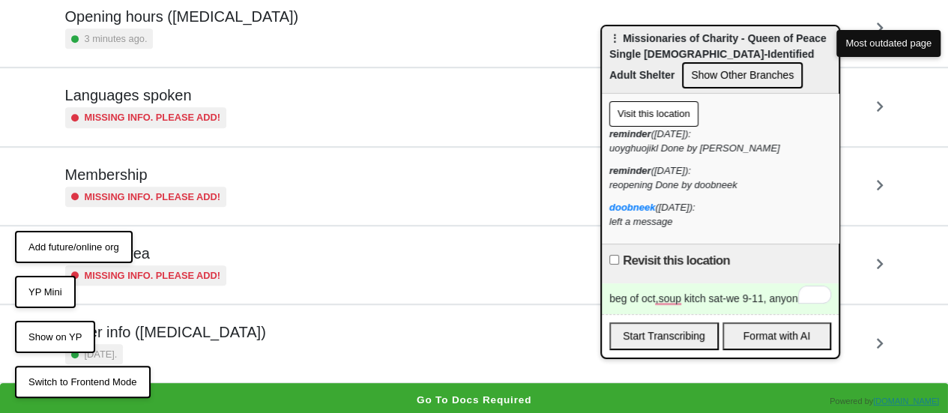
click at [208, 31] on div "3 minutes ago." at bounding box center [182, 38] width 234 height 20
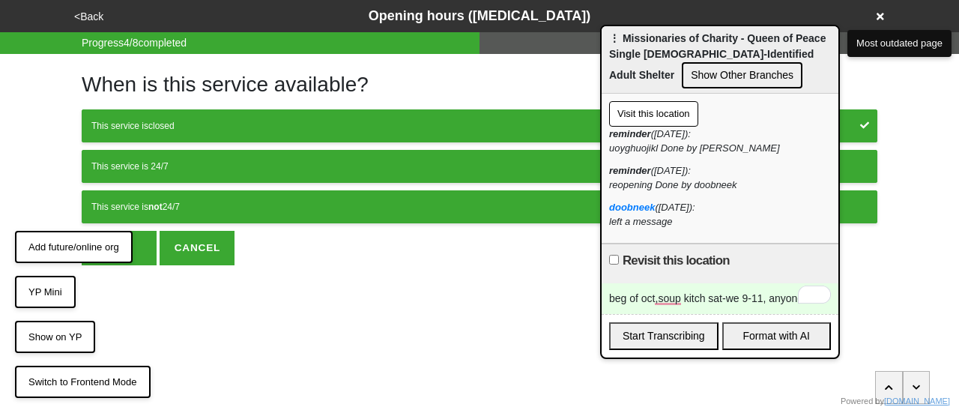
click at [85, 12] on button "<Back" at bounding box center [89, 16] width 38 height 17
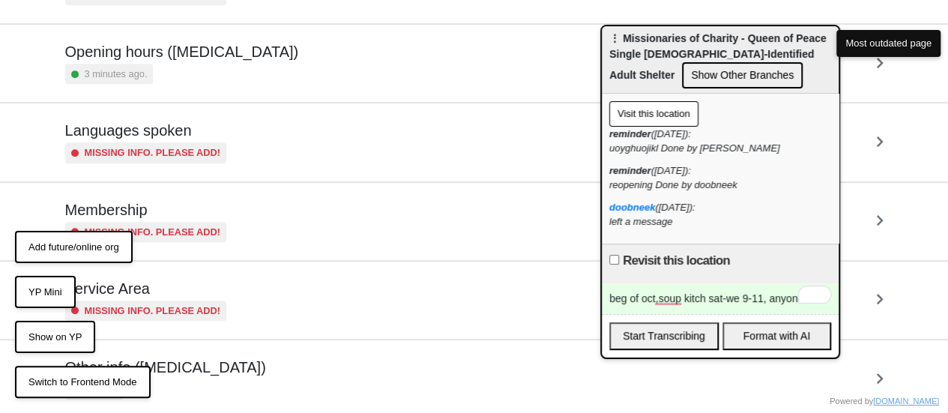
scroll to position [363, 0]
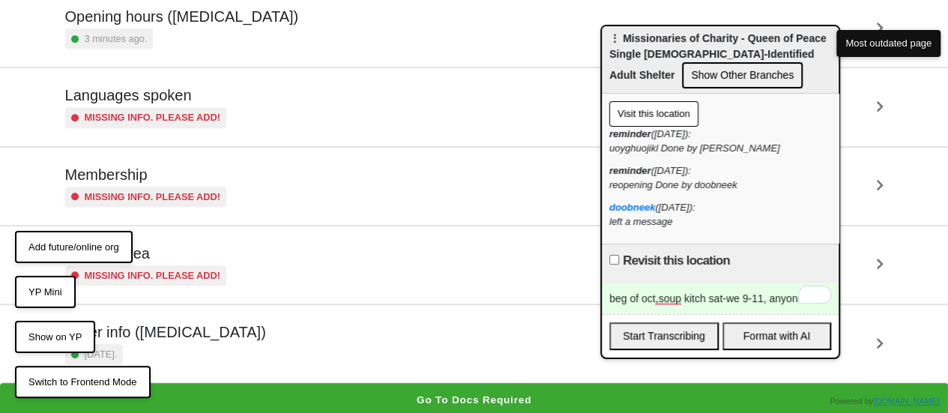
click at [244, 346] on div "Other info (coronavirus) 4 months ago." at bounding box center [474, 343] width 818 height 41
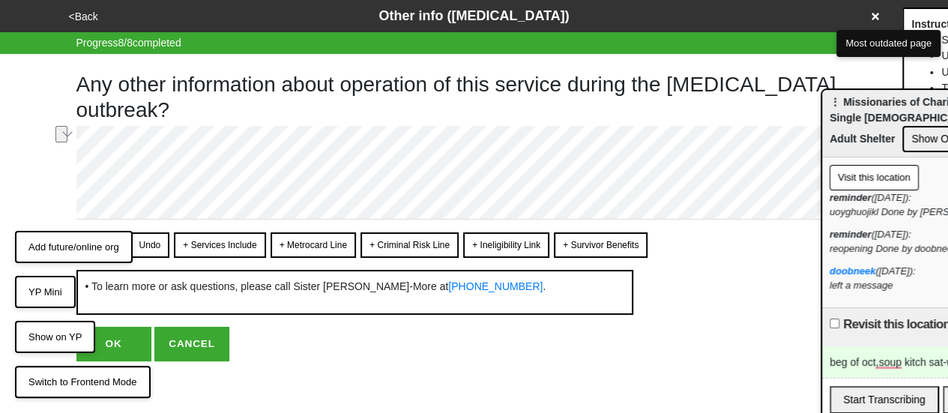
drag, startPoint x: 666, startPoint y: 37, endPoint x: 878, endPoint y: 100, distance: 220.5
click at [883, 101] on span "⋮ Missionaries of Charity - Queen of Peace Single Male-Identified Adult Shelter" at bounding box center [938, 120] width 217 height 49
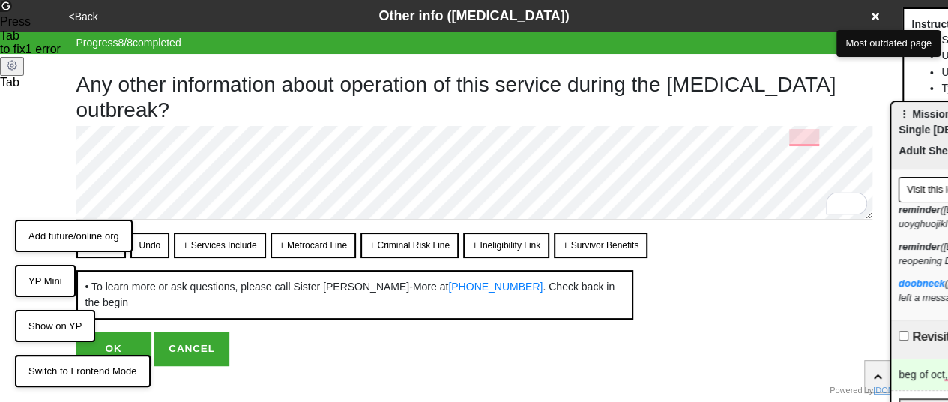
drag, startPoint x: 872, startPoint y: 107, endPoint x: 959, endPoint y: 121, distance: 87.2
click at [948, 121] on html "<Back Other info (coronavirus) Progress 8 / 8 completed Any other information a…" at bounding box center [474, 213] width 948 height 426
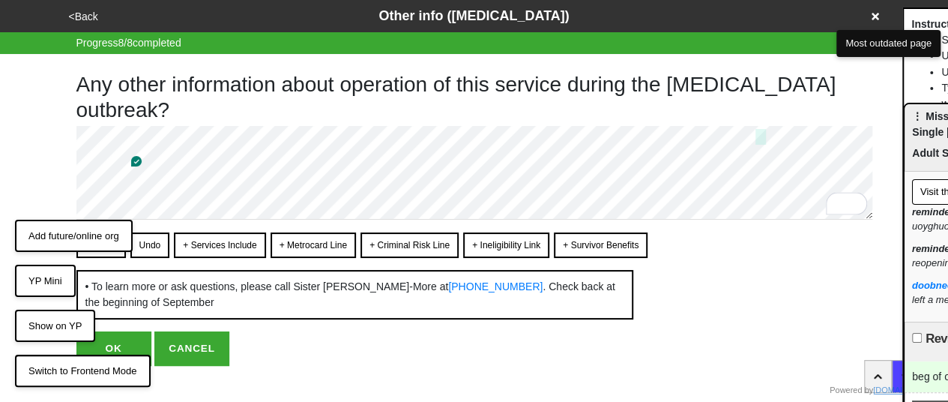
scroll to position [22, 0]
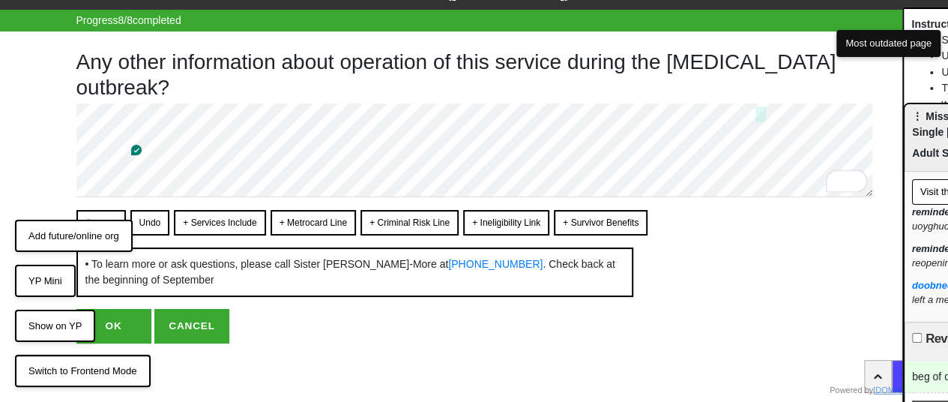
click at [112, 328] on button "OK" at bounding box center [113, 326] width 75 height 34
click at [123, 322] on button "OK" at bounding box center [113, 326] width 75 height 34
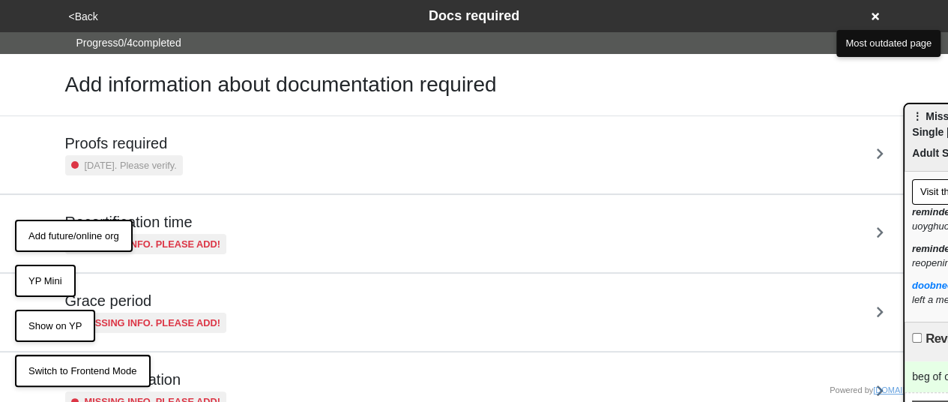
click at [85, 19] on button "<Back" at bounding box center [83, 16] width 38 height 17
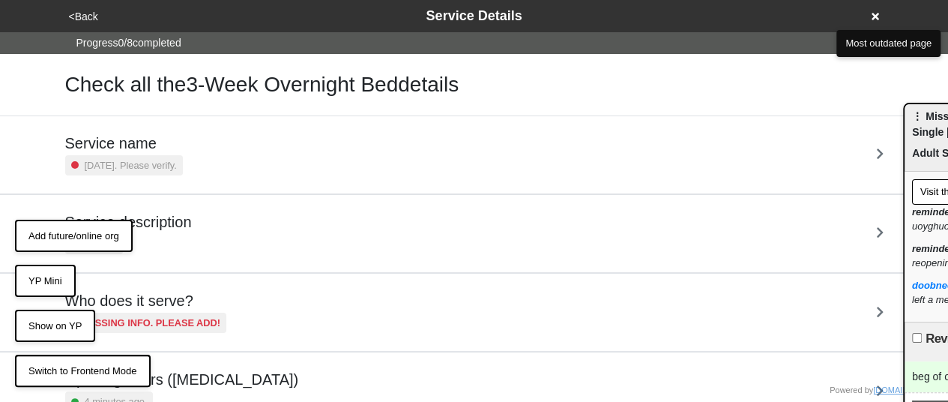
scroll to position [374, 0]
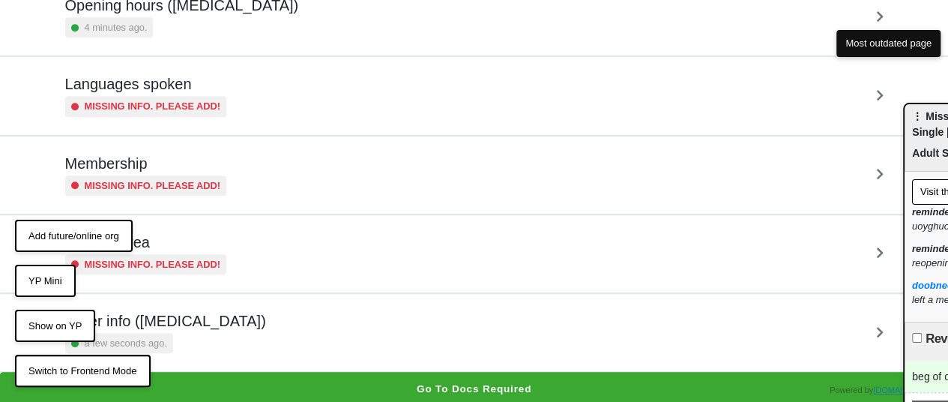
click at [237, 342] on div "Other info (coronavirus) a few seconds ago." at bounding box center [474, 332] width 818 height 41
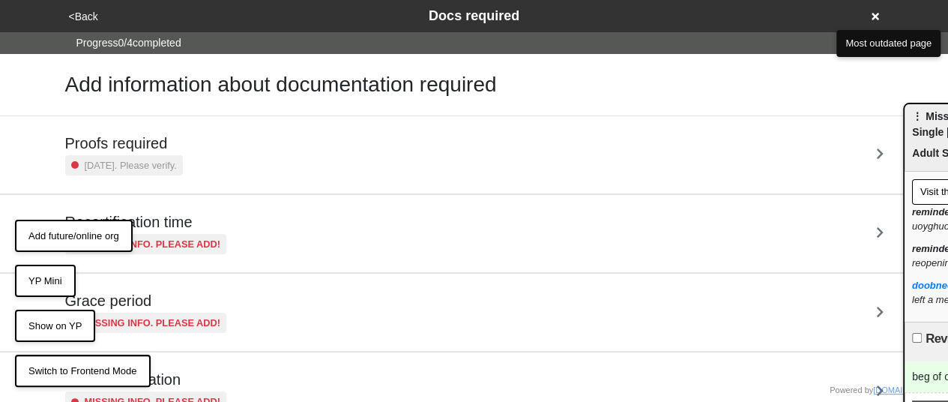
click at [88, 13] on button "<Back" at bounding box center [83, 16] width 38 height 17
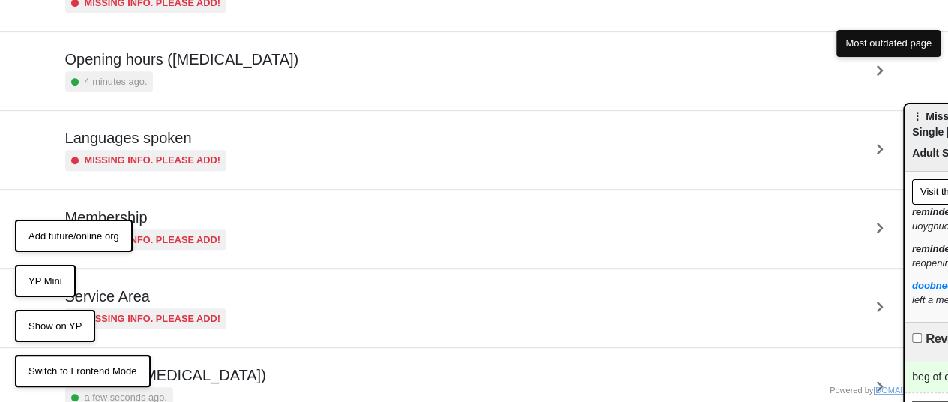
scroll to position [374, 0]
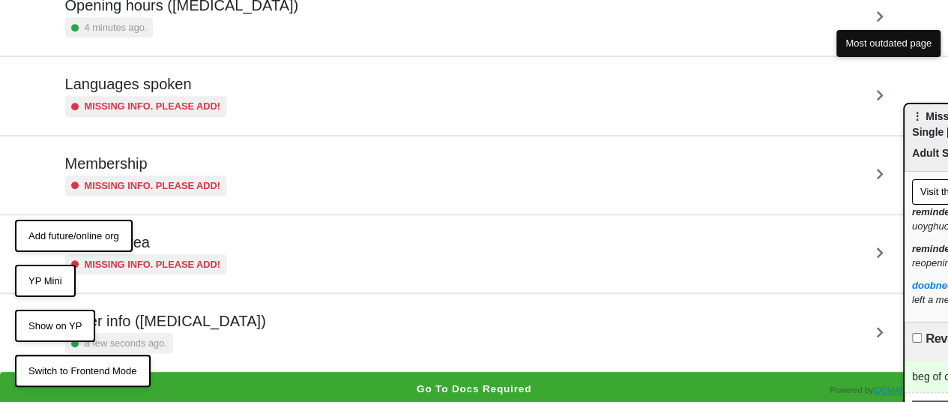
drag, startPoint x: 172, startPoint y: 323, endPoint x: 232, endPoint y: 284, distance: 71.5
click at [172, 325] on h5 "Other info (coronavirus)" at bounding box center [165, 321] width 201 height 18
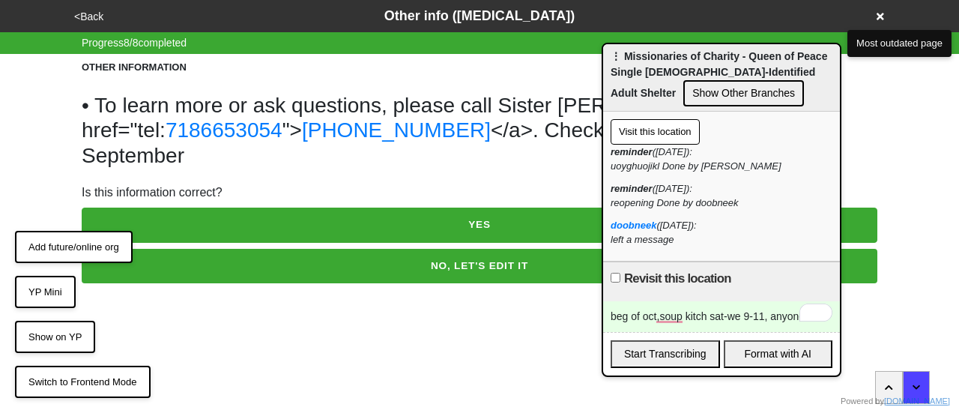
drag, startPoint x: 887, startPoint y: 122, endPoint x: 441, endPoint y: 51, distance: 451.6
click at [611, 51] on span "⋮ Missionaries of Charity - Queen of Peace Single [DEMOGRAPHIC_DATA]-Identified…" at bounding box center [719, 74] width 217 height 49
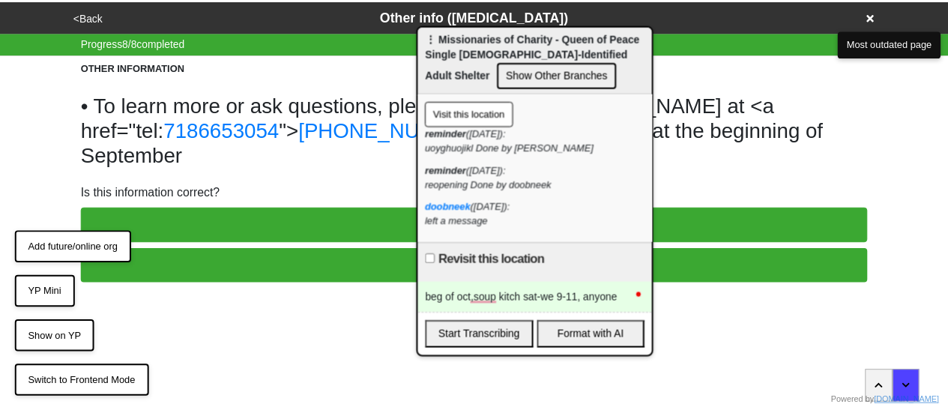
paste div "To enrich screen reader interactions, please activate Accessibility in Grammarl…"
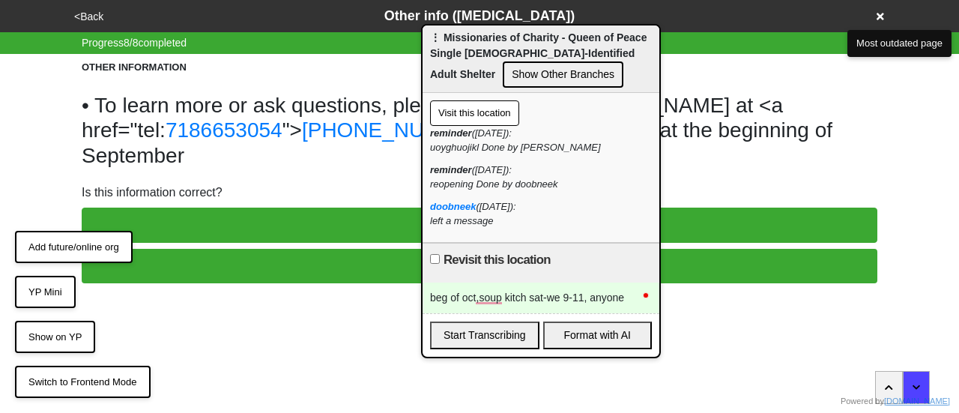
type textarea "x"
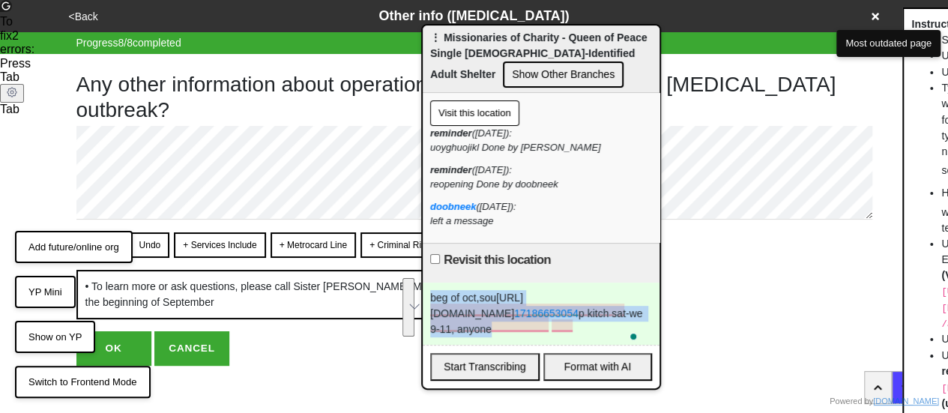
drag, startPoint x: 477, startPoint y: 343, endPoint x: 354, endPoint y: 229, distance: 167.6
click at [361, 238] on body "<Back Other info (coronavirus) Progress 8 / 8 completed Any other information a…" at bounding box center [474, 183] width 948 height 366
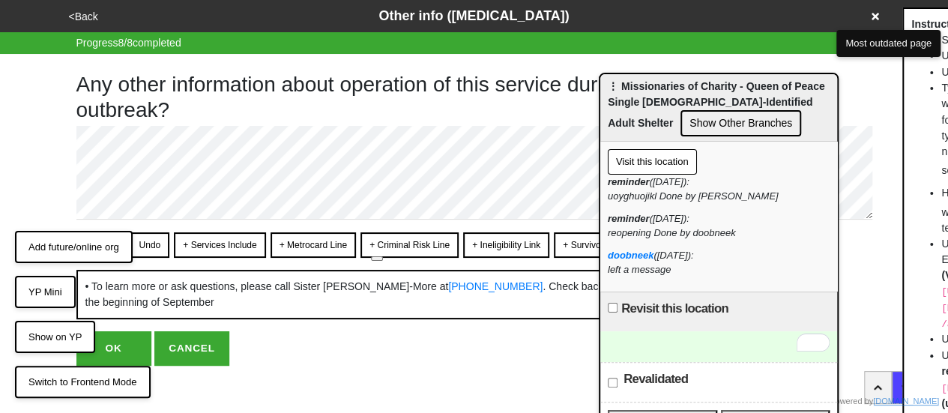
drag, startPoint x: 484, startPoint y: 44, endPoint x: 733, endPoint y: 109, distance: 257.0
click at [733, 109] on div "⋮ Missionaries of Charity - Queen of Peace Single Male-Identified Adult Shelter…" at bounding box center [718, 107] width 237 height 67
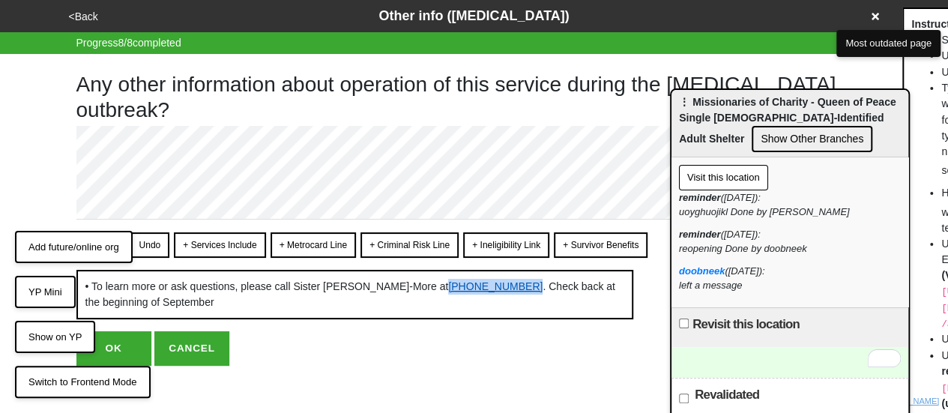
drag, startPoint x: 402, startPoint y: 284, endPoint x: 121, endPoint y: 301, distance: 281.5
click at [127, 305] on span "• To learn more or ask questions, please call Sister Thomas-More at (718) 665-3…" at bounding box center [350, 294] width 530 height 28
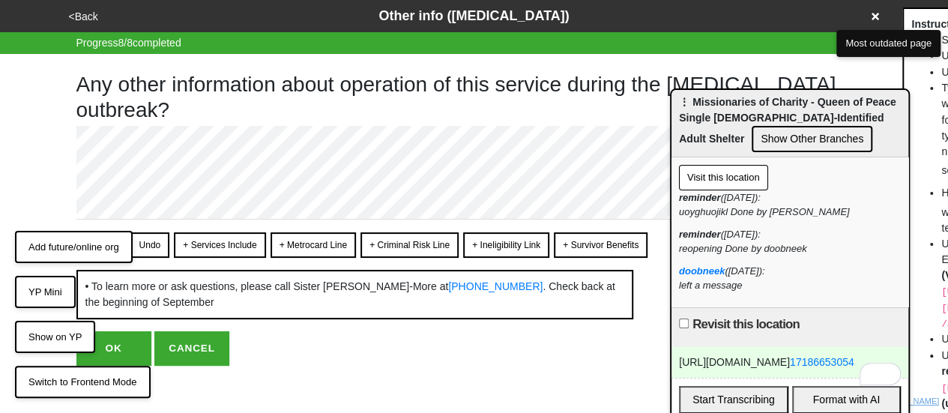
click at [77, 19] on button "<Back" at bounding box center [83, 16] width 38 height 17
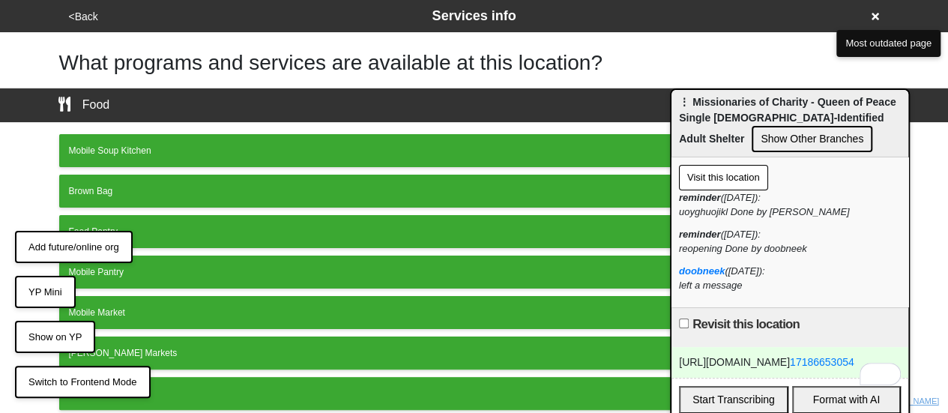
click at [77, 19] on button "<Back" at bounding box center [83, 16] width 38 height 17
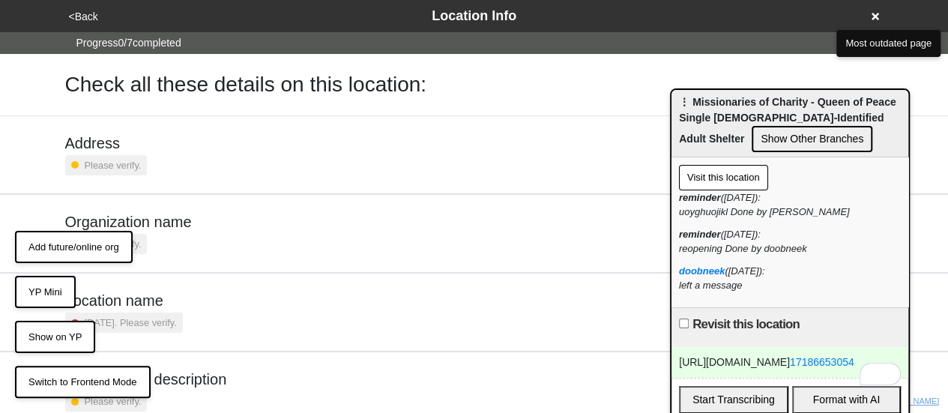
click at [77, 19] on button "<Back" at bounding box center [83, 16] width 38 height 17
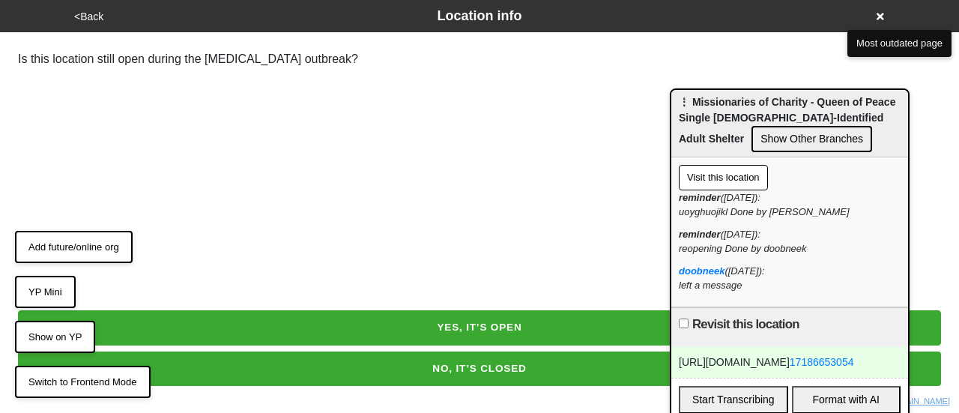
click at [514, 332] on button "YES, IT’S OPEN" at bounding box center [479, 327] width 923 height 34
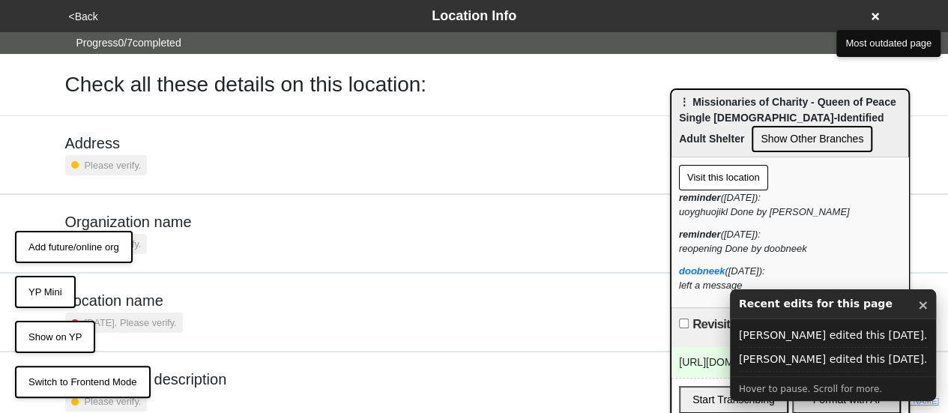
click at [88, 17] on button "<Back" at bounding box center [83, 16] width 38 height 17
click at [82, 15] on button "<Back" at bounding box center [83, 16] width 38 height 17
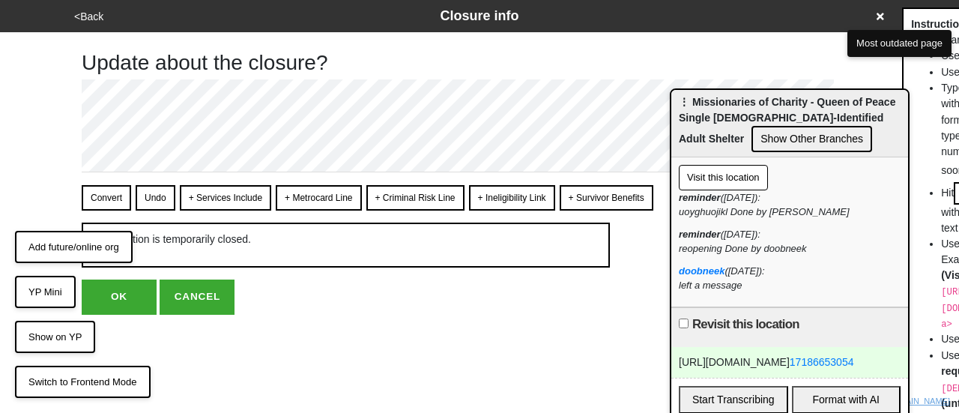
click at [192, 290] on button "CANCEL" at bounding box center [197, 297] width 75 height 34
type textarea "x"
click at [208, 293] on button "CANCEL" at bounding box center [197, 297] width 75 height 34
type textarea "x"
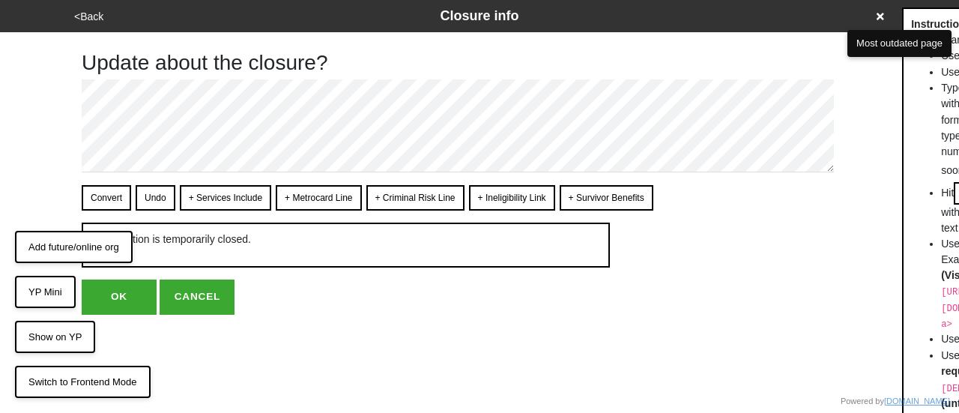
click at [207, 288] on button "CANCEL" at bounding box center [197, 297] width 75 height 34
type textarea "x"
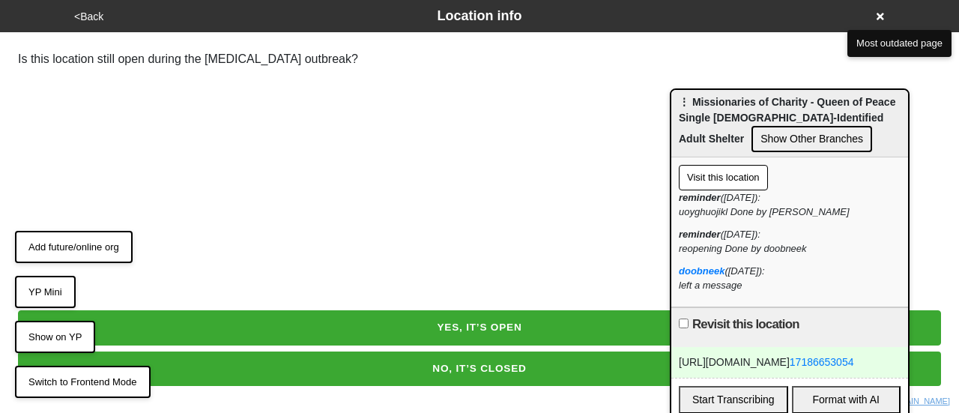
click at [451, 329] on button "YES, IT’S OPEN" at bounding box center [479, 327] width 923 height 34
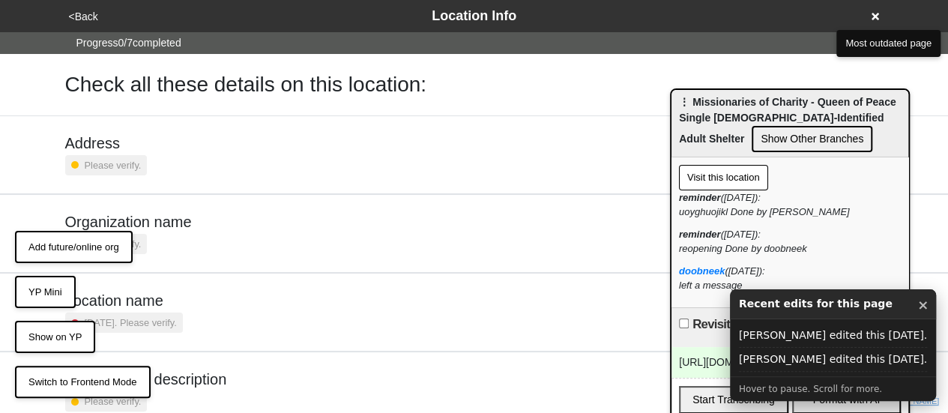
click at [47, 289] on button "YP Mini" at bounding box center [45, 292] width 61 height 33
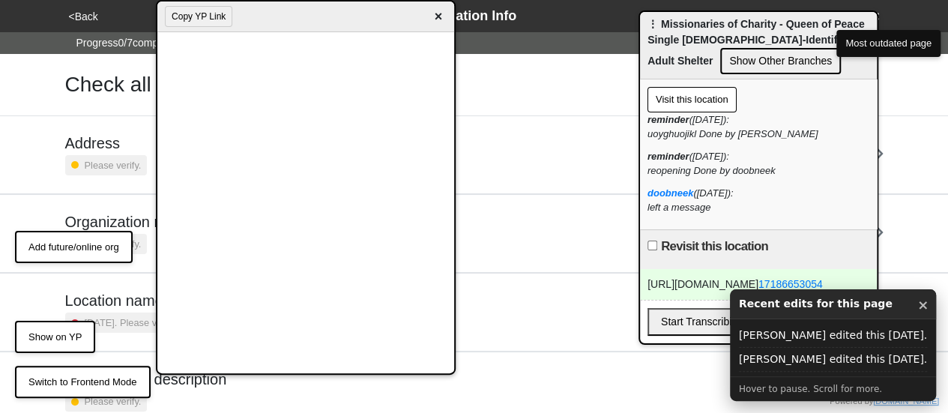
drag, startPoint x: 745, startPoint y: 115, endPoint x: 675, endPoint y: -15, distance: 147.6
click at [675, 0] on html "<Back Location Info Progress 0 / 7 completed Check all these details on this lo…" at bounding box center [474, 351] width 948 height 702
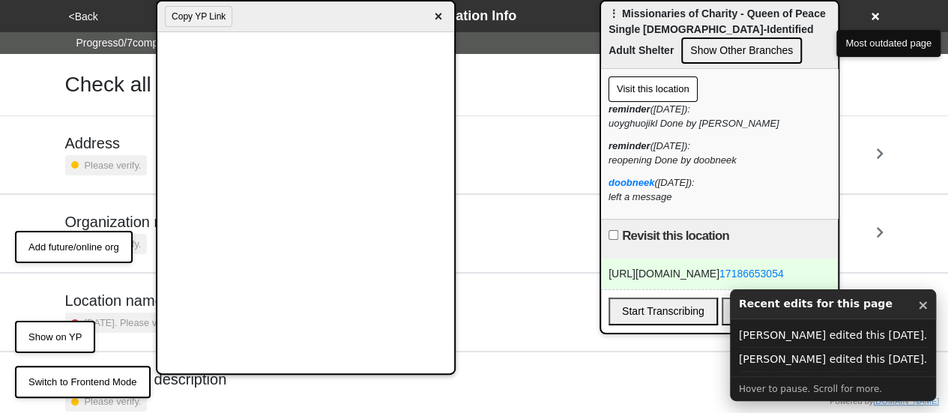
click at [642, 278] on div "[URL][DOMAIN_NAME] 17186653054" at bounding box center [719, 274] width 237 height 31
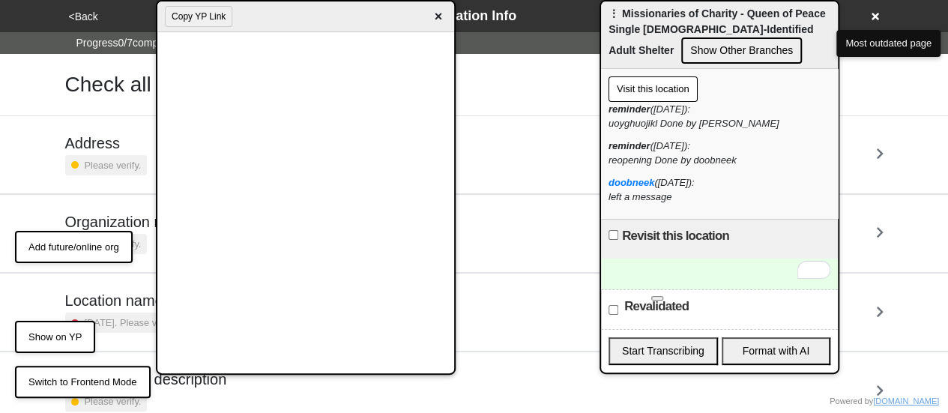
click at [613, 310] on input "Revalidated" at bounding box center [614, 310] width 10 height 10
checkbox input "true"
click at [618, 233] on input "Revisit this location" at bounding box center [614, 235] width 10 height 10
checkbox input "true"
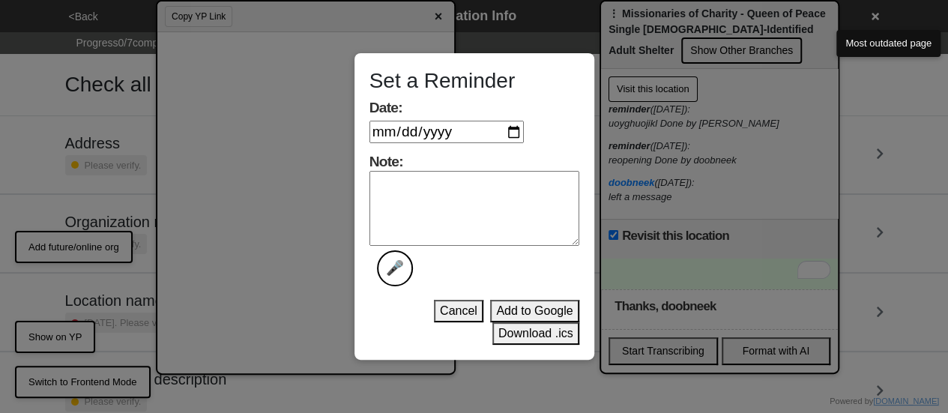
click at [520, 137] on input "Date:" at bounding box center [446, 132] width 154 height 22
type input "2025-10-11"
click at [467, 203] on textarea "Note: 🎤" at bounding box center [474, 208] width 210 height 75
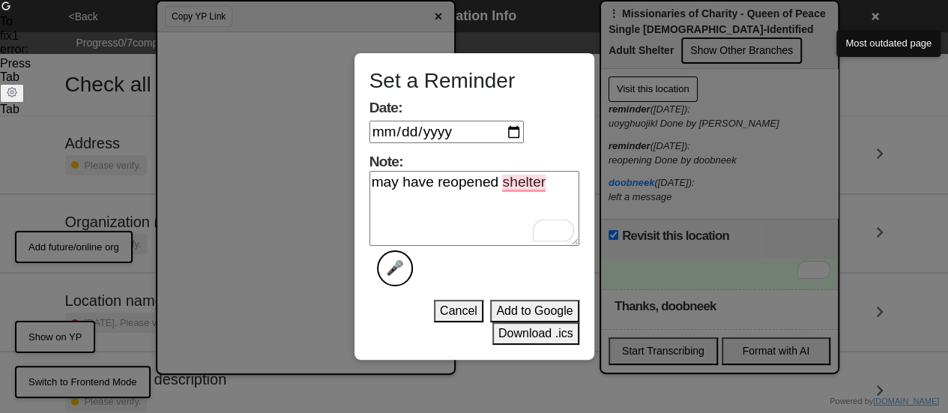
type textarea "may have reopened shelter"
click at [523, 311] on button "Add to Google" at bounding box center [534, 311] width 88 height 22
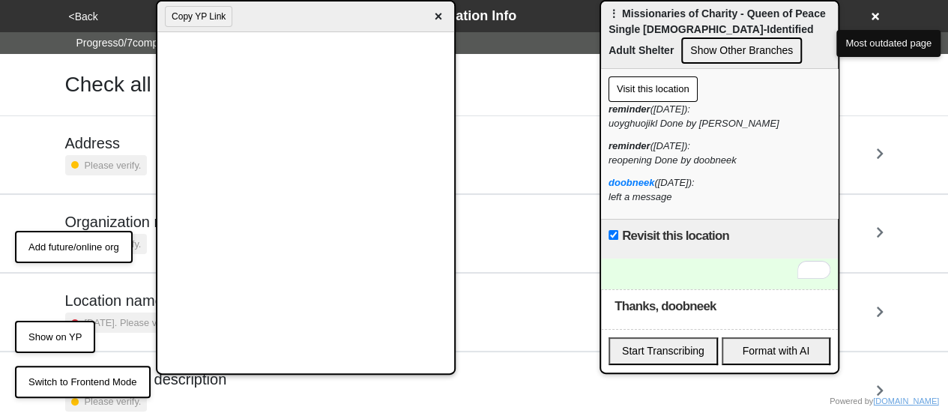
click at [439, 20] on span "×" at bounding box center [437, 17] width 17 height 20
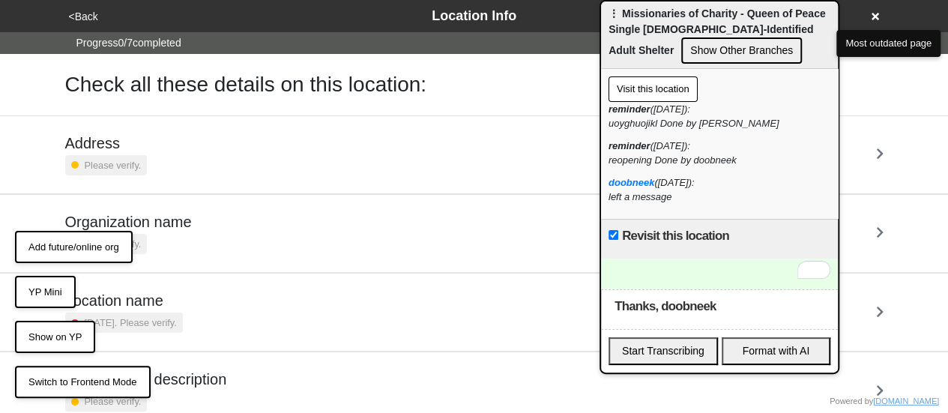
click at [85, 15] on button "<Back" at bounding box center [83, 16] width 38 height 17
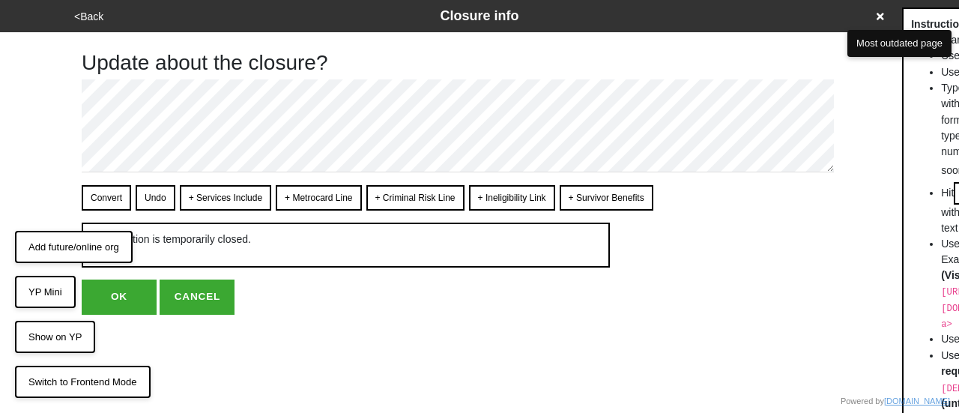
click at [198, 290] on button "CANCEL" at bounding box center [197, 297] width 75 height 34
type textarea "x"
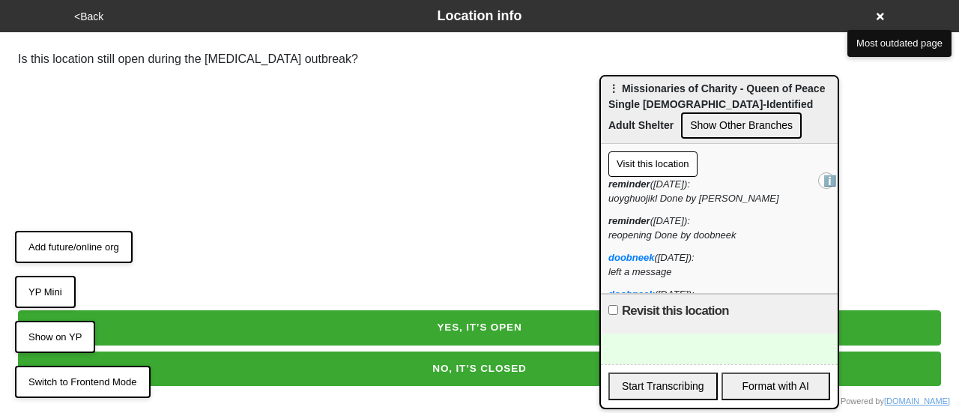
click at [495, 331] on button "YES, IT’S OPEN" at bounding box center [479, 327] width 923 height 34
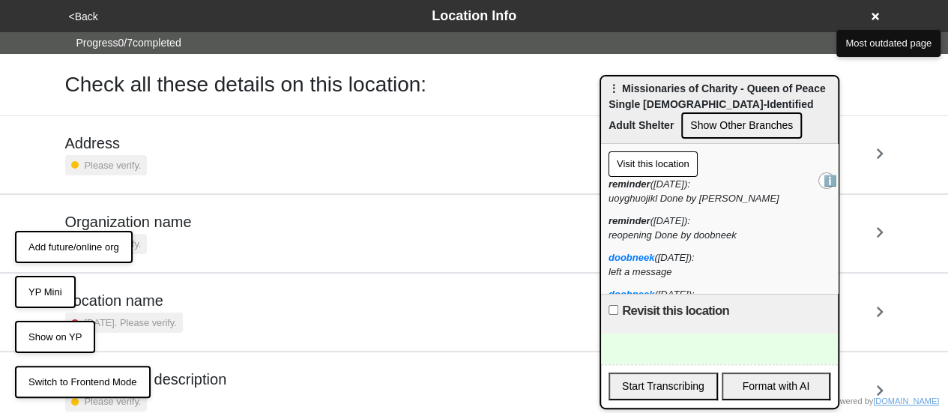
scroll to position [285, 0]
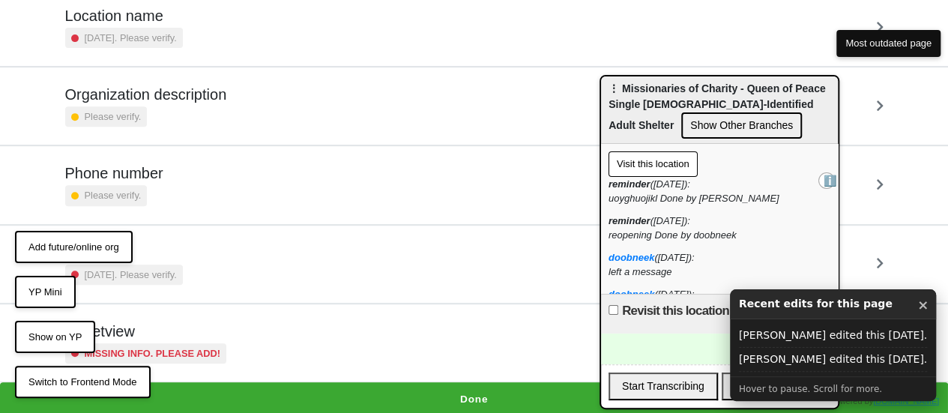
click at [492, 391] on button "Done" at bounding box center [474, 399] width 948 height 34
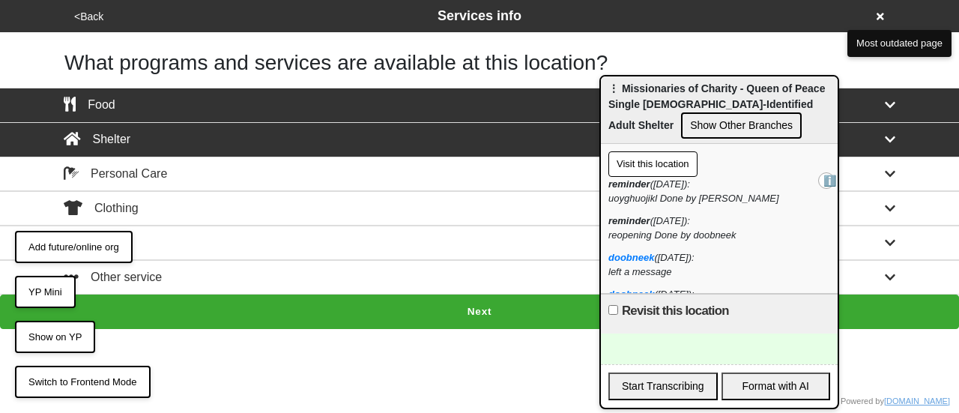
click at [487, 325] on button "Next" at bounding box center [479, 312] width 959 height 34
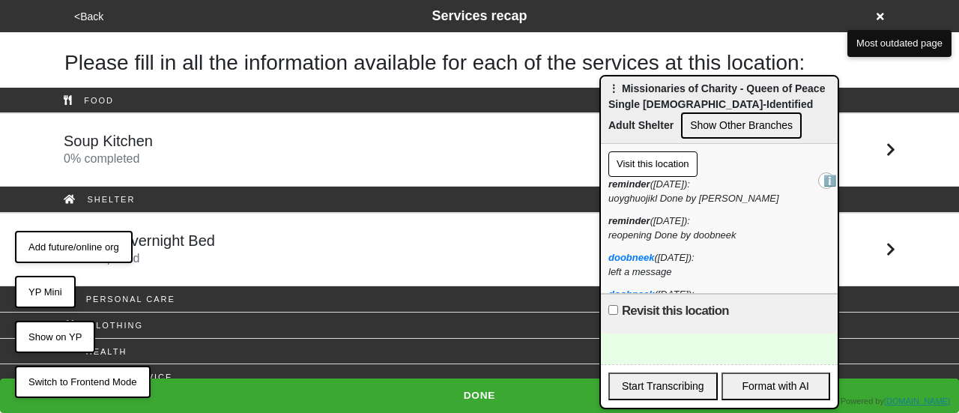
click at [283, 232] on div "3-Week Overnight Bed 0 % completed" at bounding box center [479, 250] width 854 height 36
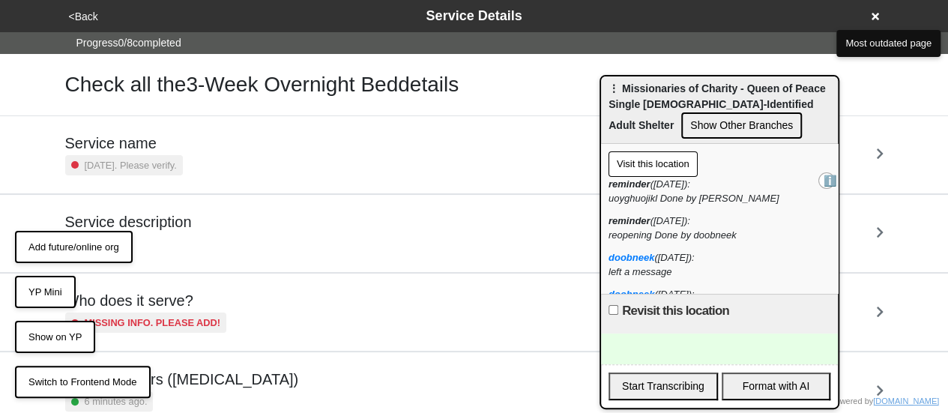
click at [279, 229] on div "Service description 4 months ago." at bounding box center [474, 233] width 818 height 41
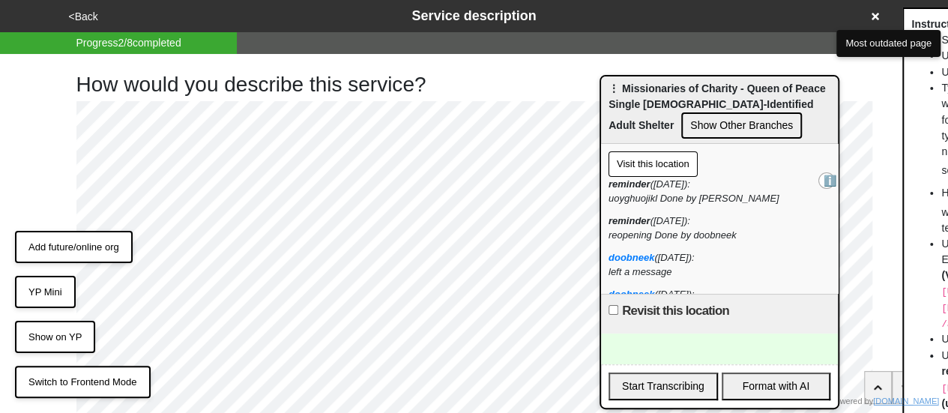
click at [88, 16] on button "<Back" at bounding box center [83, 16] width 38 height 17
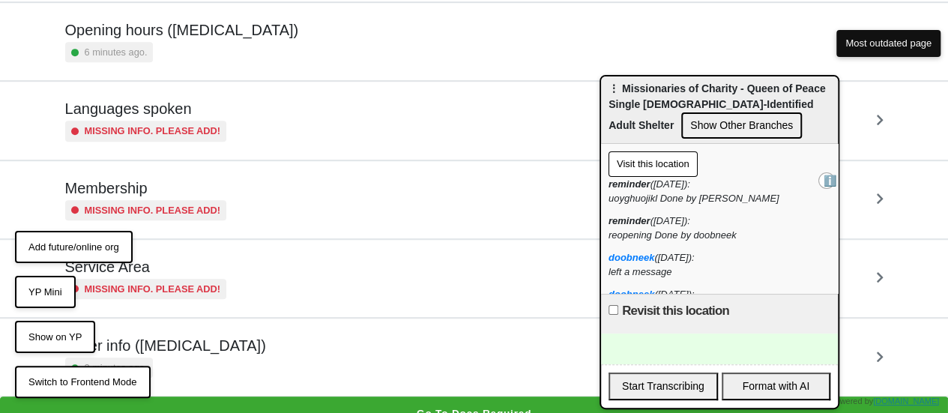
scroll to position [363, 0]
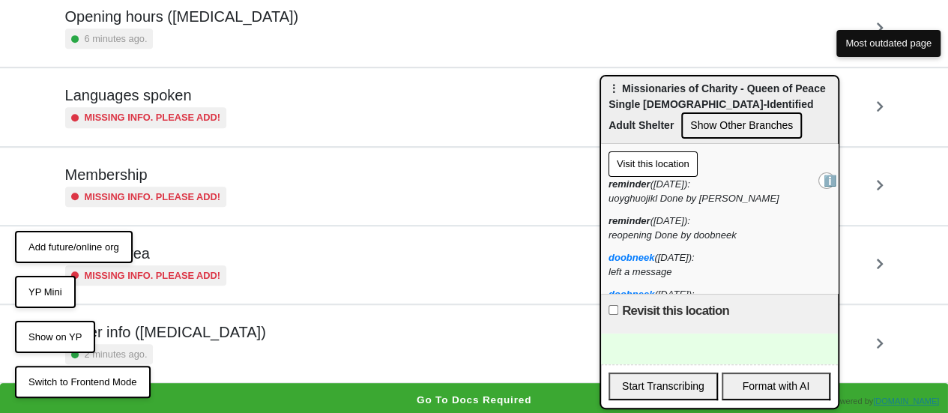
click at [253, 328] on div "Other info (coronavirus) 2 minutes ago." at bounding box center [474, 343] width 818 height 41
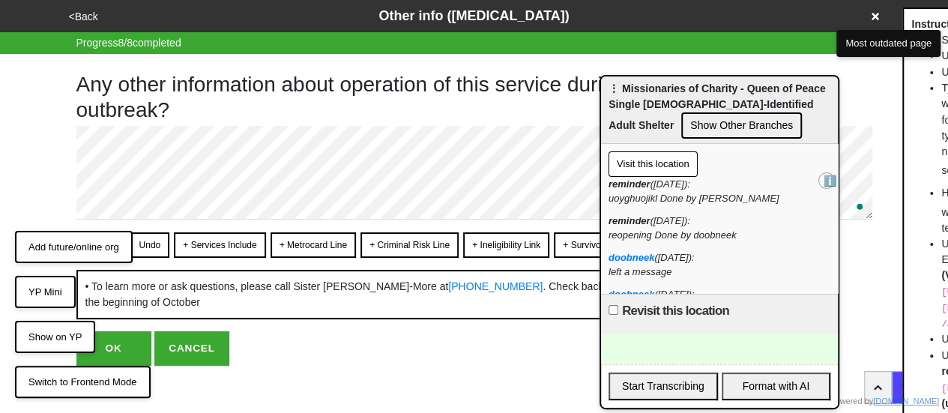
type textarea "x"
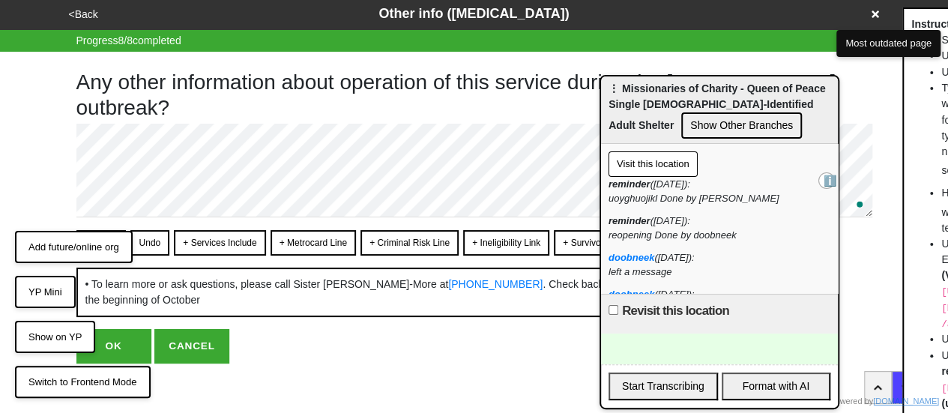
scroll to position [10, 0]
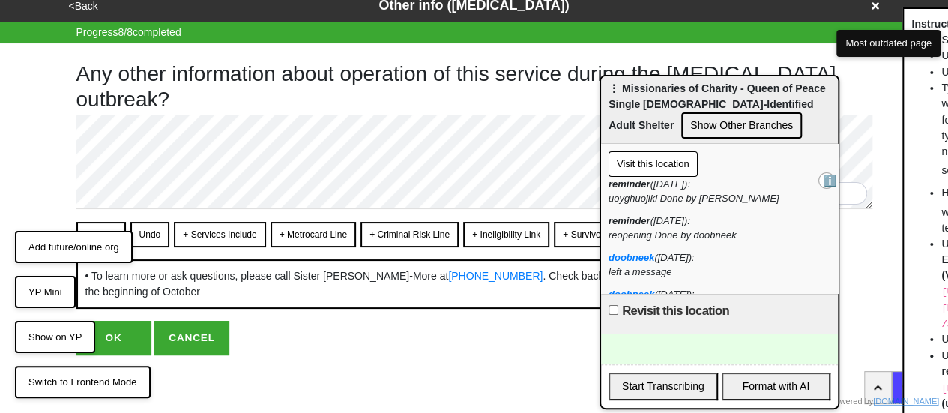
click at [116, 332] on button "OK" at bounding box center [113, 338] width 75 height 34
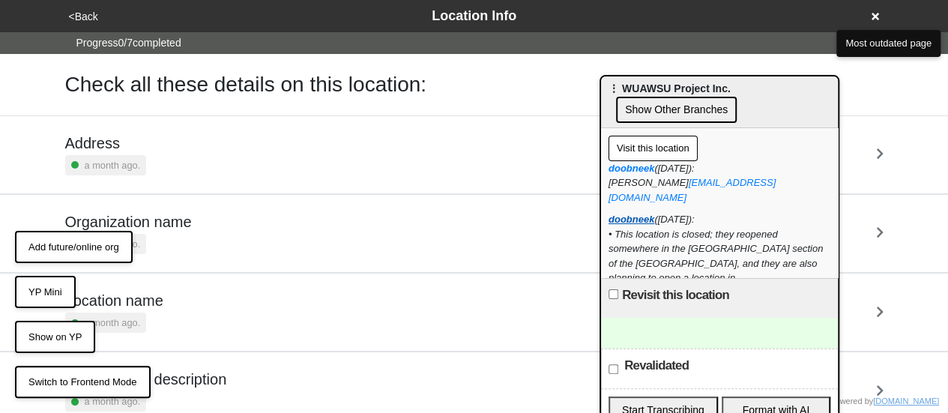
scroll to position [125, 0]
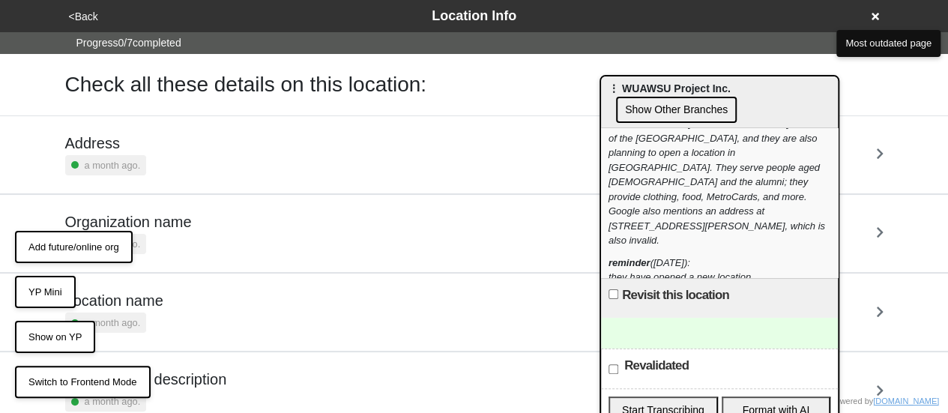
click at [58, 298] on button "YP Mini" at bounding box center [45, 292] width 61 height 33
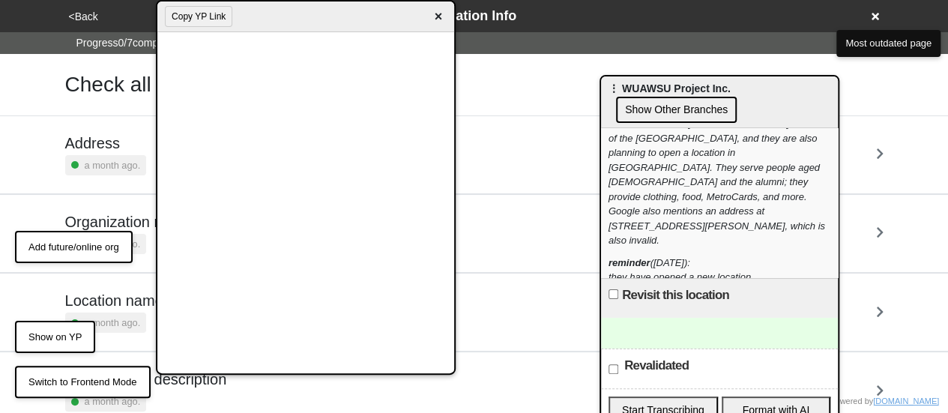
scroll to position [285, 0]
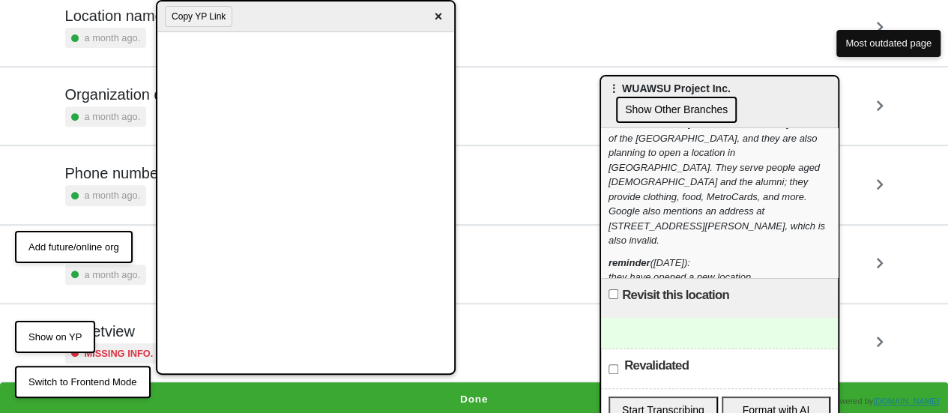
click at [715, 337] on div at bounding box center [719, 333] width 237 height 31
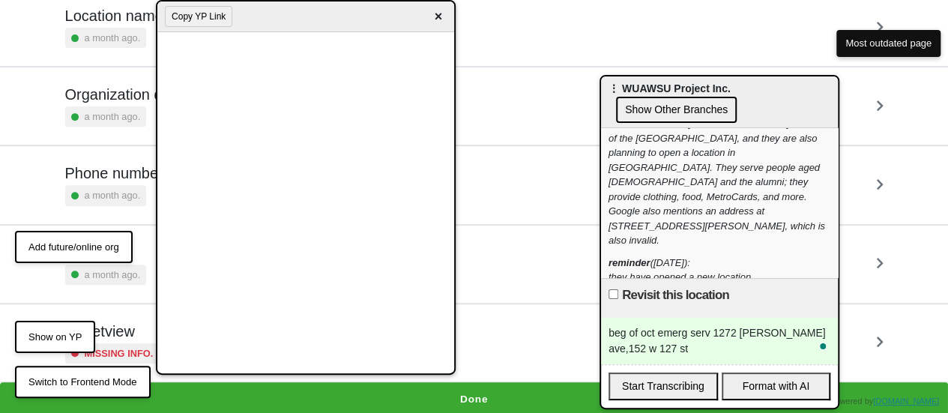
click at [621, 289] on button "Done?" at bounding box center [629, 298] width 40 height 19
click at [672, 355] on div "beg of oct emerg serv 1272 ogden ave,152 w 127 st" at bounding box center [719, 341] width 237 height 46
click at [670, 354] on div "beg of oct emerg serv 1272 ogden ave,152 w 127 st 347 church 556" at bounding box center [719, 341] width 237 height 46
click at [670, 353] on div "beg of oct emerg serv 1272 ogden ave,152 w 127 st 347 church 556" at bounding box center [719, 341] width 237 height 46
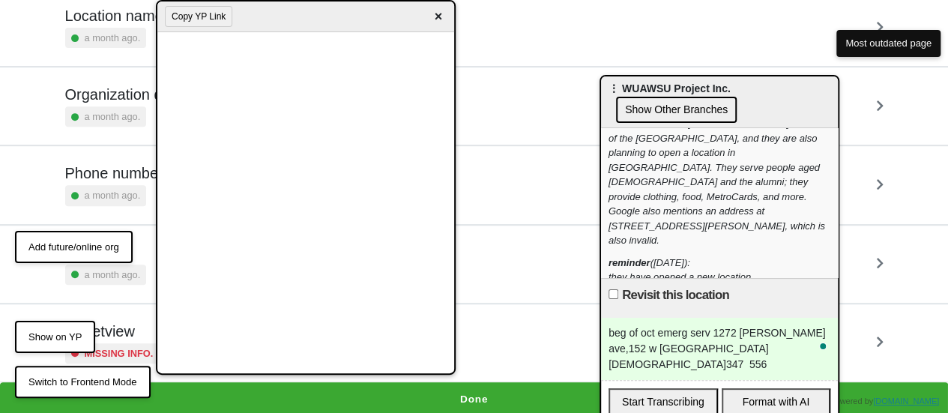
click at [672, 350] on div "beg of oct emerg serv 1272 ogden ave,152 w 127 st church 347 556" at bounding box center [719, 349] width 237 height 62
click at [716, 349] on div "beg of oct emerg serv 1272 ogden ave,152 w 127 st church 347 556" at bounding box center [719, 349] width 237 height 62
drag, startPoint x: 698, startPoint y: 349, endPoint x: 690, endPoint y: 341, distance: 11.1
click at [690, 345] on div "beg of oct emerg serv 1272 ogden ave,152 w 127 st church 347 556" at bounding box center [719, 349] width 237 height 62
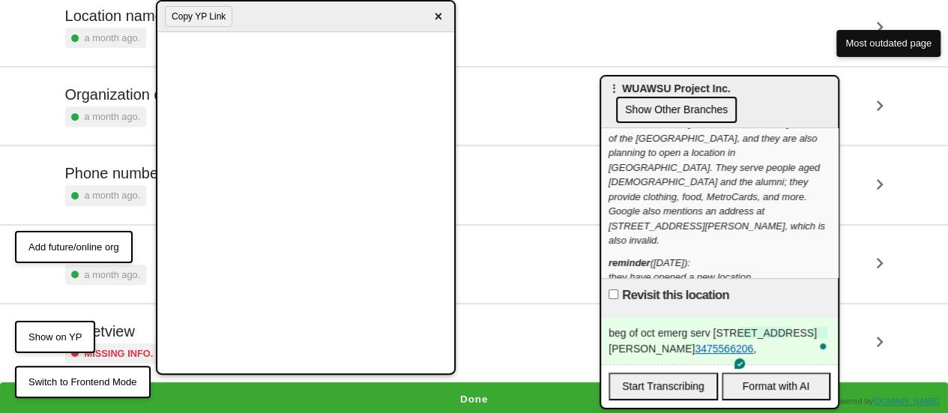
click at [708, 346] on link "3475566206" at bounding box center [724, 349] width 58 height 12
click at [742, 346] on div "beg of oct emerg serv 1272 Ogden Ave,152 W 127 st church 3475566206 ," at bounding box center [719, 341] width 237 height 46
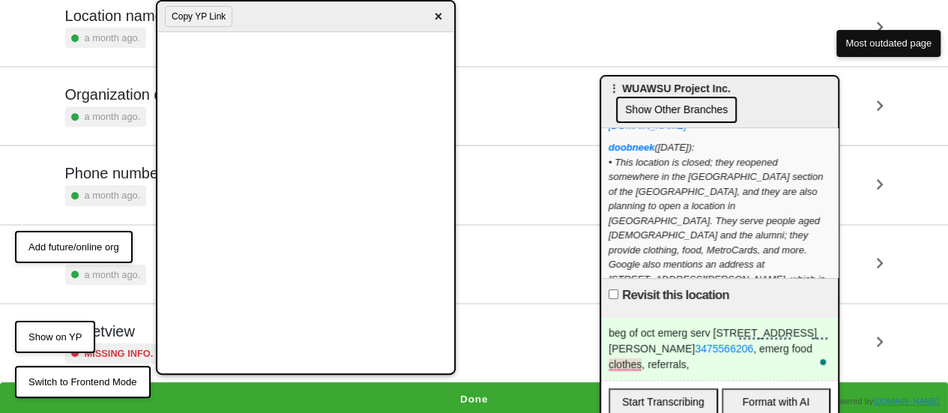
scroll to position [0, 0]
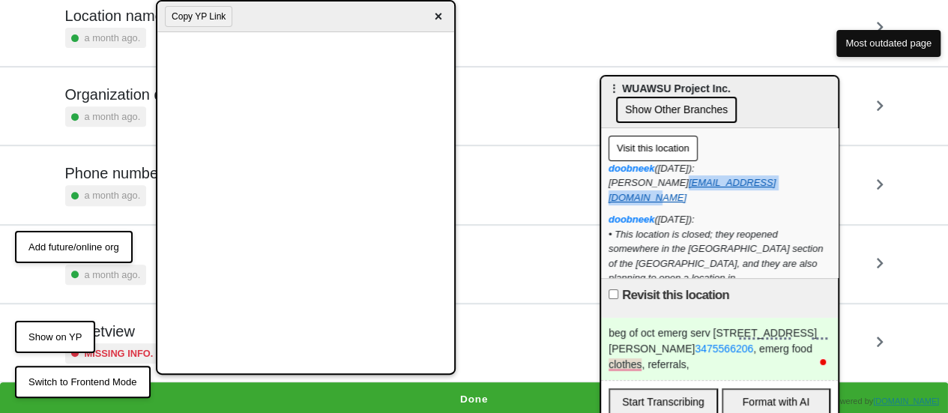
drag, startPoint x: 773, startPoint y: 181, endPoint x: 639, endPoint y: 182, distance: 134.9
click at [634, 189] on div "doobneek (2025-08-06): karen thewuawsuproject@aol.com" at bounding box center [720, 183] width 222 height 44
click at [715, 181] on link "thewuawsuproject@aol.com" at bounding box center [692, 190] width 167 height 26
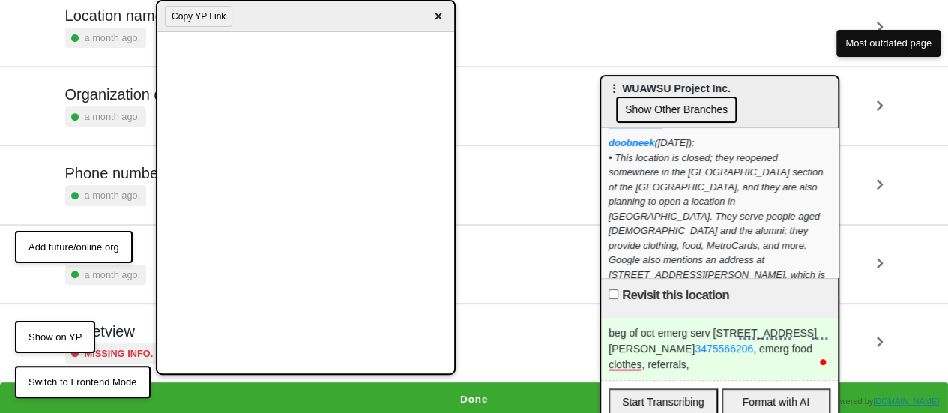
scroll to position [125, 0]
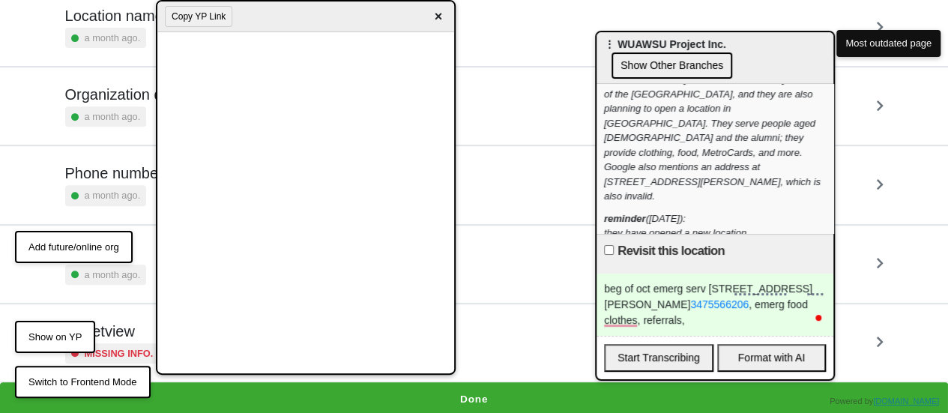
drag, startPoint x: 684, startPoint y: 84, endPoint x: 679, endPoint y: 40, distance: 44.4
click at [679, 40] on span "⋮ WUAWSU Project Inc." at bounding box center [665, 44] width 122 height 12
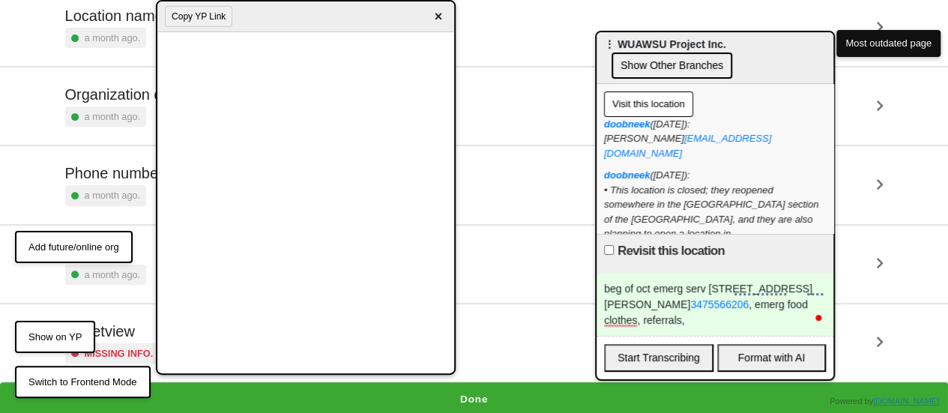
click at [695, 320] on div "beg of oct emerg serv 1272 Ogden Ave,152 W 127 st church 3475566206 , emerg foo…" at bounding box center [715, 305] width 237 height 62
drag, startPoint x: 734, startPoint y: 304, endPoint x: 739, endPoint y: 314, distance: 10.7
click at [739, 314] on div "beg of oct emerg serv 1272 Ogden Ave,152 W 127 st church 3475566206 , emerg foo…" at bounding box center [715, 305] width 237 height 62
click at [722, 319] on div "beg of oct emerg serv 1272 Ogden Ave,152 W 127 st church 3475566206 , emerg foo…" at bounding box center [715, 305] width 237 height 62
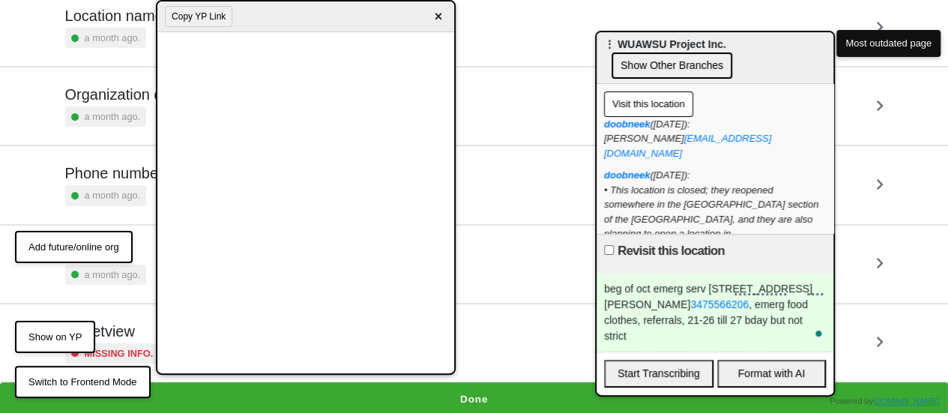
click at [609, 250] on input "Revisit this location" at bounding box center [609, 250] width 10 height 10
checkbox input "true"
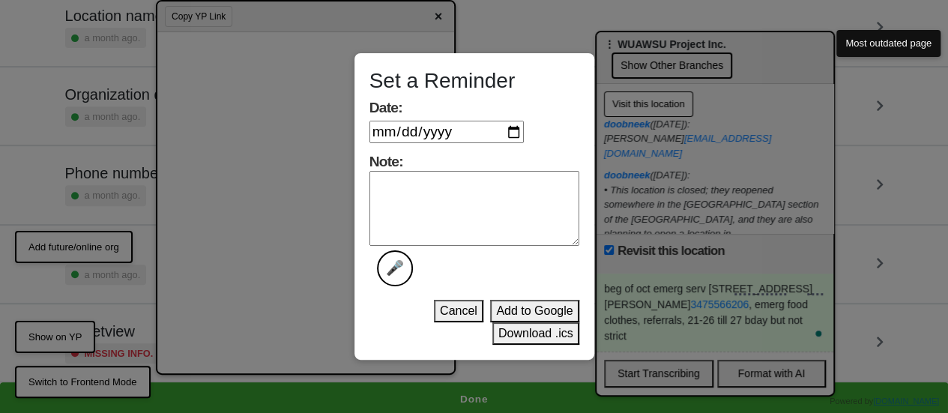
click at [421, 178] on textarea "Note: 🎤" at bounding box center [474, 208] width 210 height 75
click at [511, 133] on input "Date:" at bounding box center [446, 132] width 154 height 22
type input "2025-10-11"
click at [468, 218] on textarea "Note: 🎤" at bounding box center [474, 208] width 210 height 75
type textarea "opening new locations"
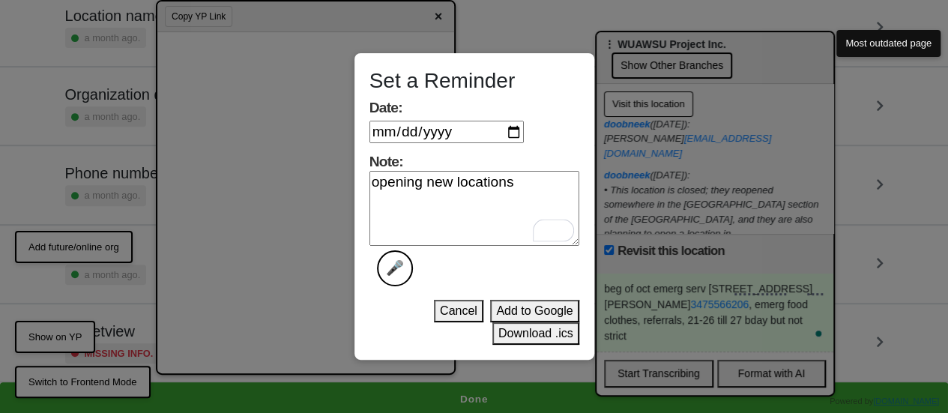
click at [528, 316] on button "Add to Google" at bounding box center [534, 311] width 88 height 22
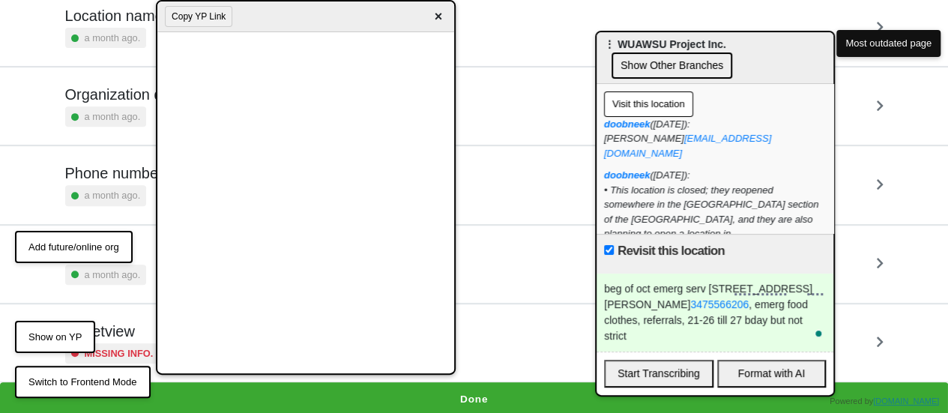
click at [438, 12] on span "×" at bounding box center [437, 17] width 17 height 20
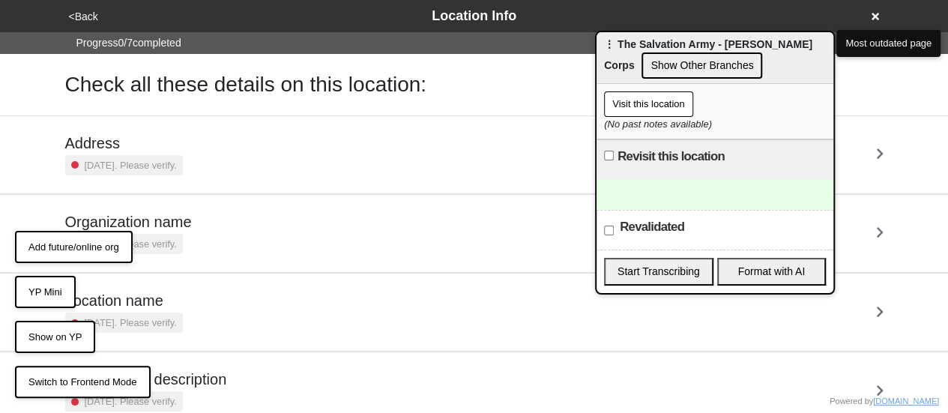
click at [48, 291] on button "YP Mini" at bounding box center [45, 292] width 61 height 33
click at [48, 290] on button "YP Mini" at bounding box center [45, 292] width 61 height 33
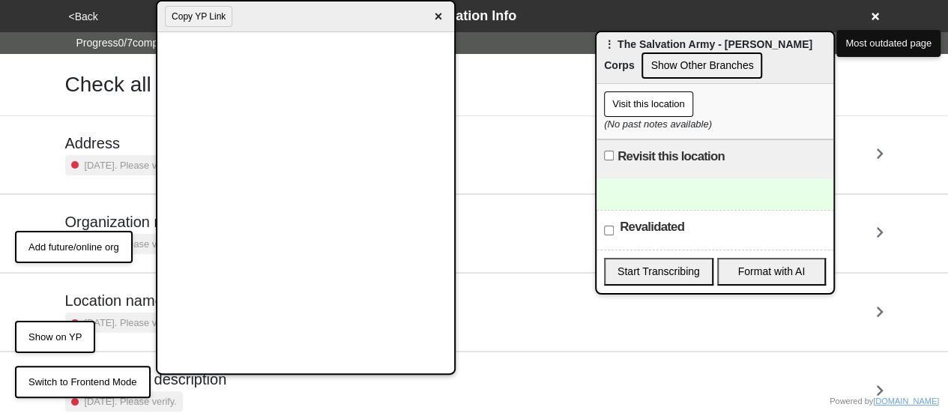
click at [654, 184] on div at bounding box center [715, 194] width 237 height 31
